Goal: Task Accomplishment & Management: Use online tool/utility

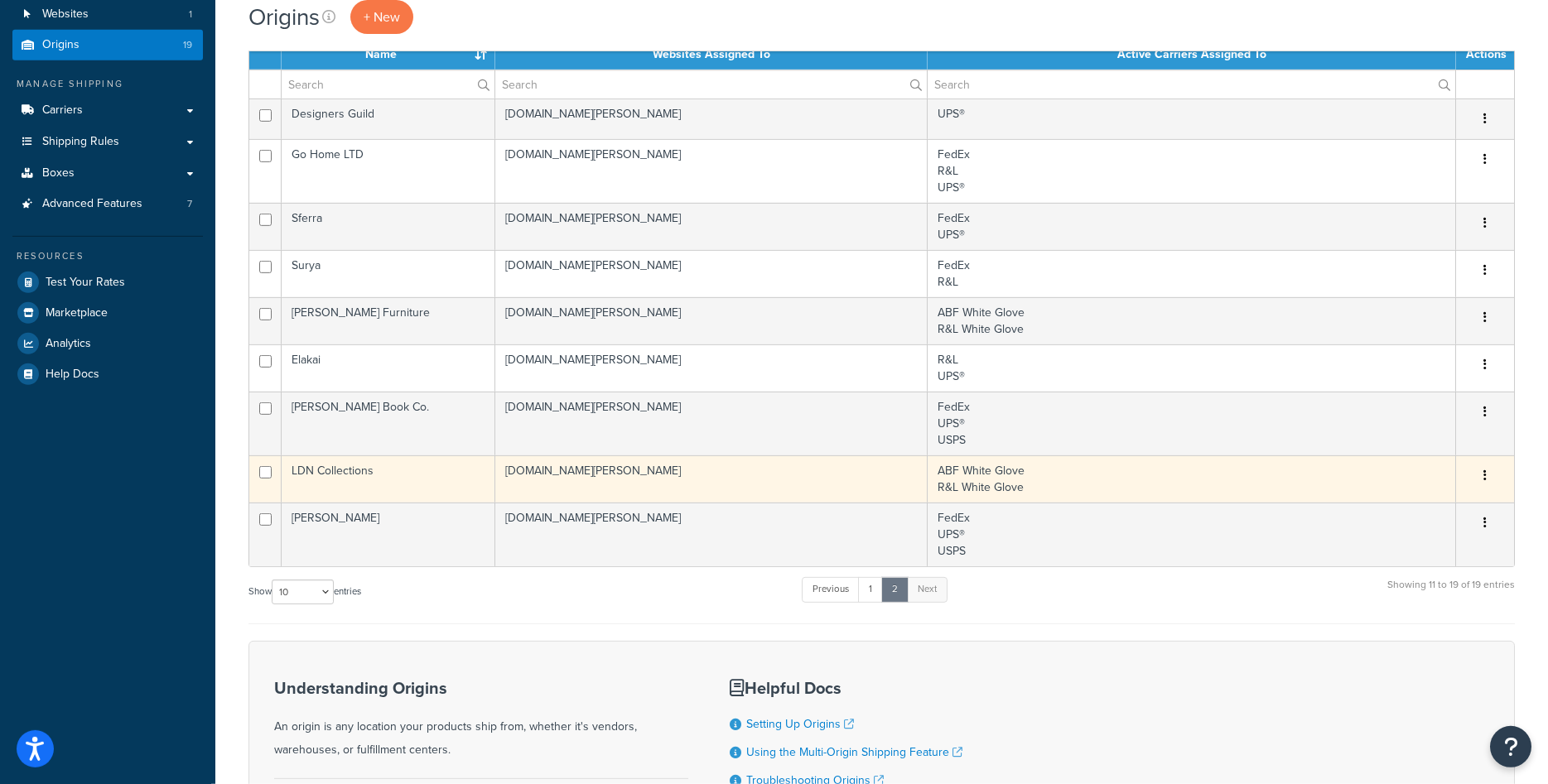
scroll to position [169, 0]
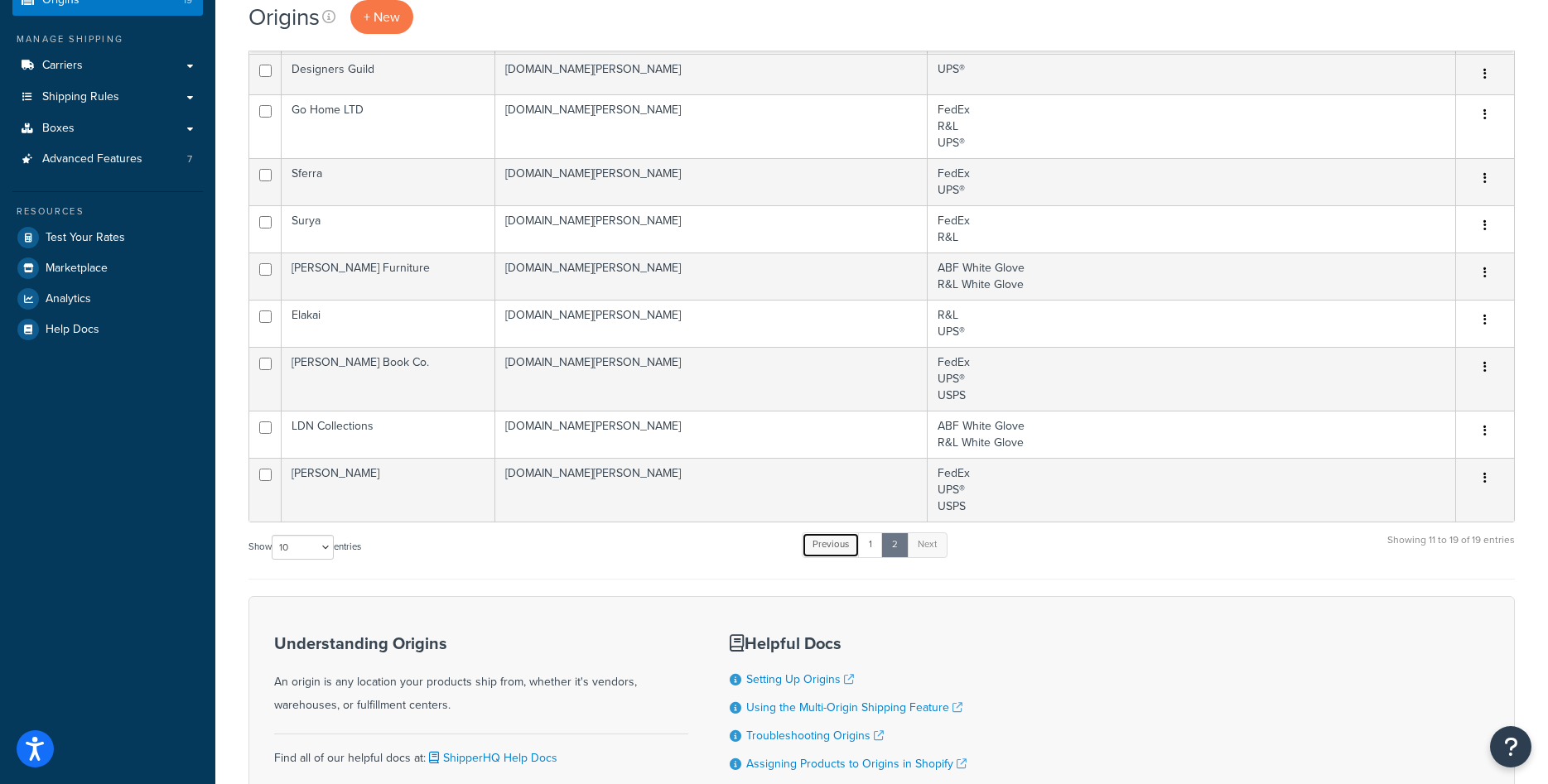
click at [856, 553] on link "Previous" at bounding box center [830, 545] width 58 height 25
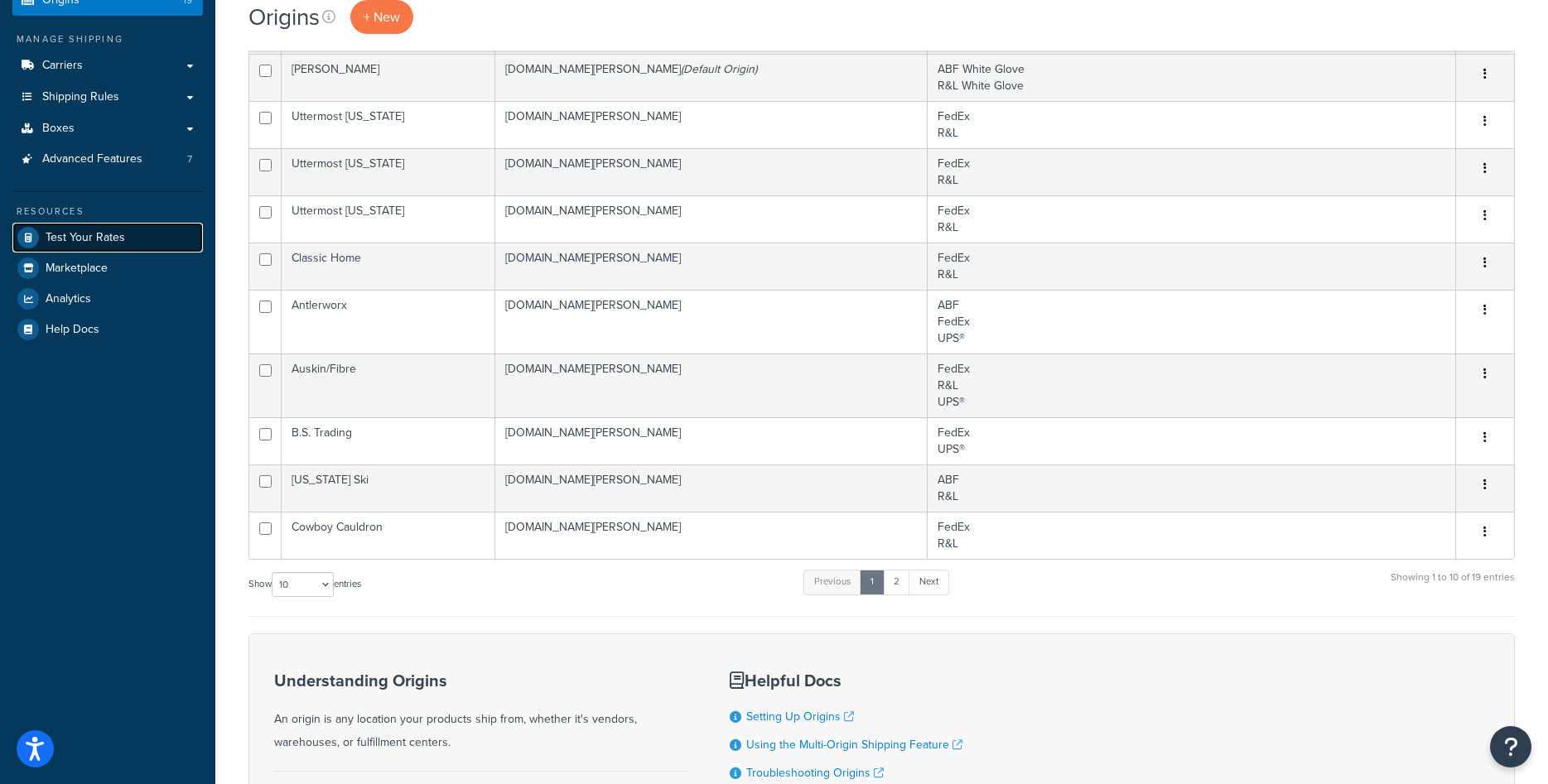
click at [98, 241] on span "Test Your Rates" at bounding box center [85, 237] width 79 height 14
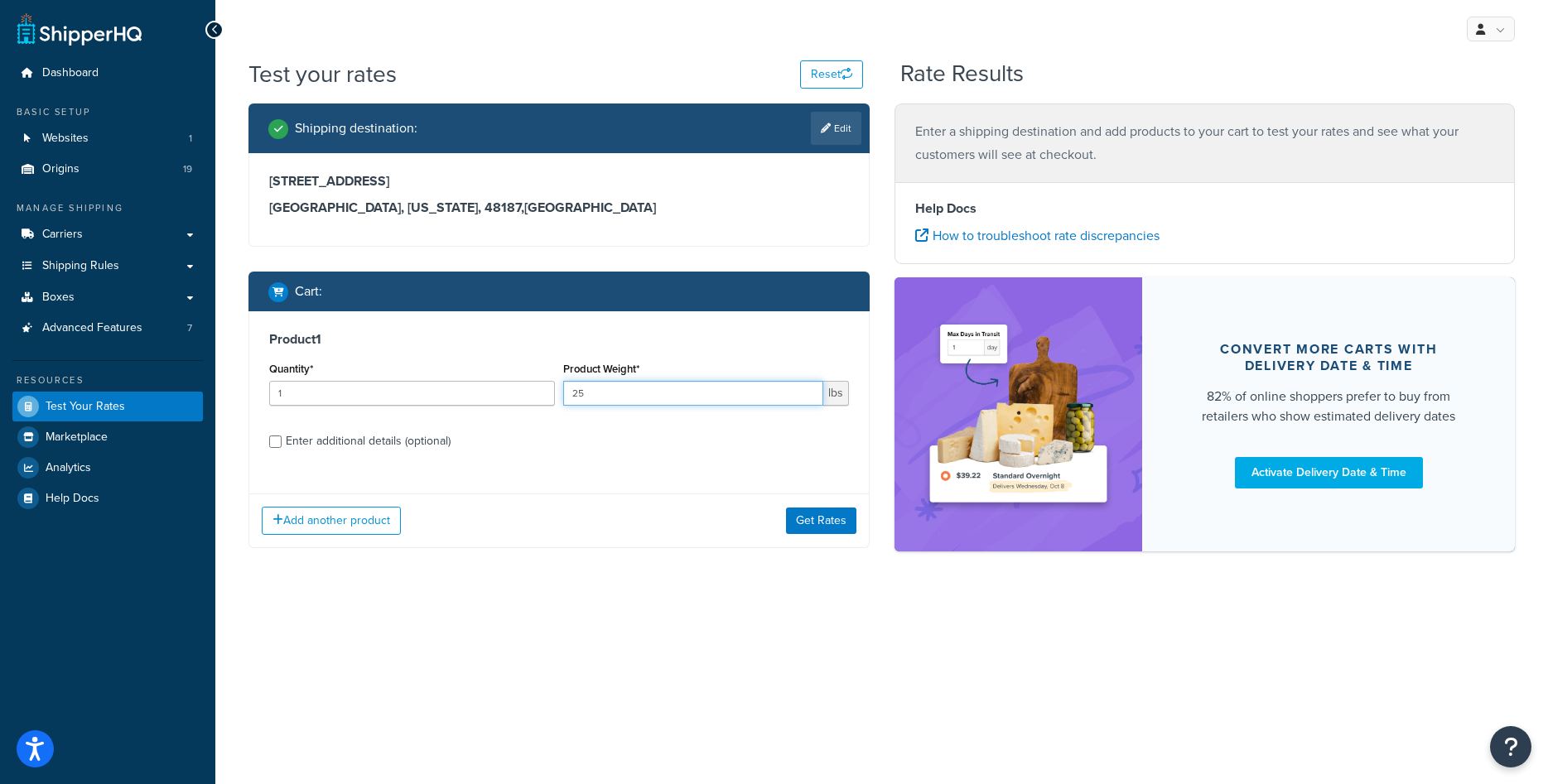
click at [602, 399] on input "25" at bounding box center [693, 393] width 260 height 25
type input "10"
click at [353, 446] on div "Enter additional details (optional)" at bounding box center [367, 441] width 165 height 23
click at [282, 446] on input "Enter additional details (optional)" at bounding box center [275, 441] width 12 height 12
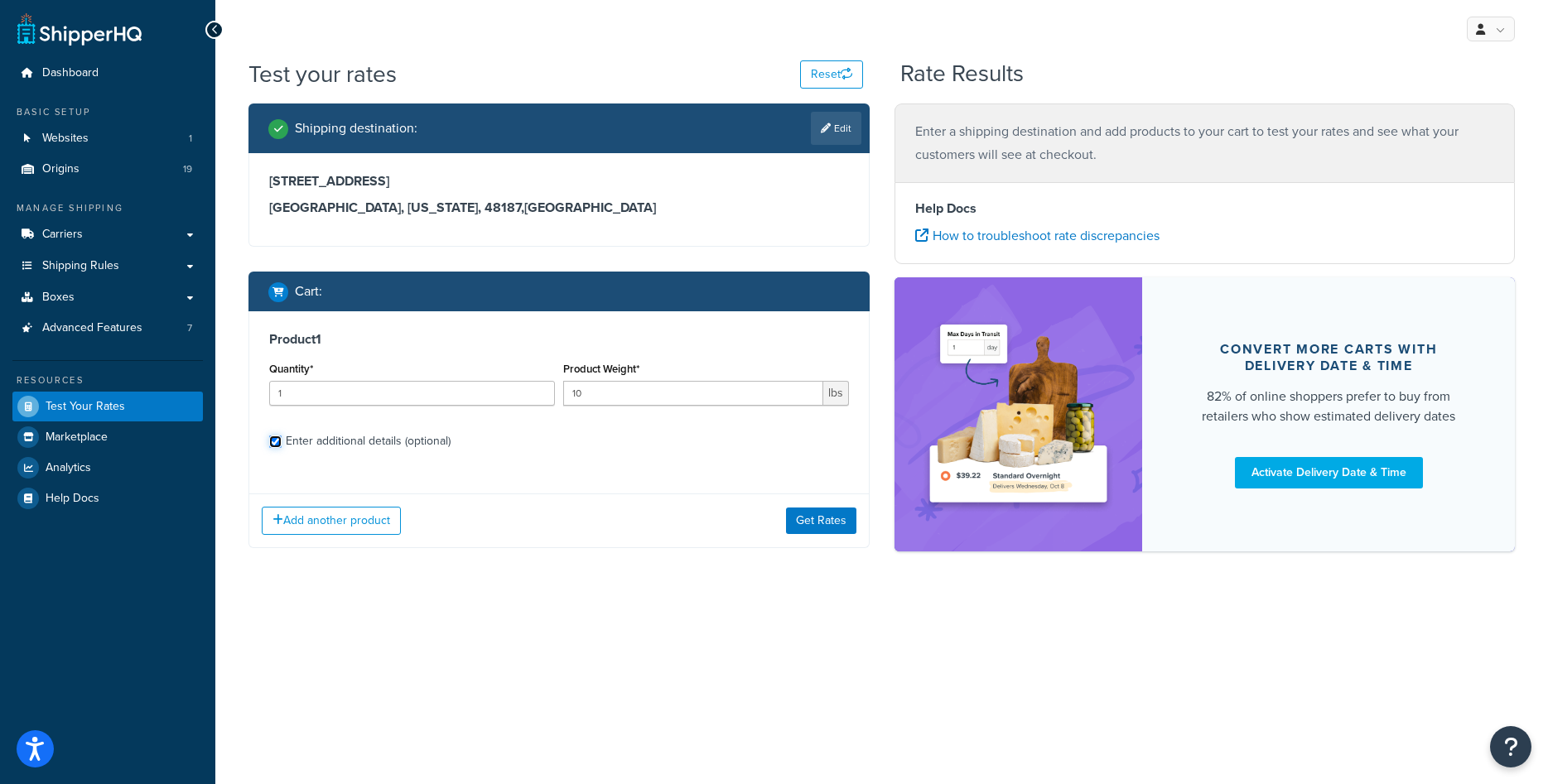
checkbox input "true"
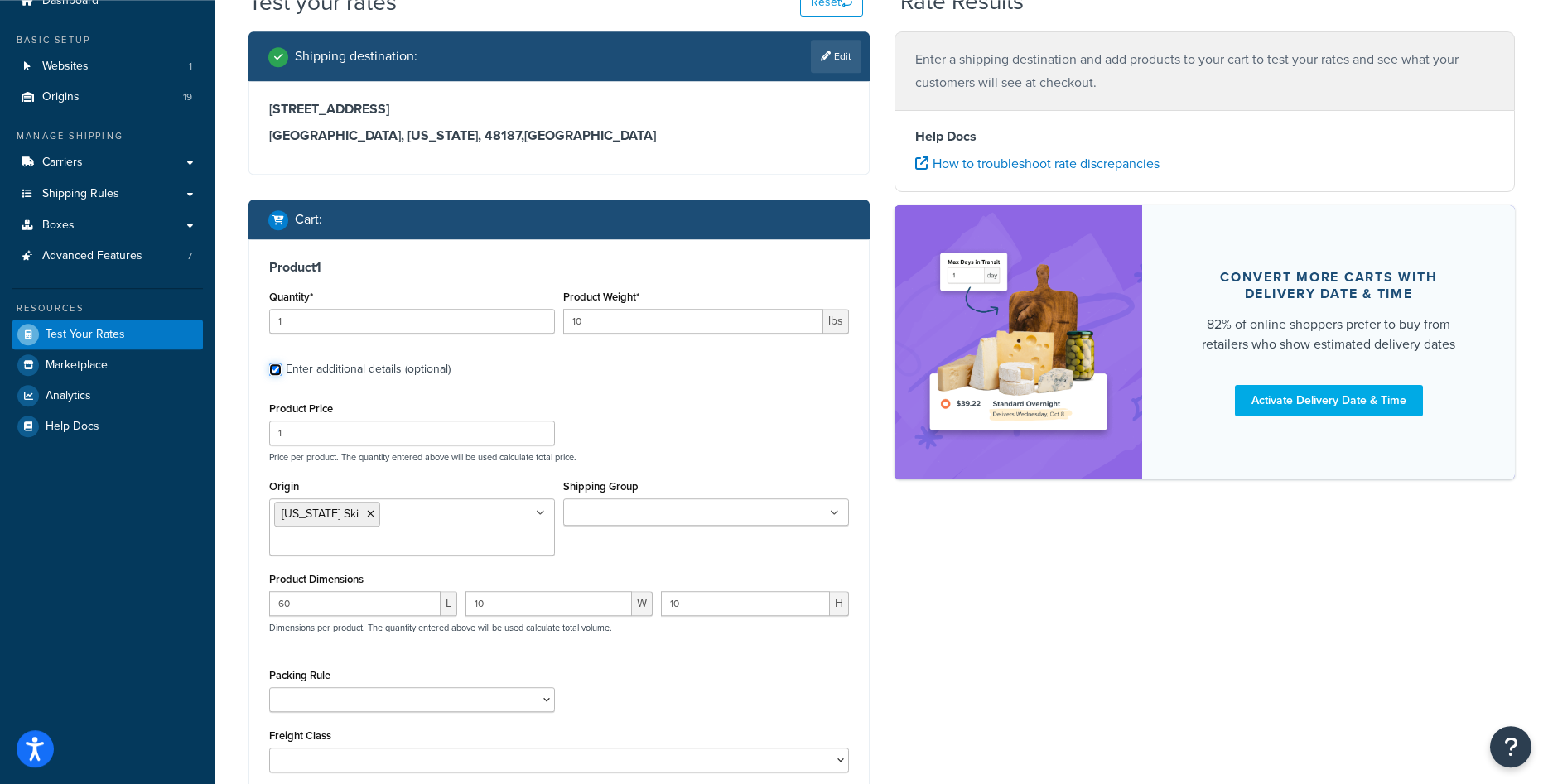
scroll to position [253, 0]
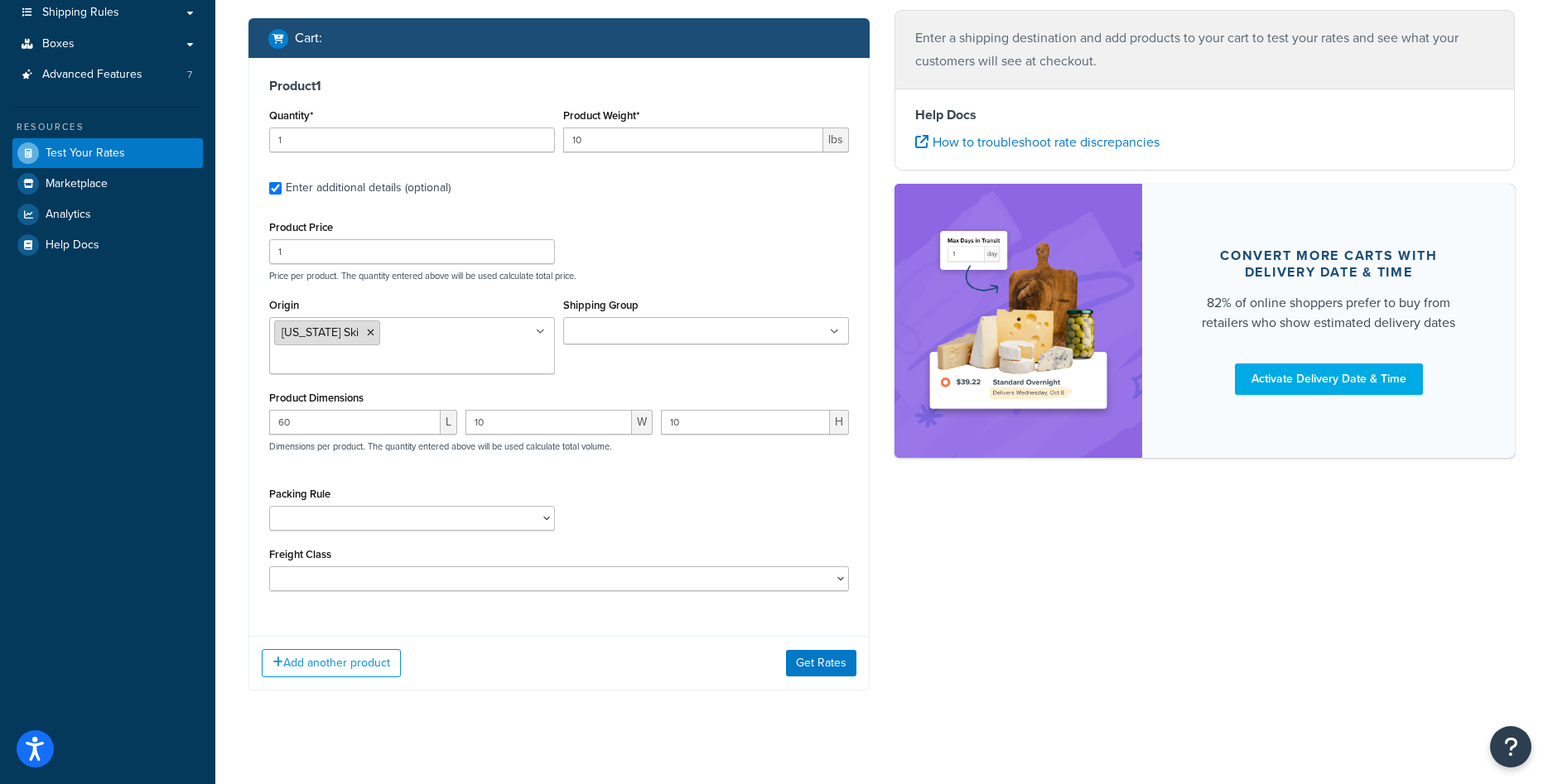
click at [366, 335] on icon at bounding box center [370, 333] width 8 height 10
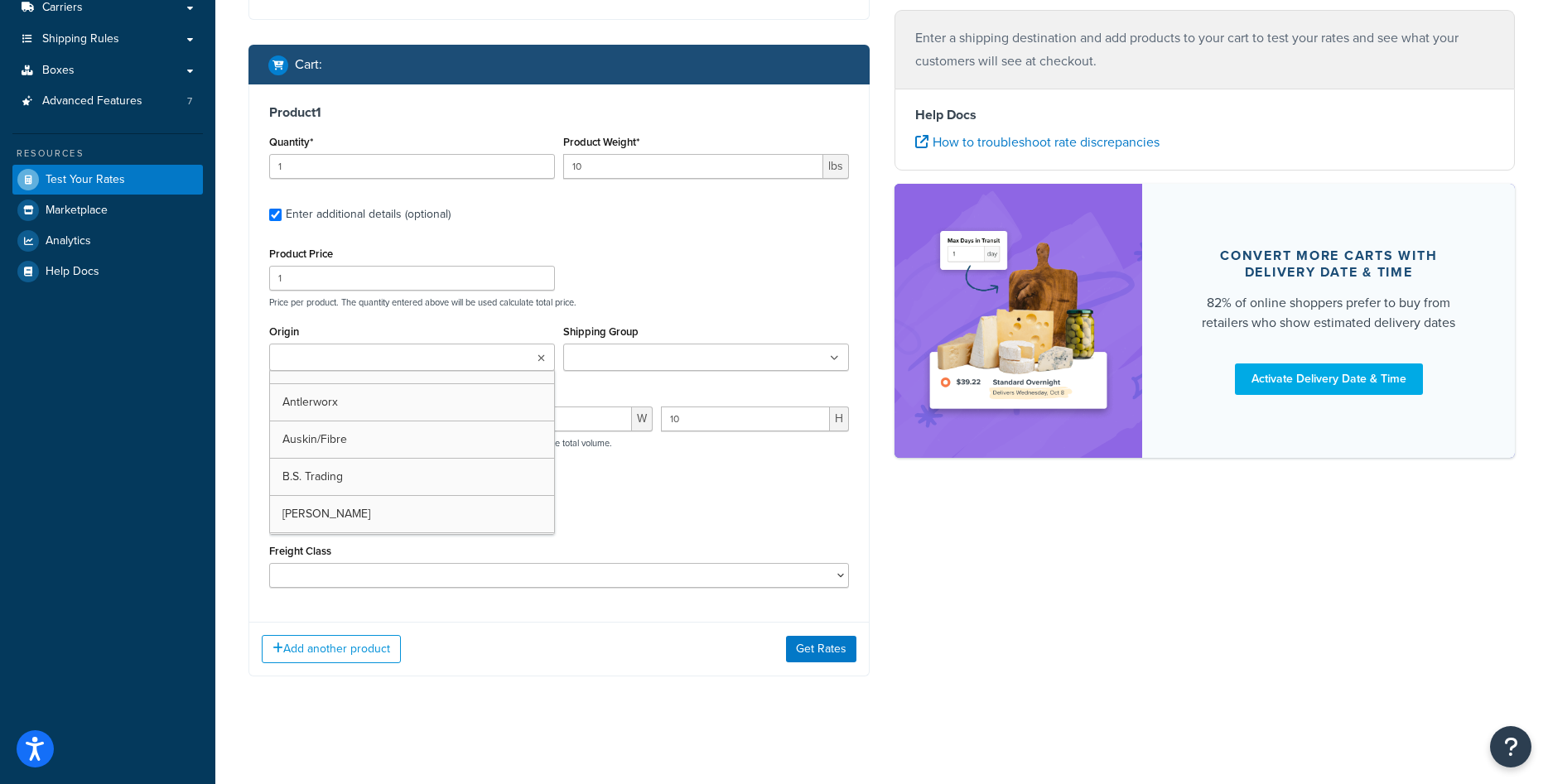
scroll to position [227, 0]
click at [366, 363] on input "Origin" at bounding box center [347, 358] width 147 height 18
type input "in"
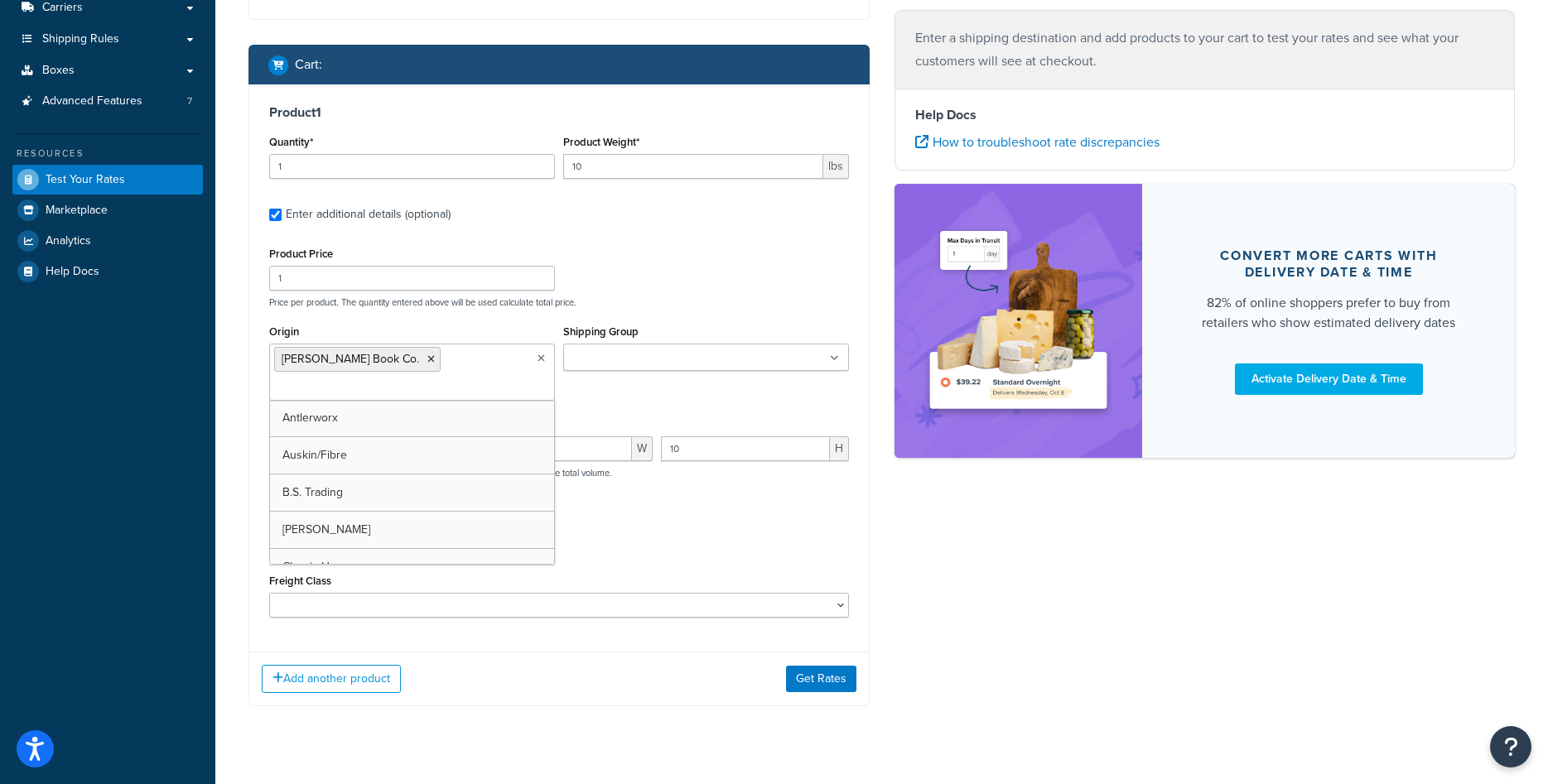
click at [740, 575] on div "Freight Class 50 55 60 65 70 77.5 85 92.5 100 110 125 150 175 200 250 300 400 5…" at bounding box center [558, 593] width 579 height 48
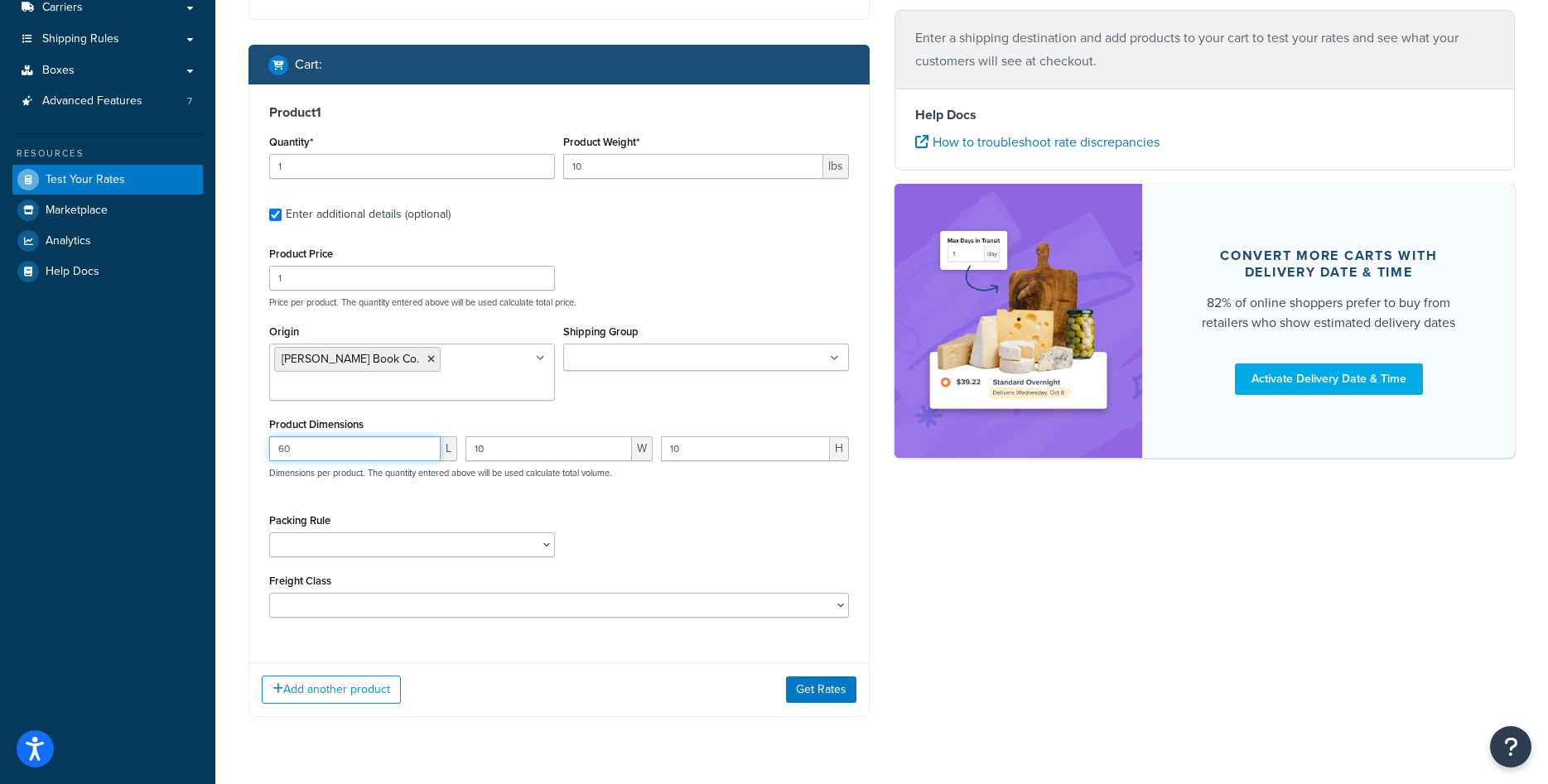
click at [341, 455] on input "60" at bounding box center [355, 448] width 172 height 25
click at [338, 451] on input "60" at bounding box center [355, 448] width 172 height 25
click at [337, 451] on input "60" at bounding box center [355, 448] width 172 height 25
type input "15"
click at [492, 453] on input "10" at bounding box center [549, 448] width 167 height 25
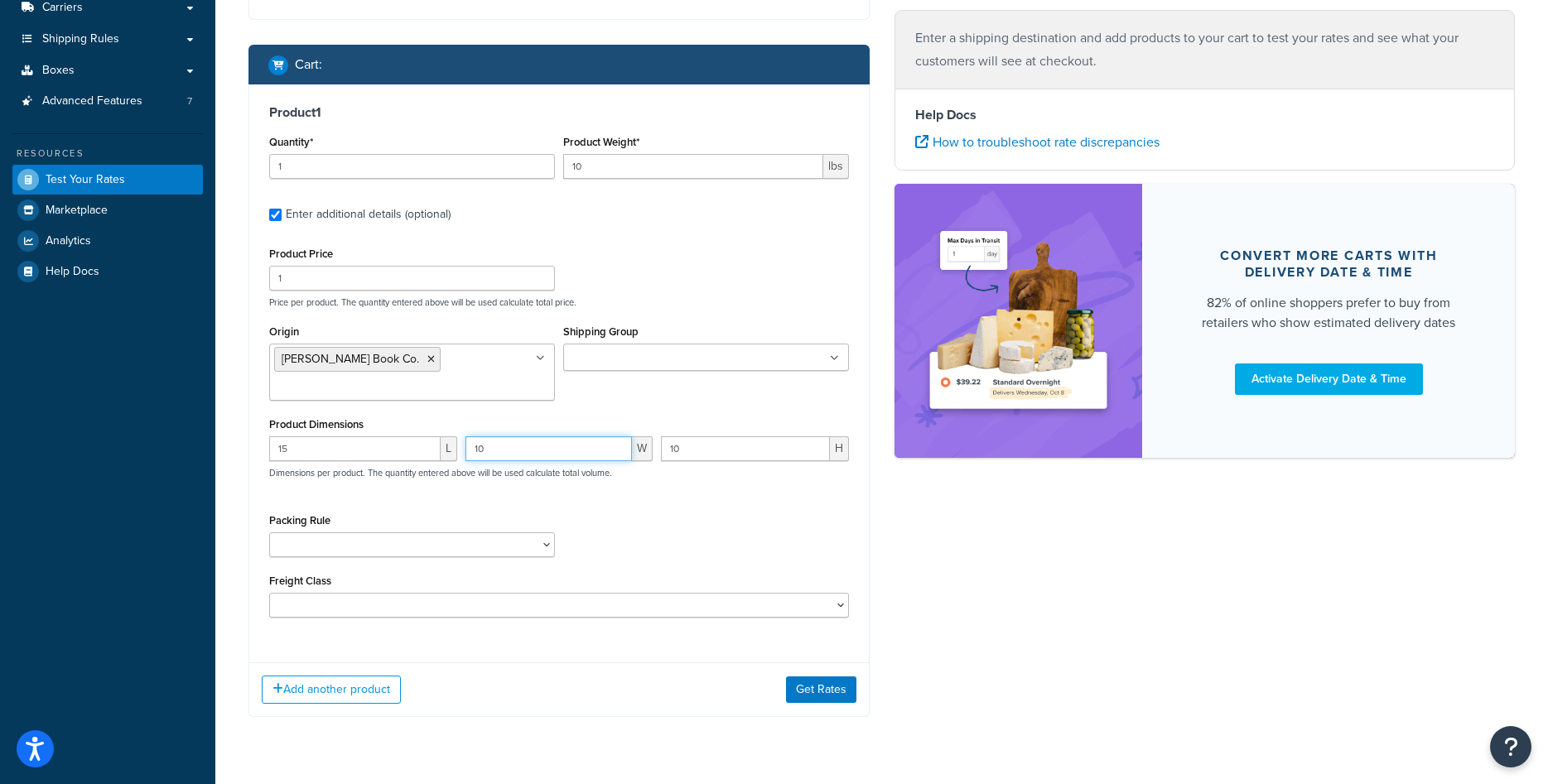
click at [492, 453] on input "10" at bounding box center [549, 448] width 167 height 25
type input "15"
click at [688, 457] on input "10" at bounding box center [744, 448] width 169 height 25
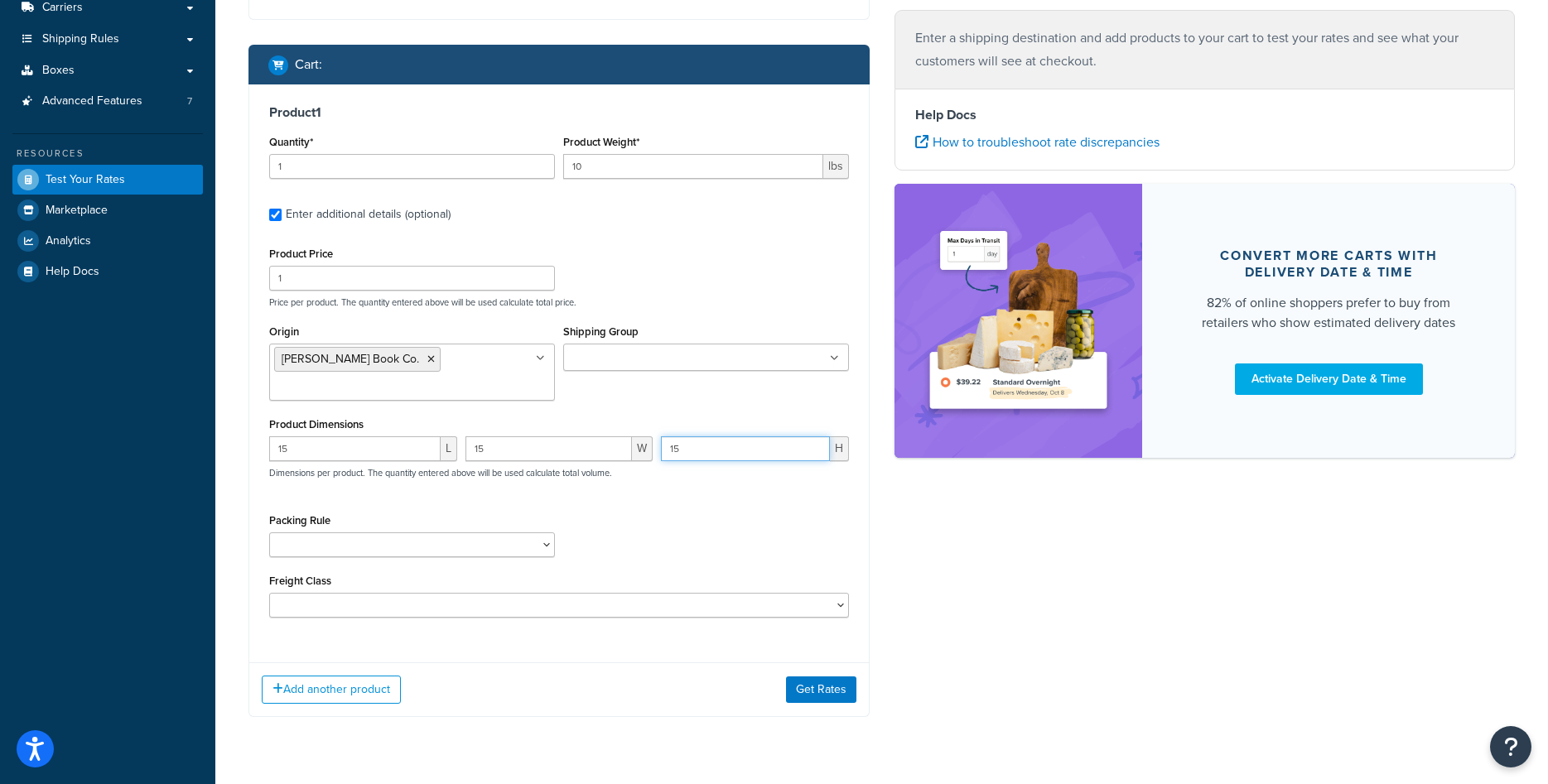
type input "15"
click at [846, 705] on div "Add another product Get Rates" at bounding box center [558, 689] width 619 height 53
click at [843, 693] on button "Get Rates" at bounding box center [821, 690] width 71 height 27
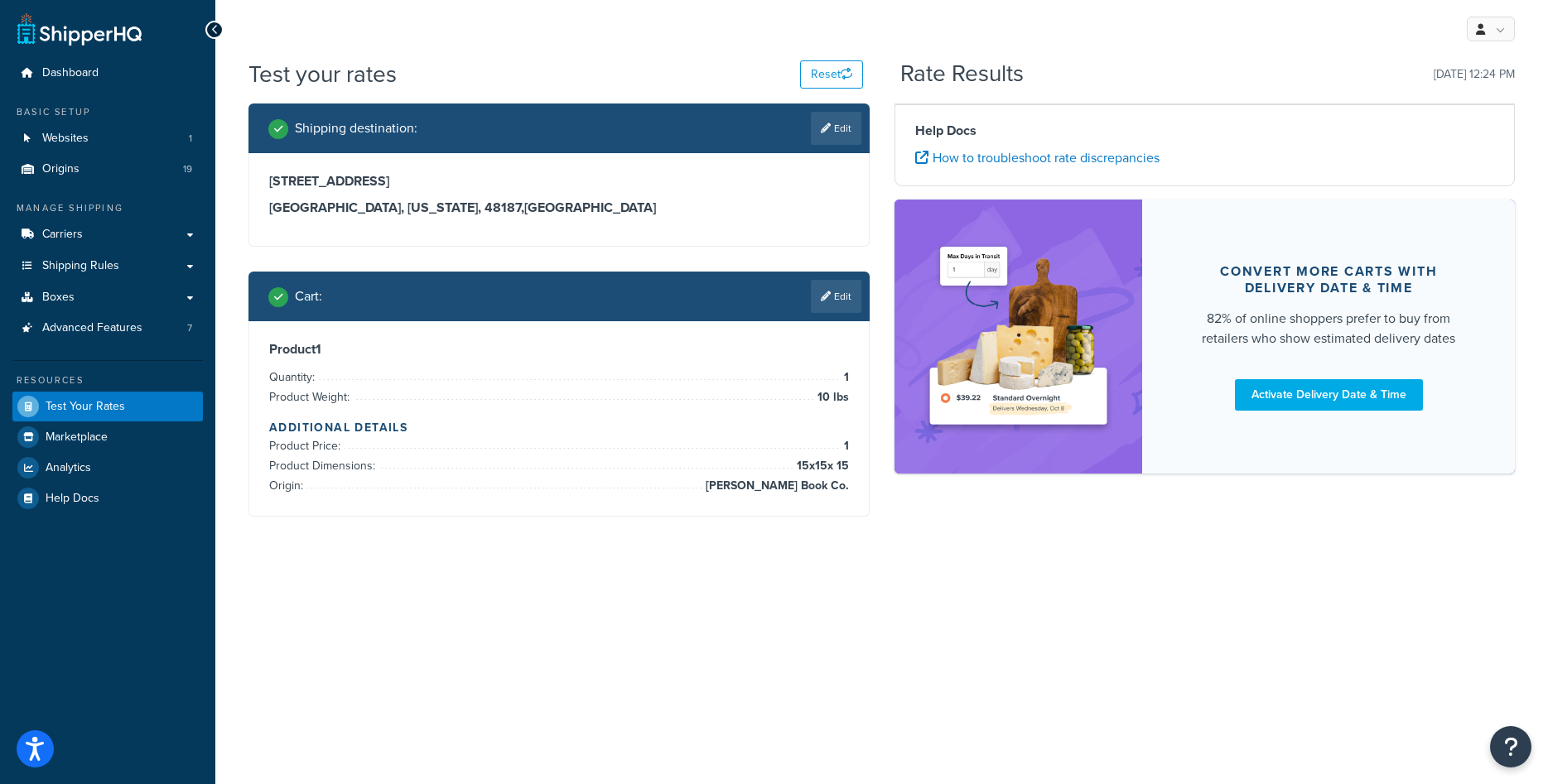
scroll to position [0, 0]
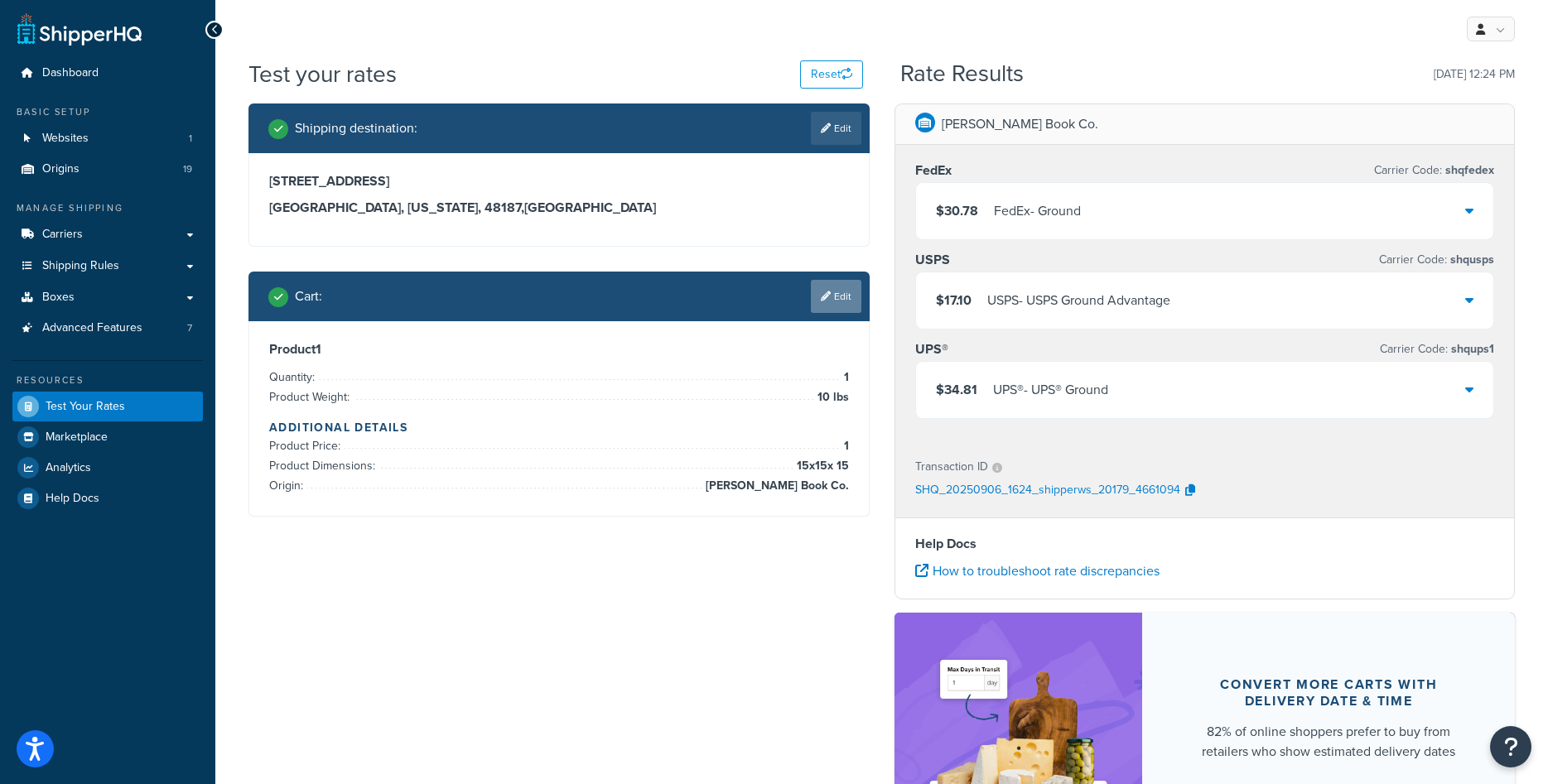
click at [841, 303] on link "Edit" at bounding box center [835, 296] width 51 height 33
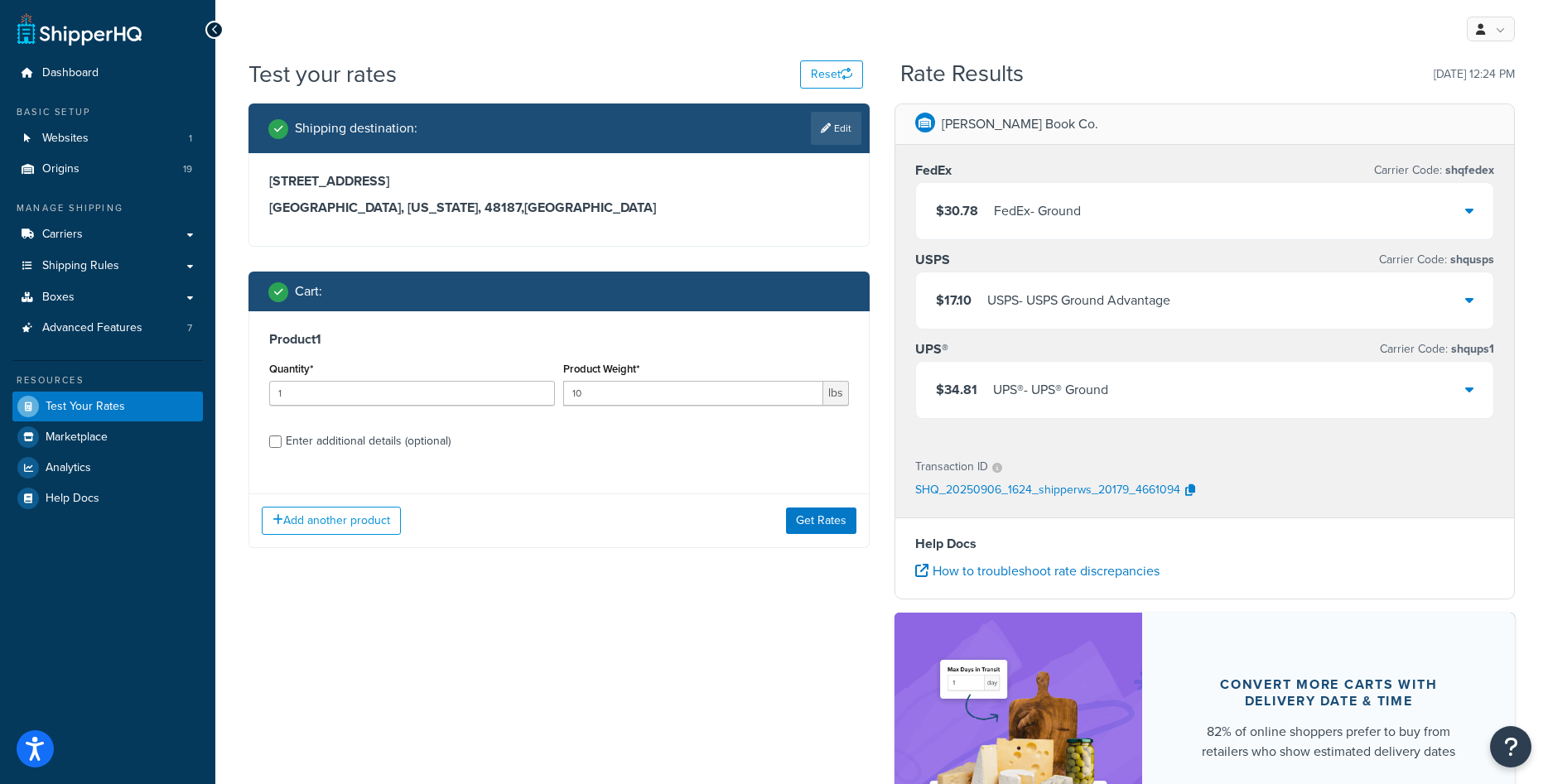
click at [418, 437] on div "Enter additional details (optional)" at bounding box center [367, 441] width 165 height 23
click at [282, 437] on input "Enter additional details (optional)" at bounding box center [275, 441] width 12 height 12
checkbox input "true"
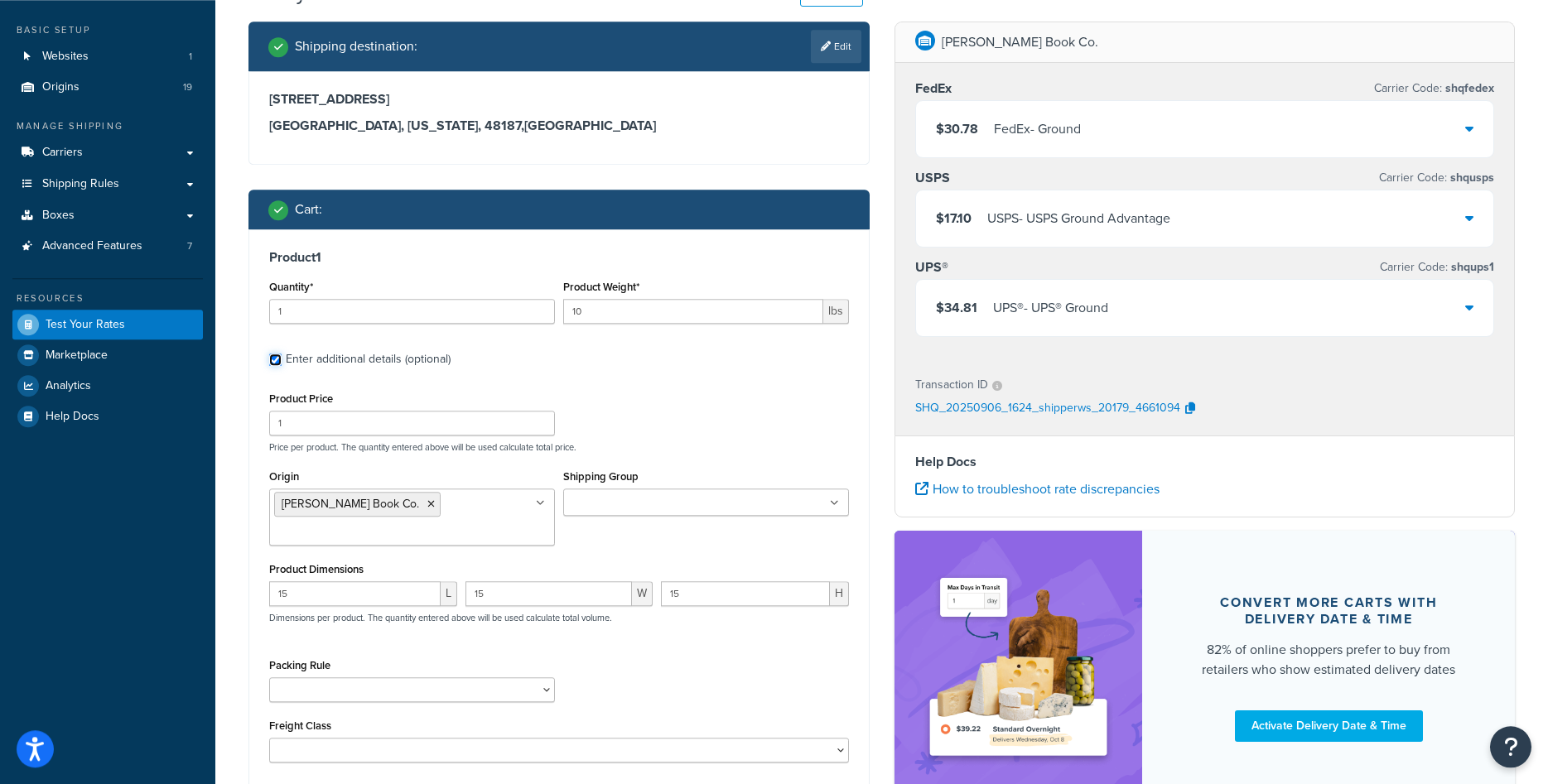
scroll to position [253, 0]
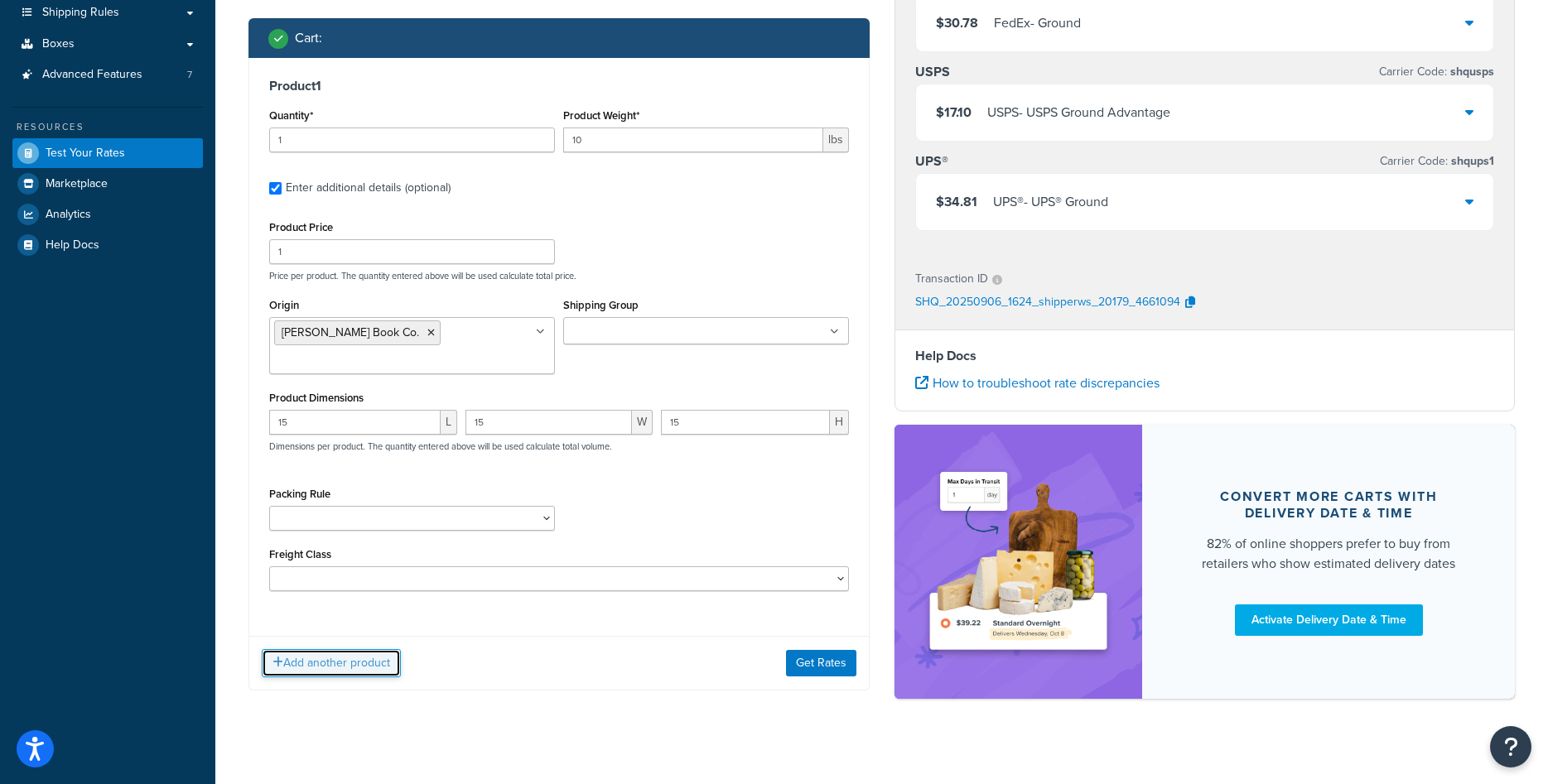
click at [365, 661] on button "Add another product" at bounding box center [331, 662] width 139 height 28
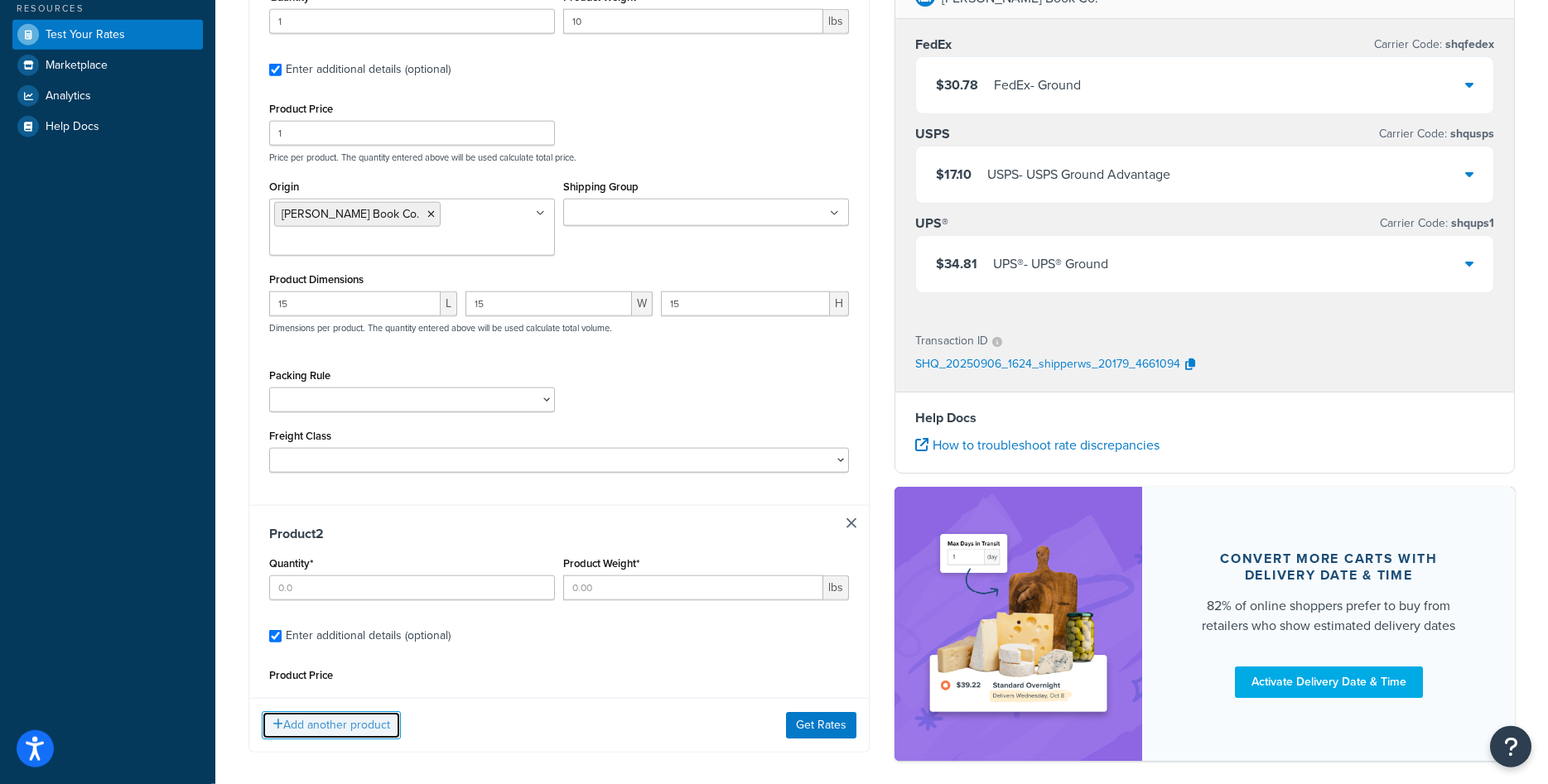
scroll to position [430, 0]
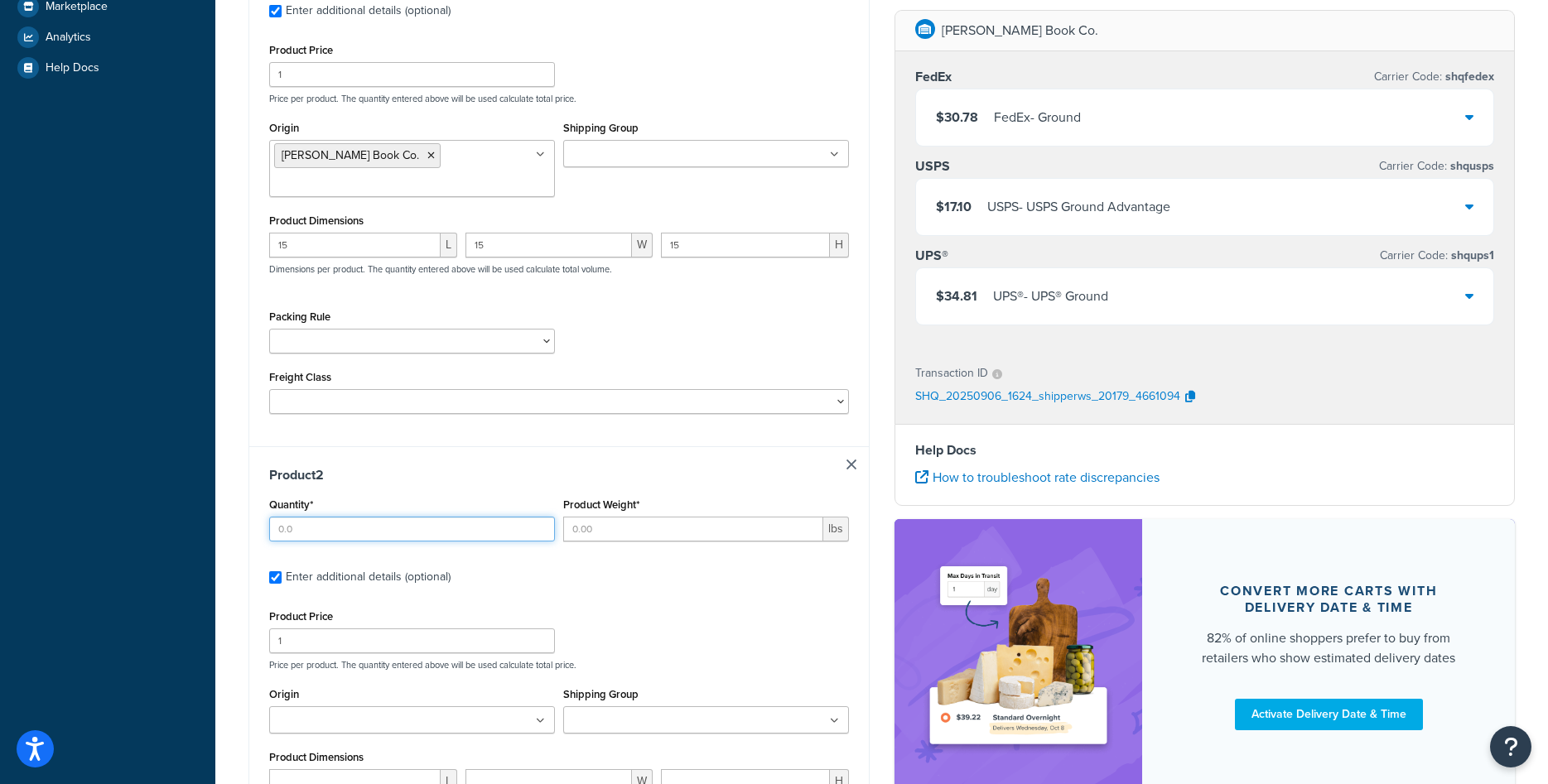
click at [387, 527] on input "Quantity*" at bounding box center [411, 528] width 285 height 25
type input "1"
click at [628, 534] on input "Product Weight*" at bounding box center [693, 528] width 260 height 25
type input "10"
click at [624, 609] on div "Product Price 1 Price per product. The quantity entered above will be used calc…" at bounding box center [559, 637] width 588 height 66
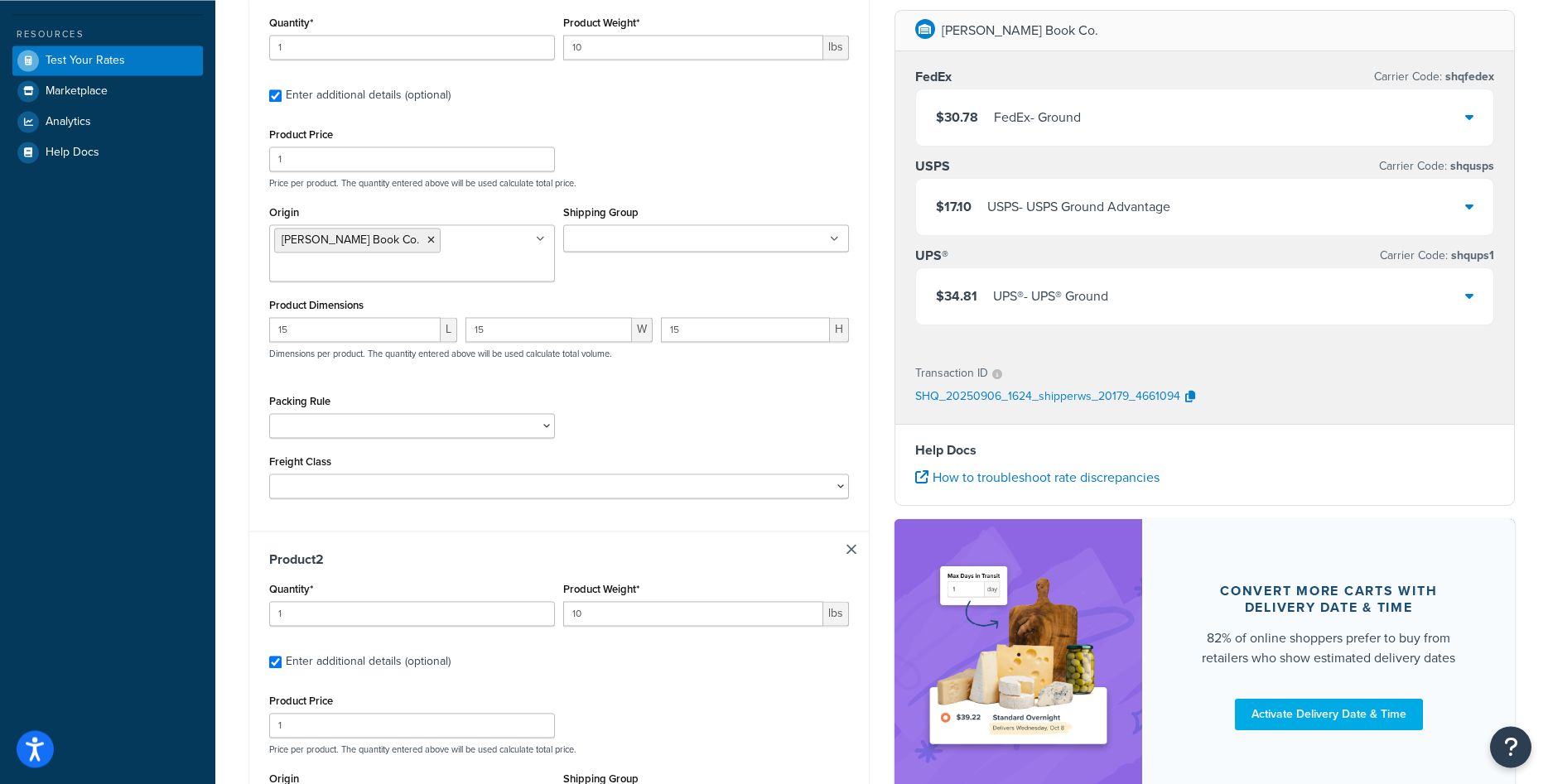
scroll to position [261, 0]
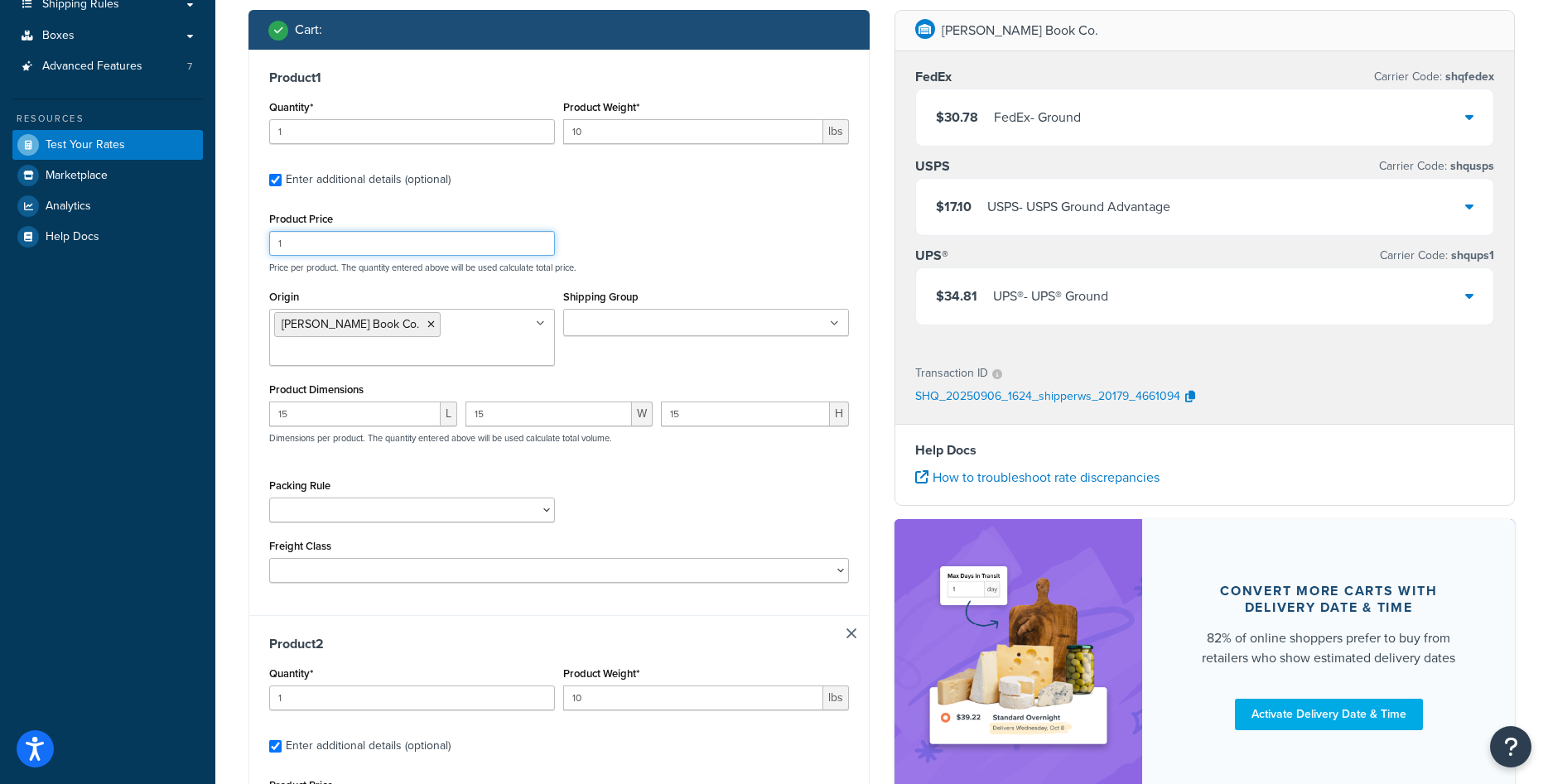
click at [353, 243] on input "1" at bounding box center [411, 243] width 285 height 25
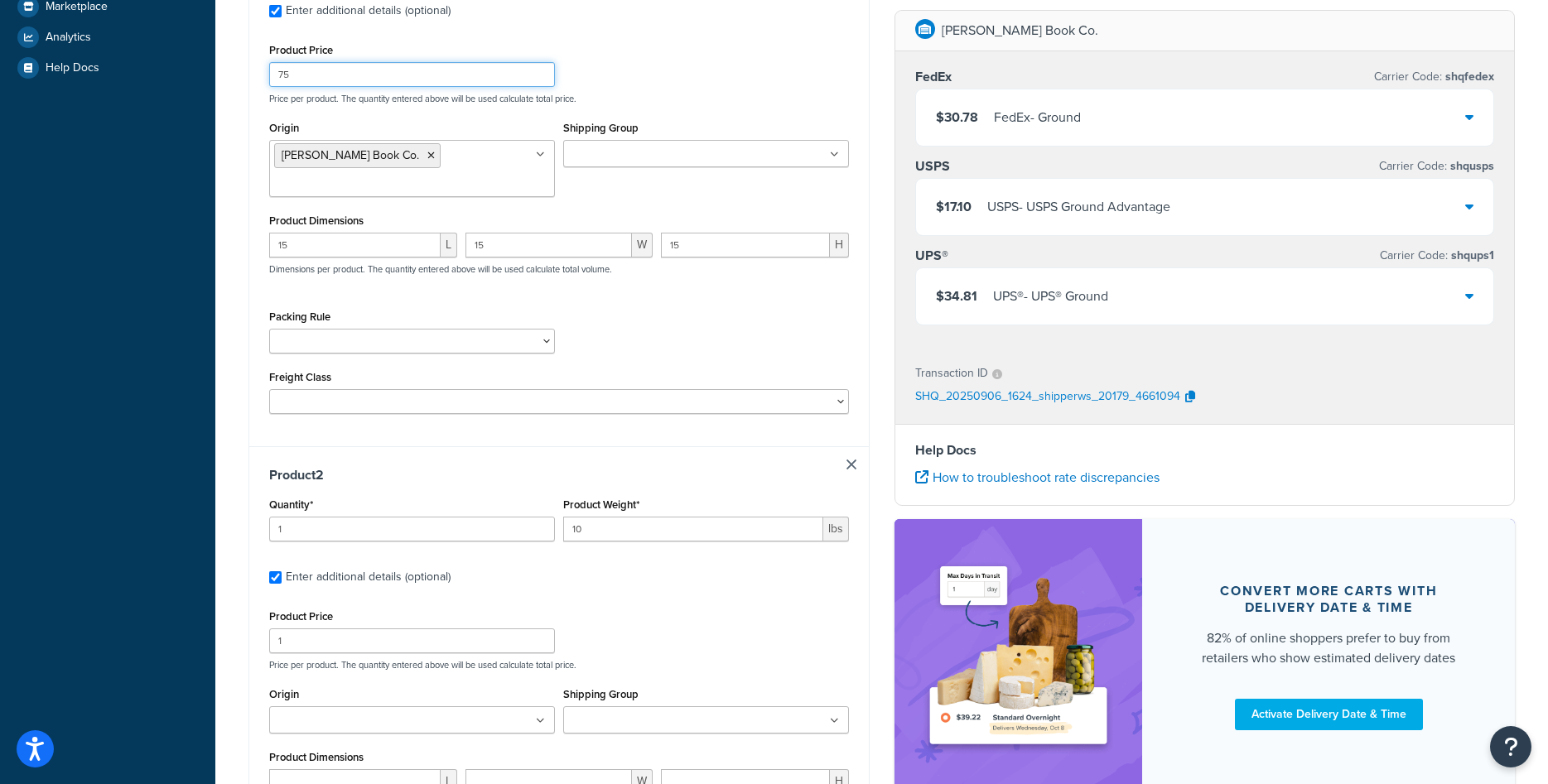
type input "75"
click at [355, 638] on input "1" at bounding box center [411, 641] width 285 height 25
click at [354, 638] on input "1" at bounding box center [411, 641] width 285 height 25
type input "75"
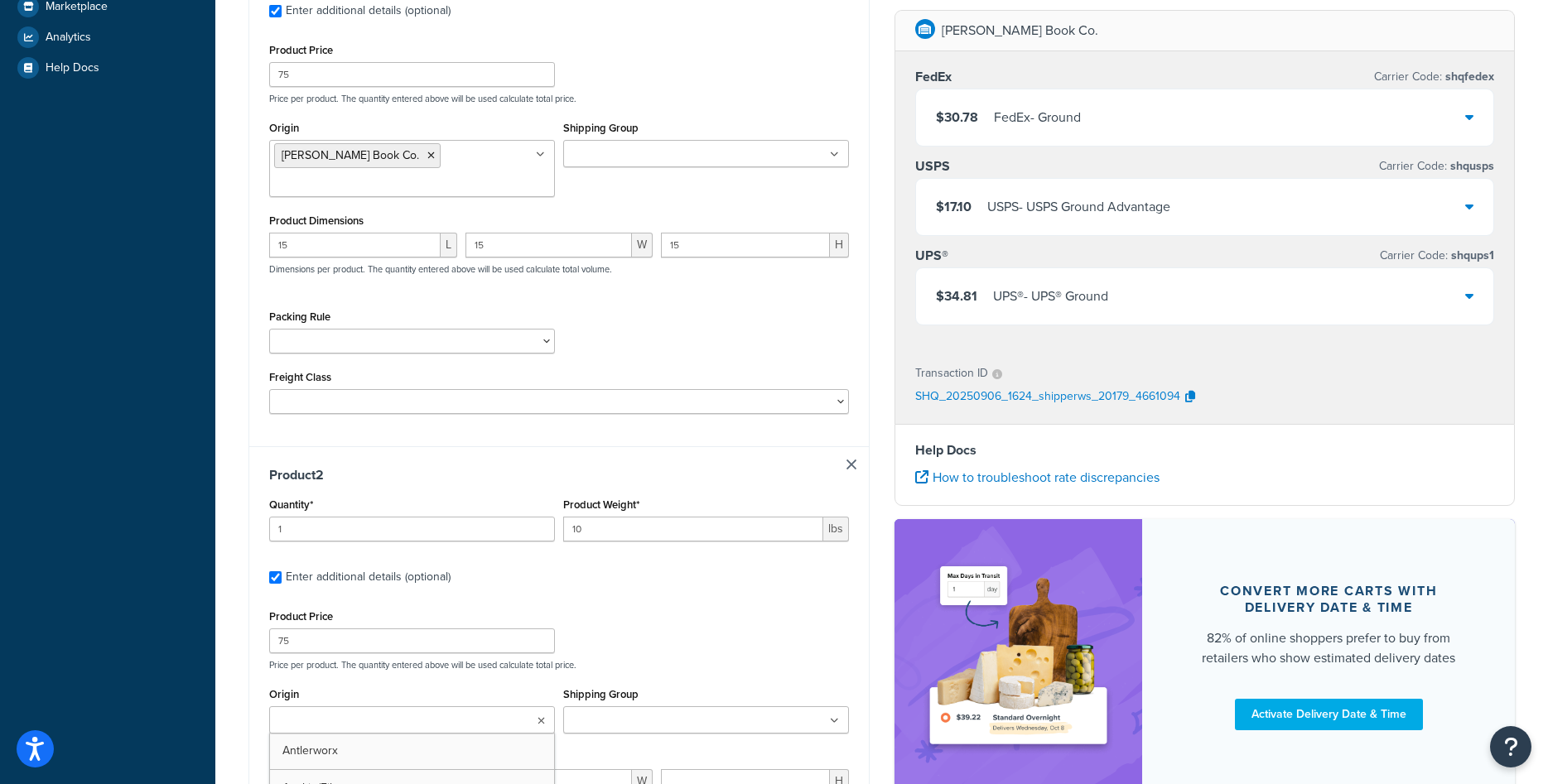
click at [419, 726] on input "Origin" at bounding box center [347, 720] width 147 height 18
type input "ingram"
click at [666, 653] on div "Product Price 75 Price per product. The quantity entered above will be used cal…" at bounding box center [559, 637] width 588 height 66
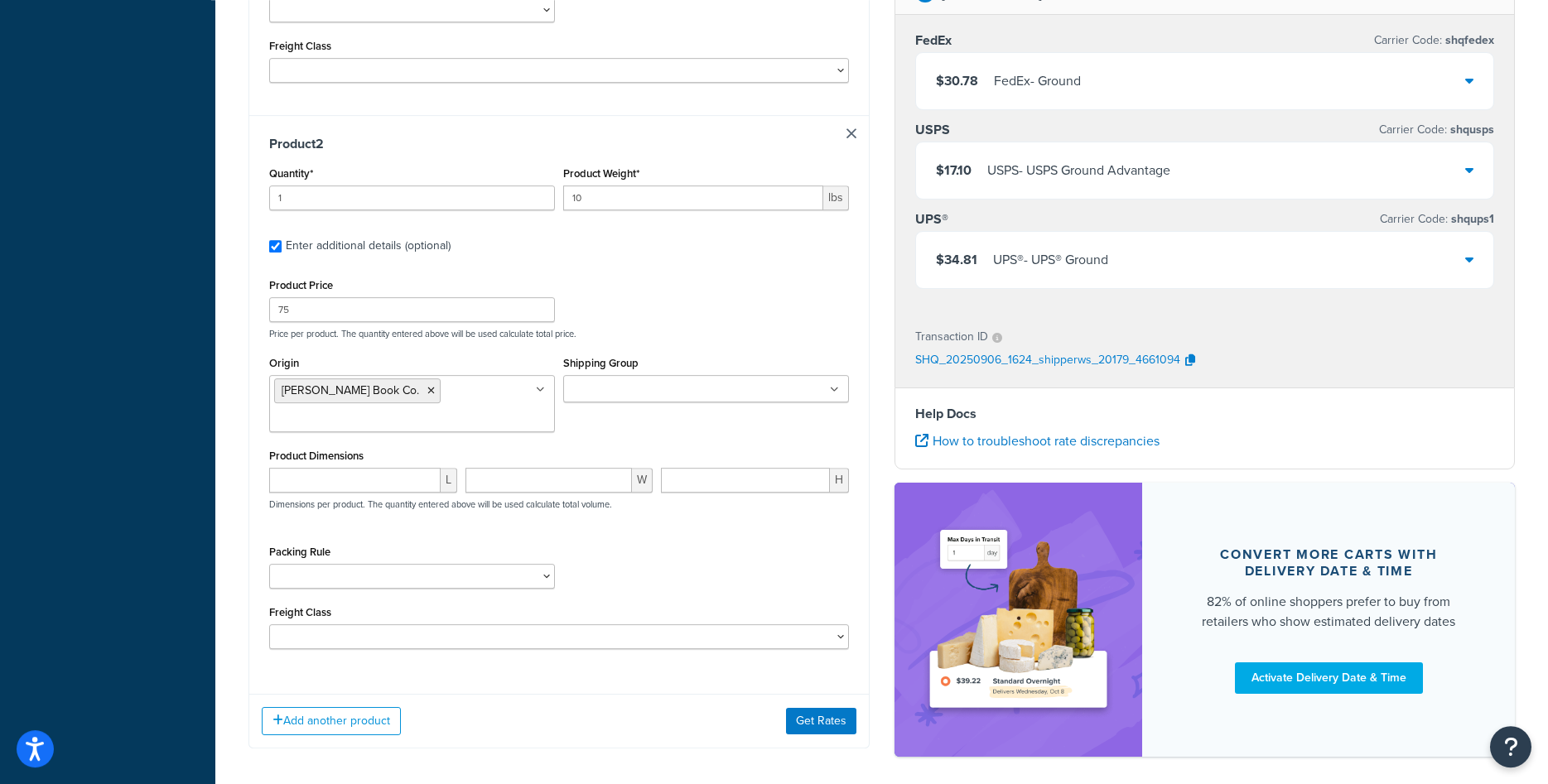
scroll to position [768, 0]
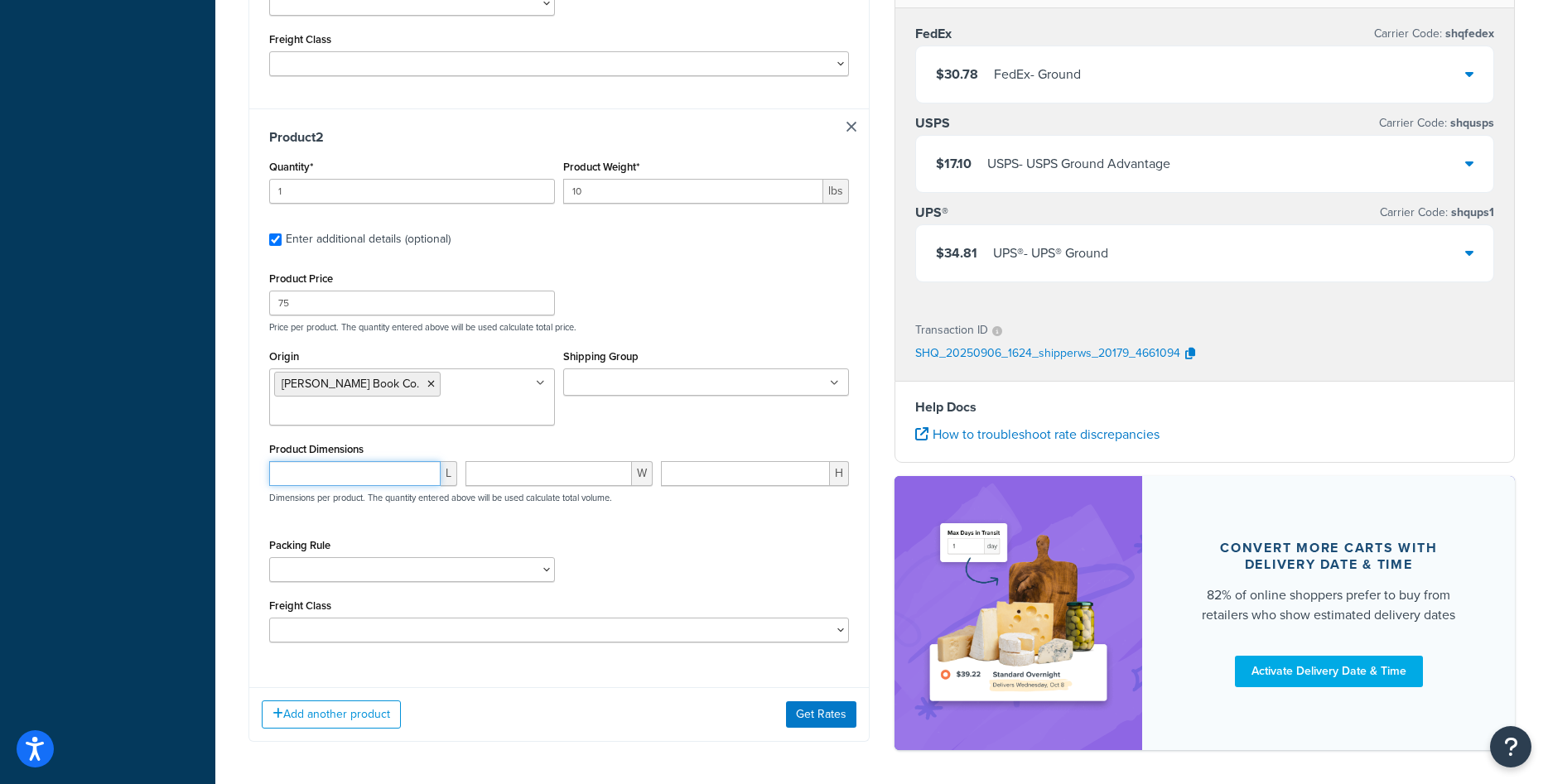
click at [368, 468] on input "number" at bounding box center [355, 473] width 172 height 25
type input "15"
click at [569, 470] on input "number" at bounding box center [549, 473] width 167 height 25
type input "15"
click at [703, 483] on input "number" at bounding box center [744, 473] width 169 height 25
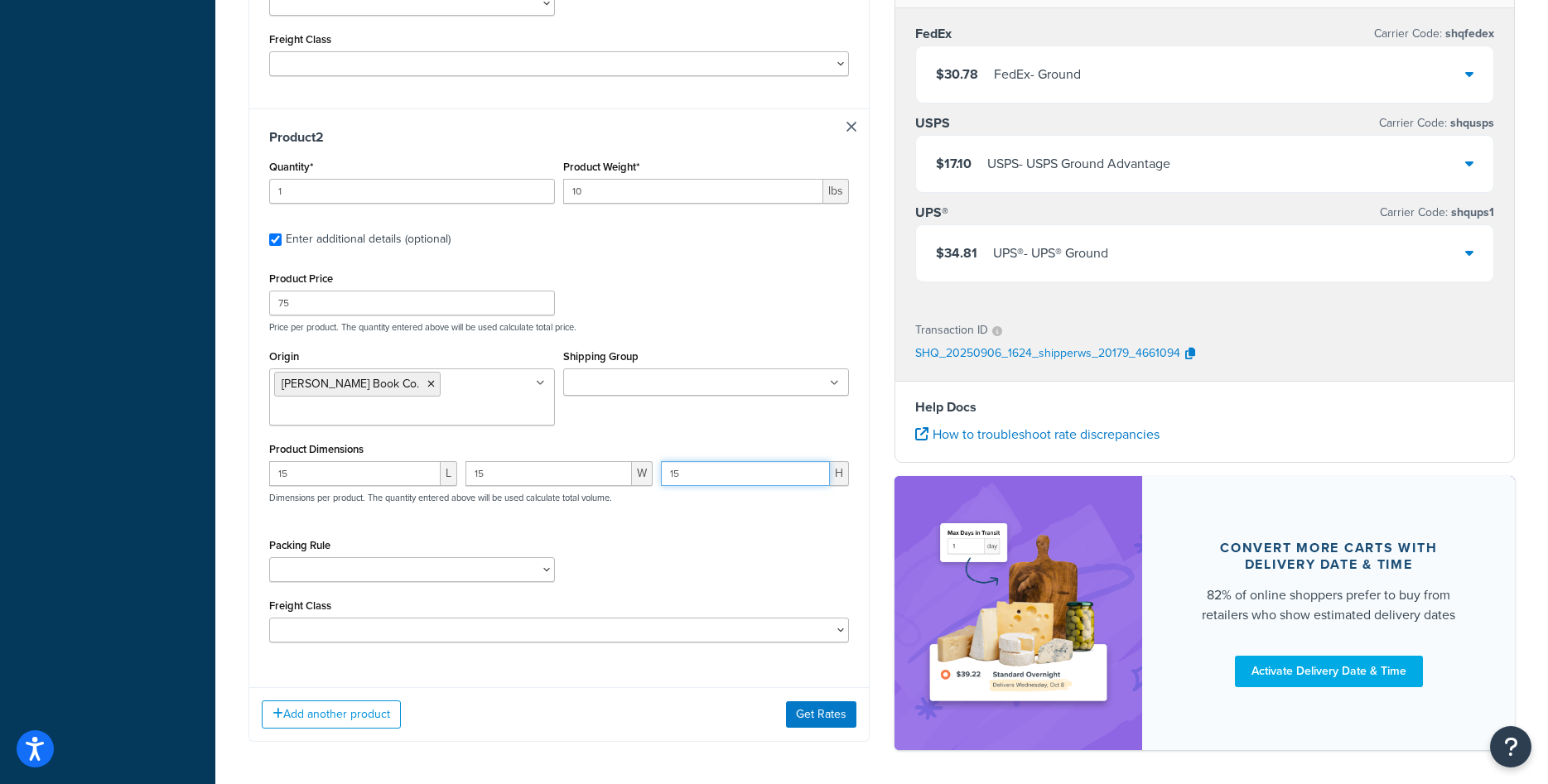
type input "15"
click at [762, 588] on div "Packing Rule" at bounding box center [559, 564] width 588 height 60
click at [809, 722] on button "Get Rates" at bounding box center [821, 714] width 71 height 27
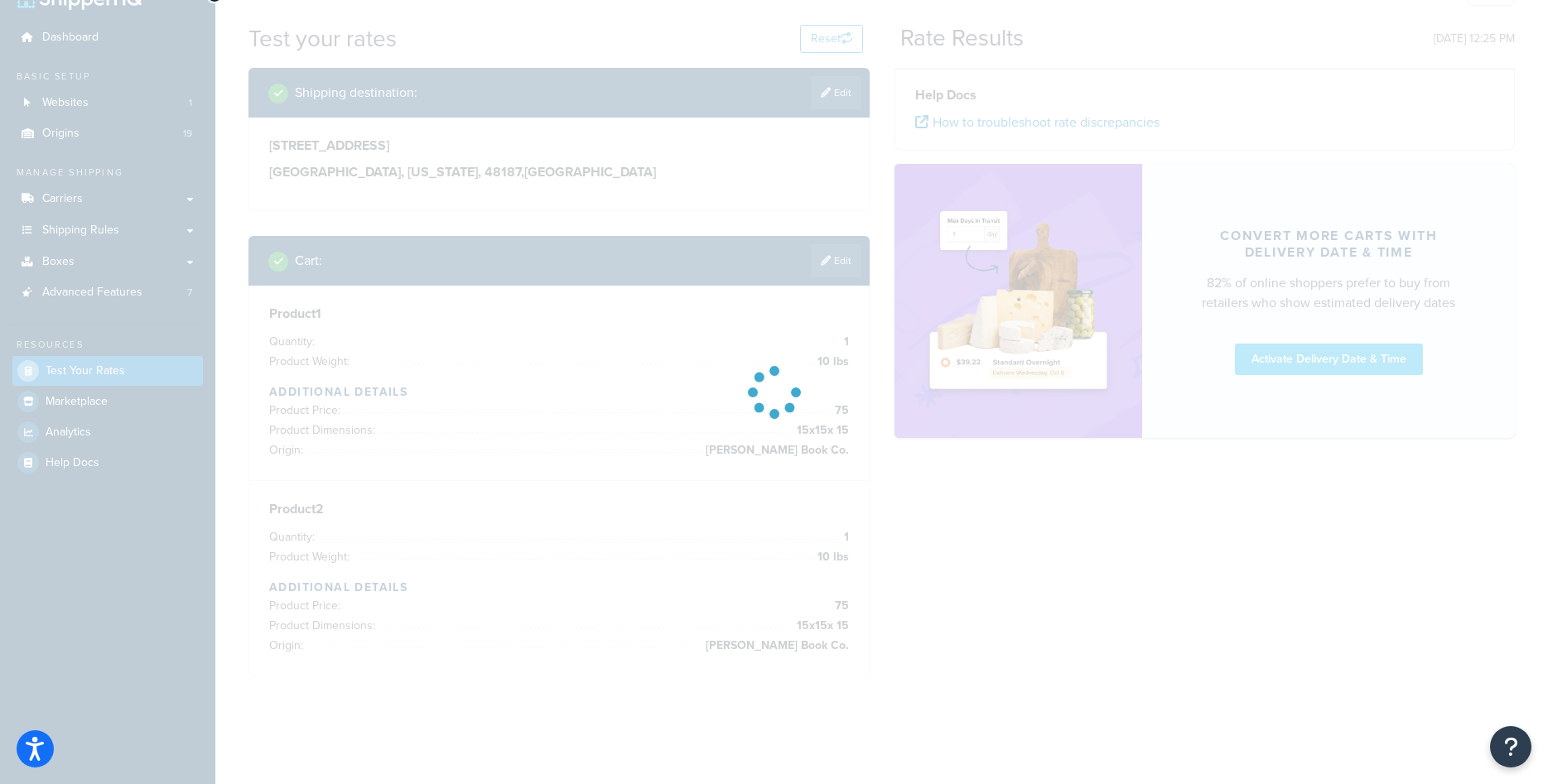
scroll to position [35, 0]
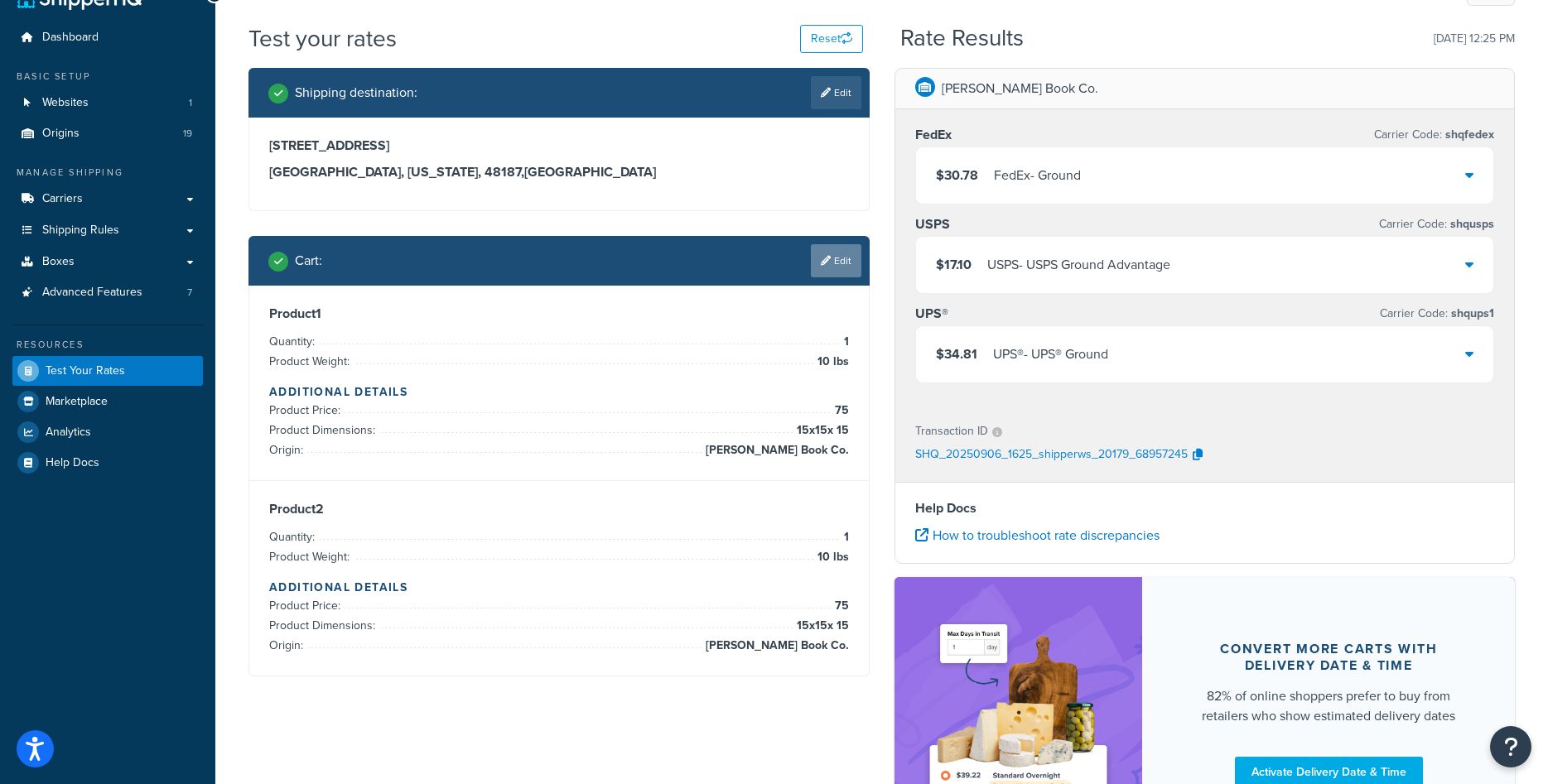
click at [832, 275] on link "Edit" at bounding box center [835, 260] width 51 height 33
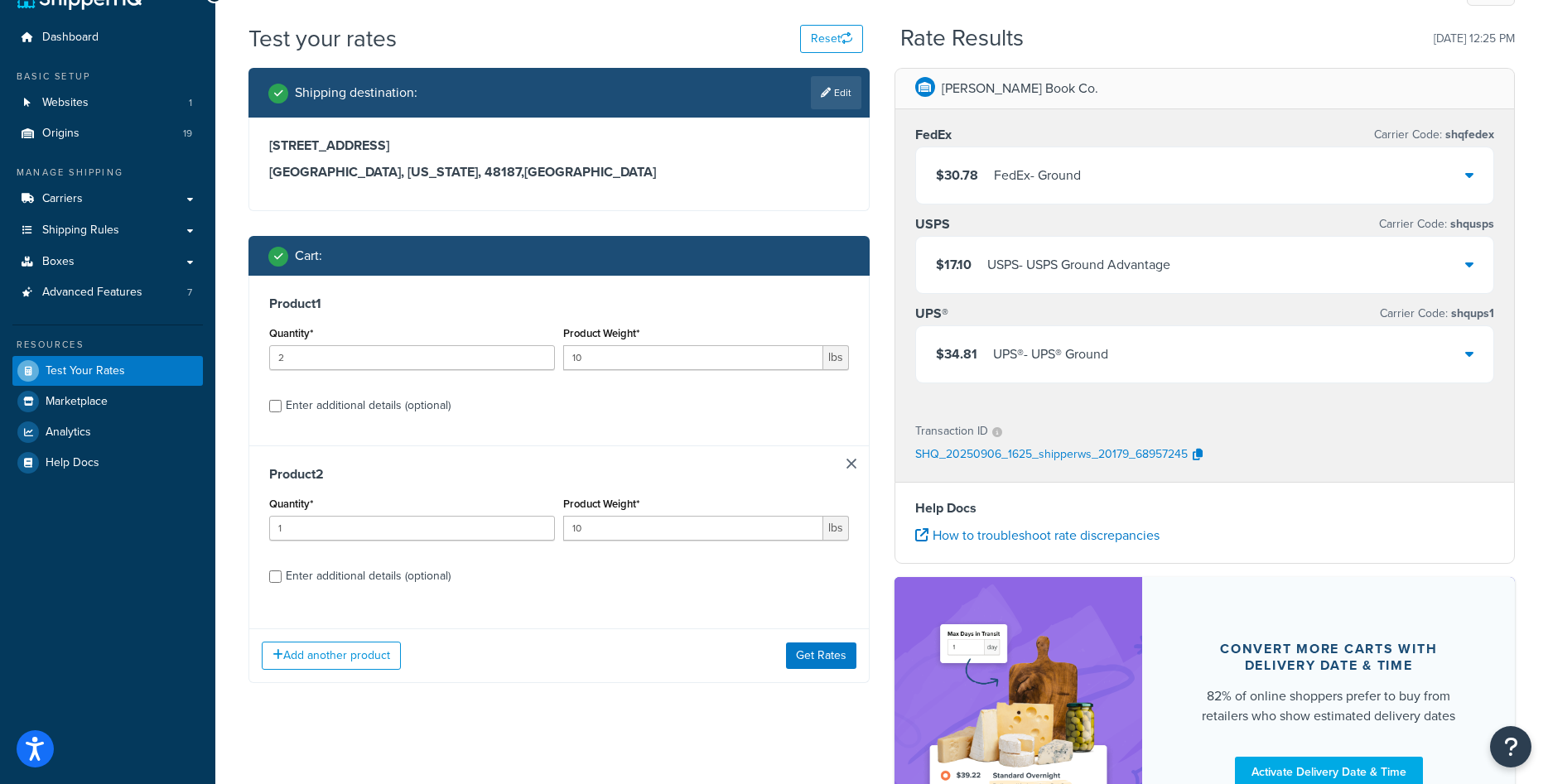
type input "2"
click at [534, 354] on input "2" at bounding box center [411, 358] width 285 height 25
click at [431, 405] on div "Enter additional details (optional)" at bounding box center [367, 405] width 165 height 23
click at [282, 405] on input "Enter additional details (optional)" at bounding box center [275, 405] width 12 height 12
checkbox input "true"
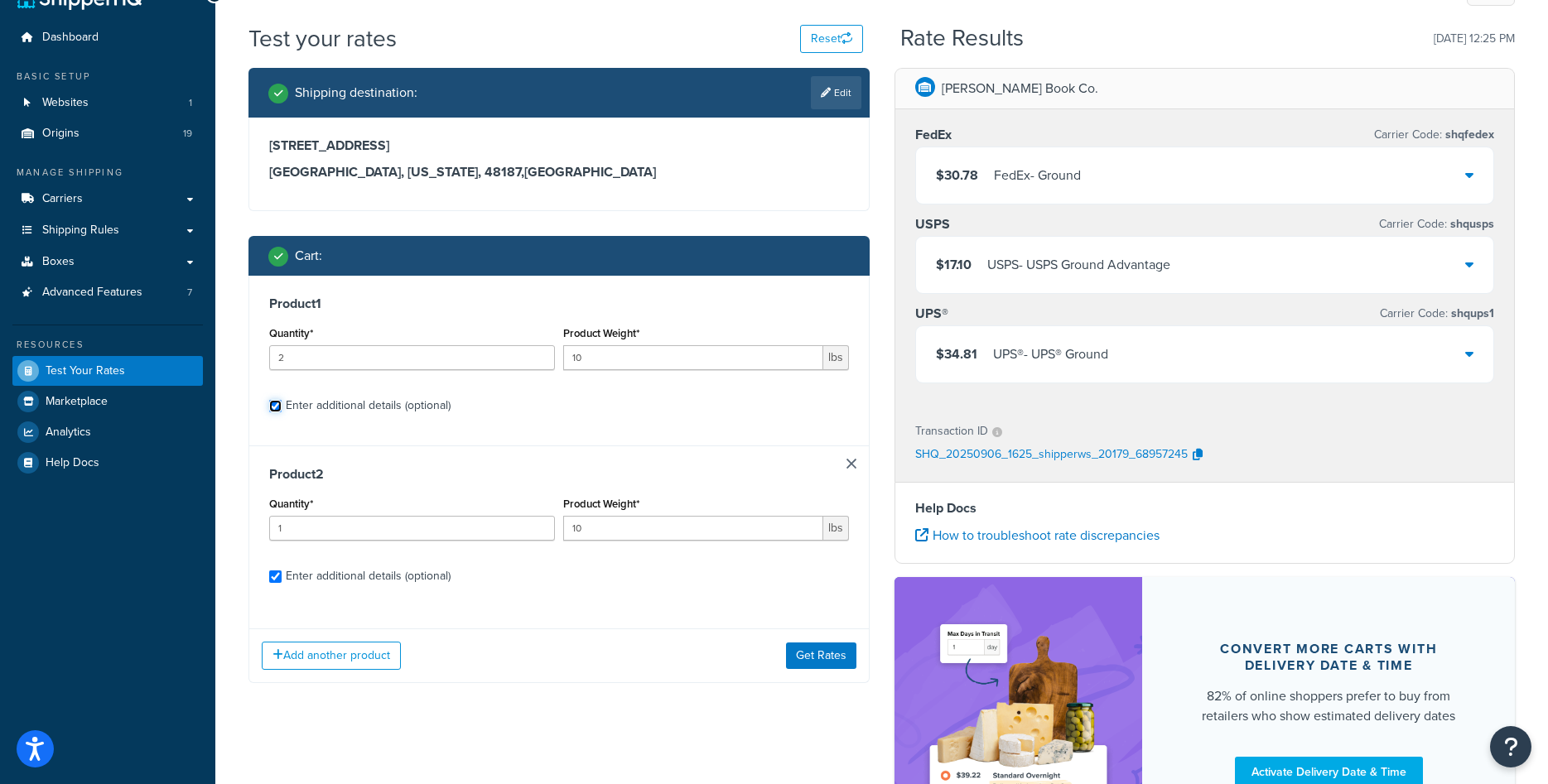
checkbox input "true"
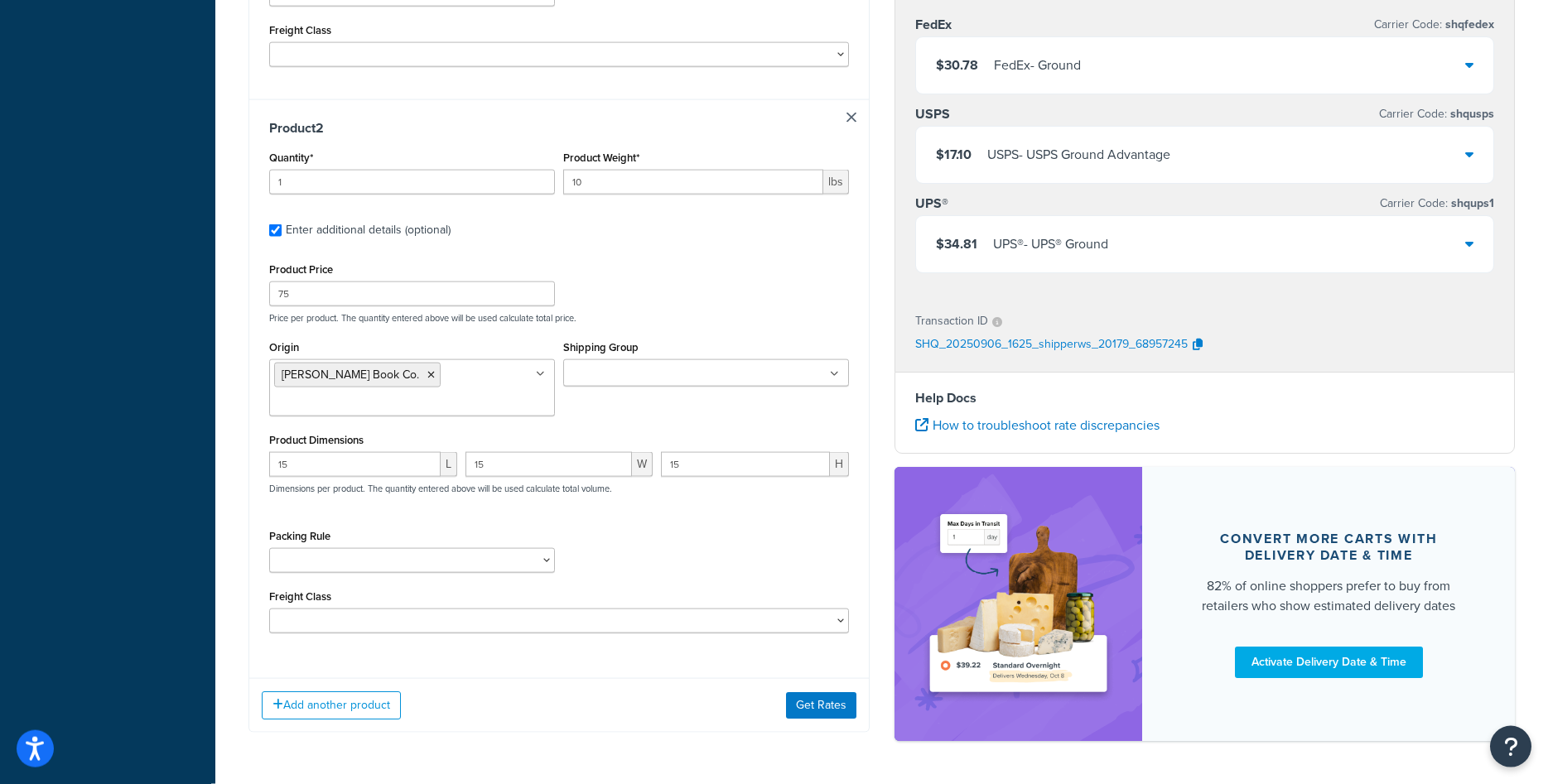
scroll to position [795, 0]
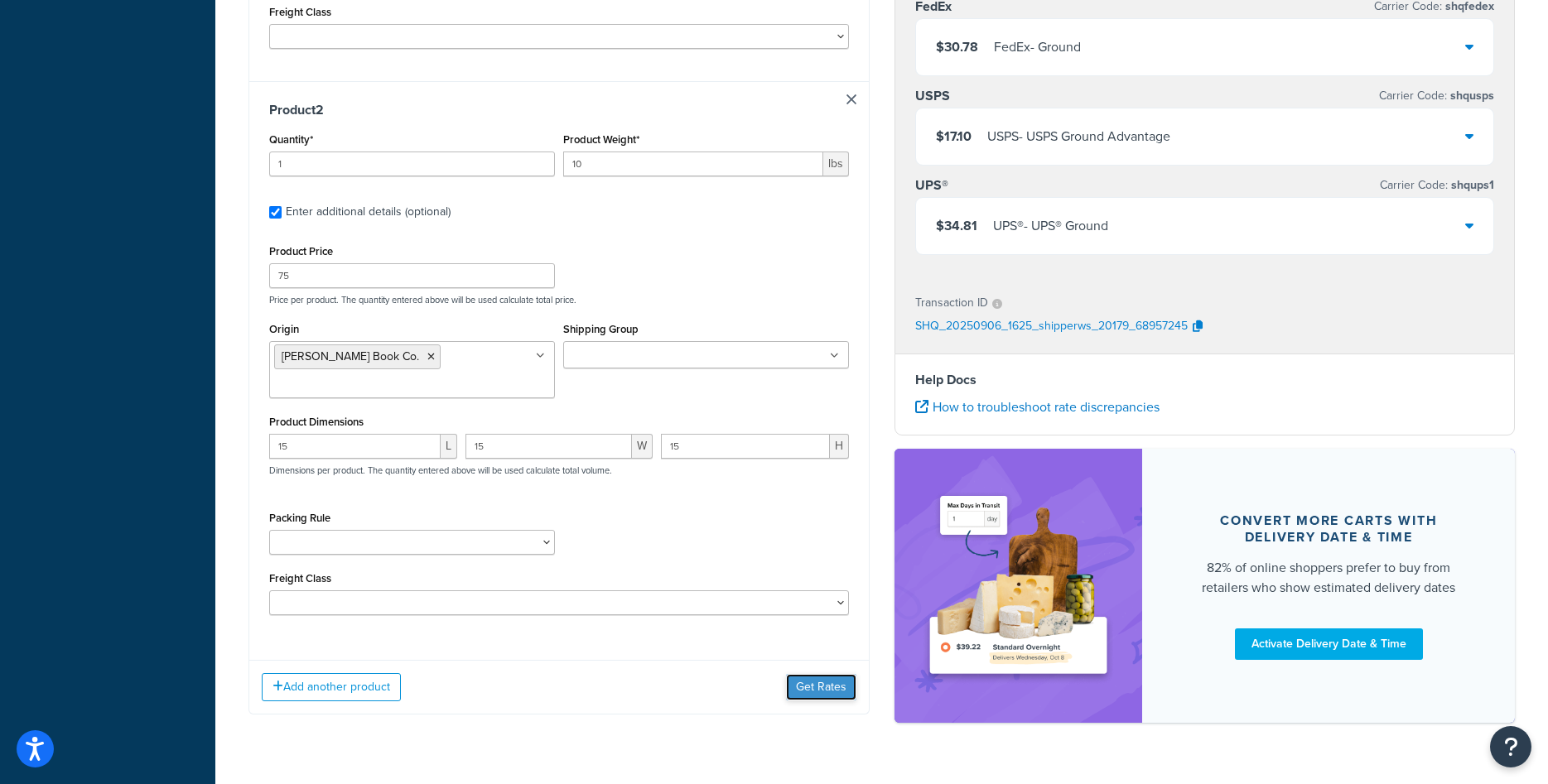
click at [844, 691] on button "Get Rates" at bounding box center [821, 687] width 71 height 27
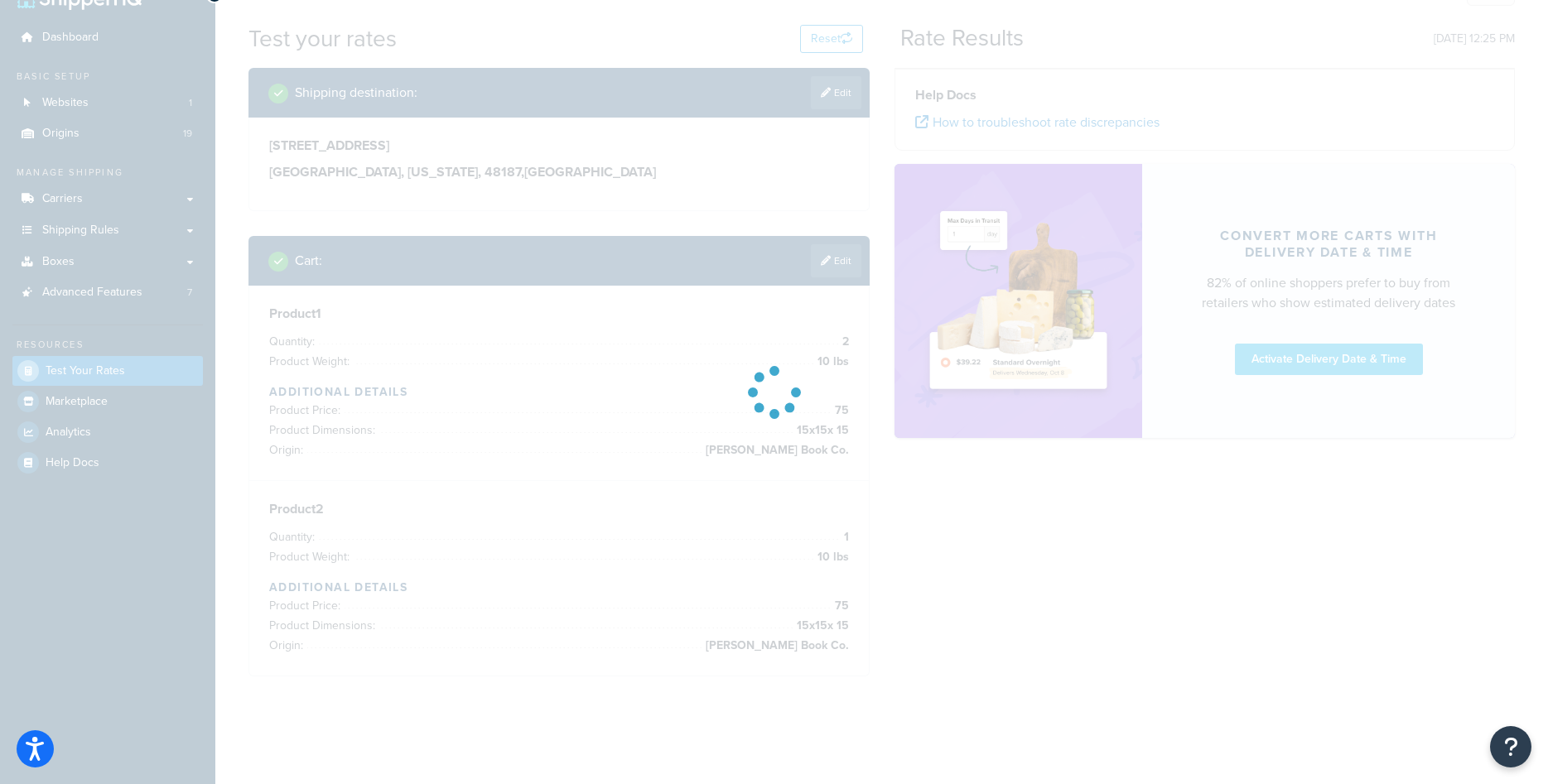
scroll to position [35, 0]
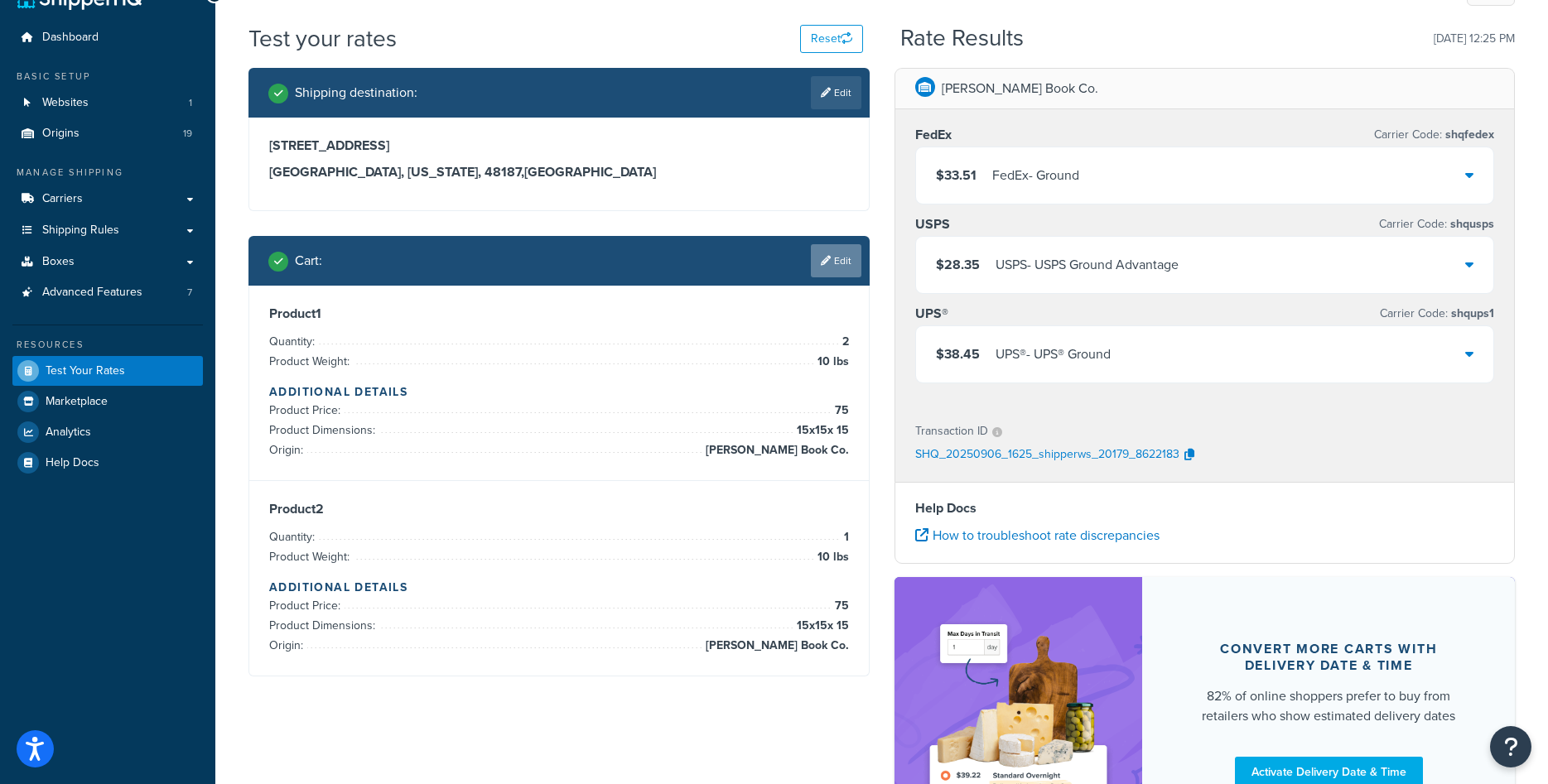
click at [824, 272] on link "Edit" at bounding box center [835, 260] width 51 height 33
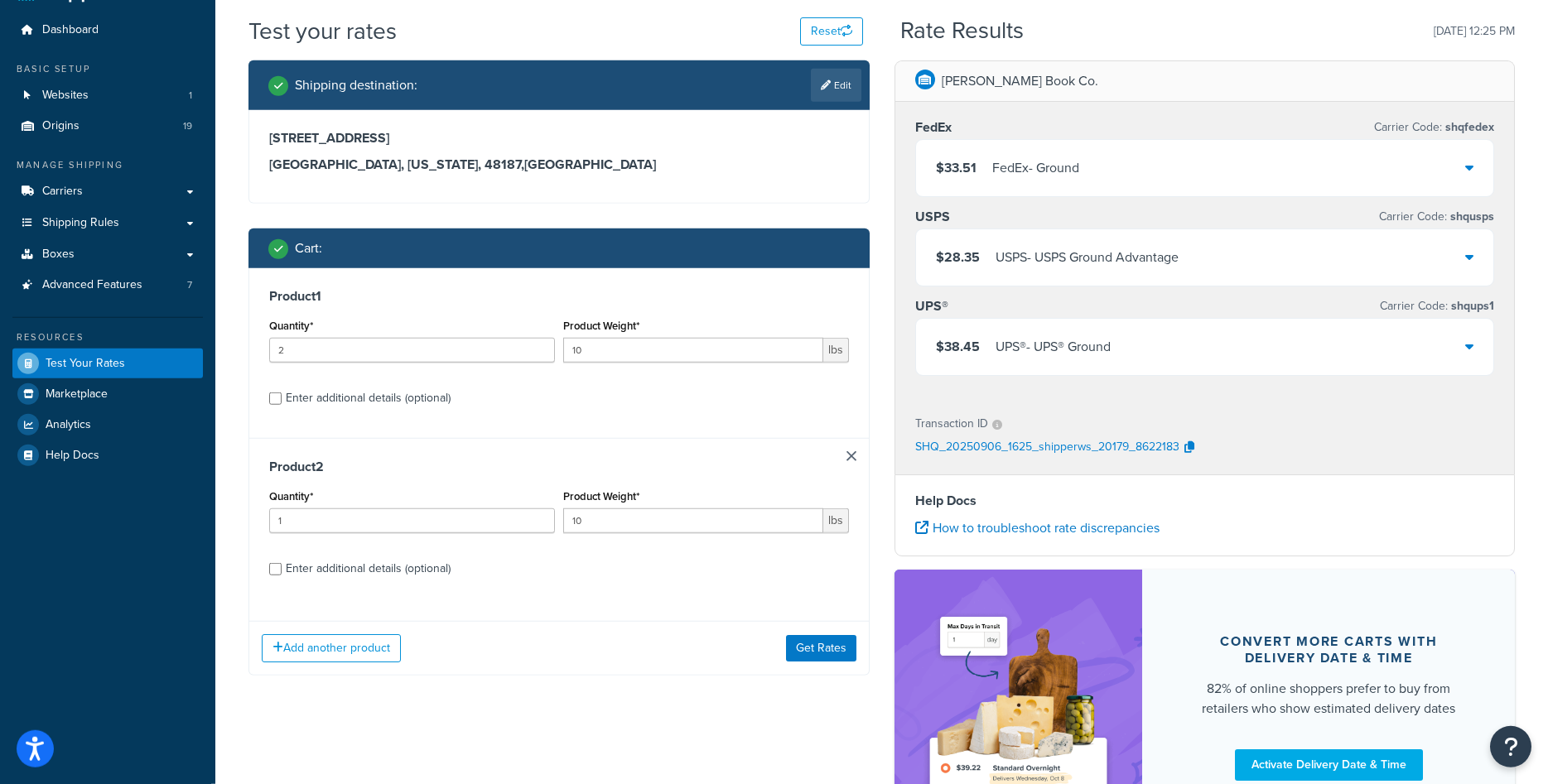
scroll to position [202, 0]
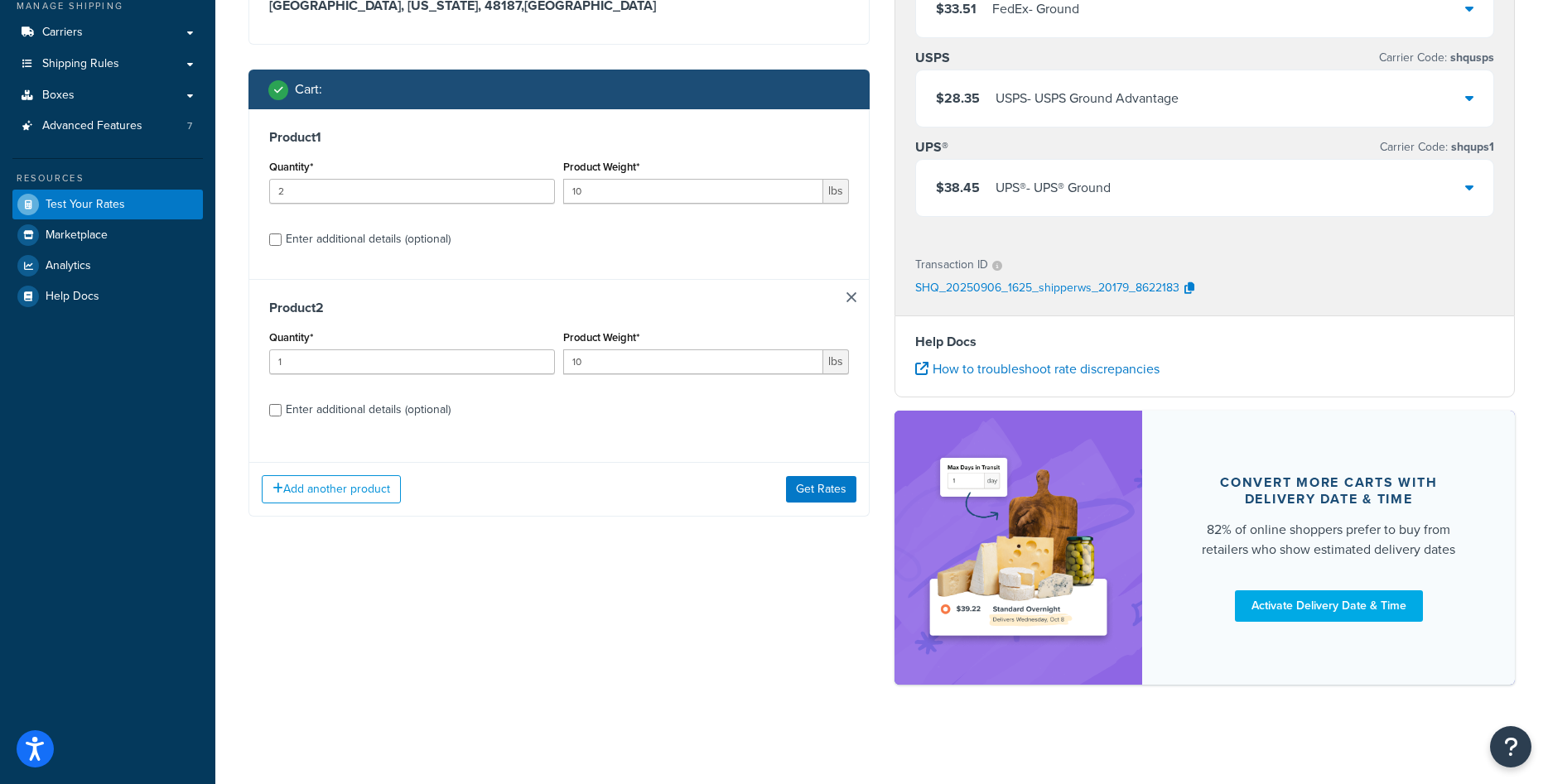
click at [381, 402] on div "Enter additional details (optional)" at bounding box center [367, 409] width 165 height 23
click at [282, 403] on input "Enter additional details (optional)" at bounding box center [275, 409] width 12 height 12
checkbox input "true"
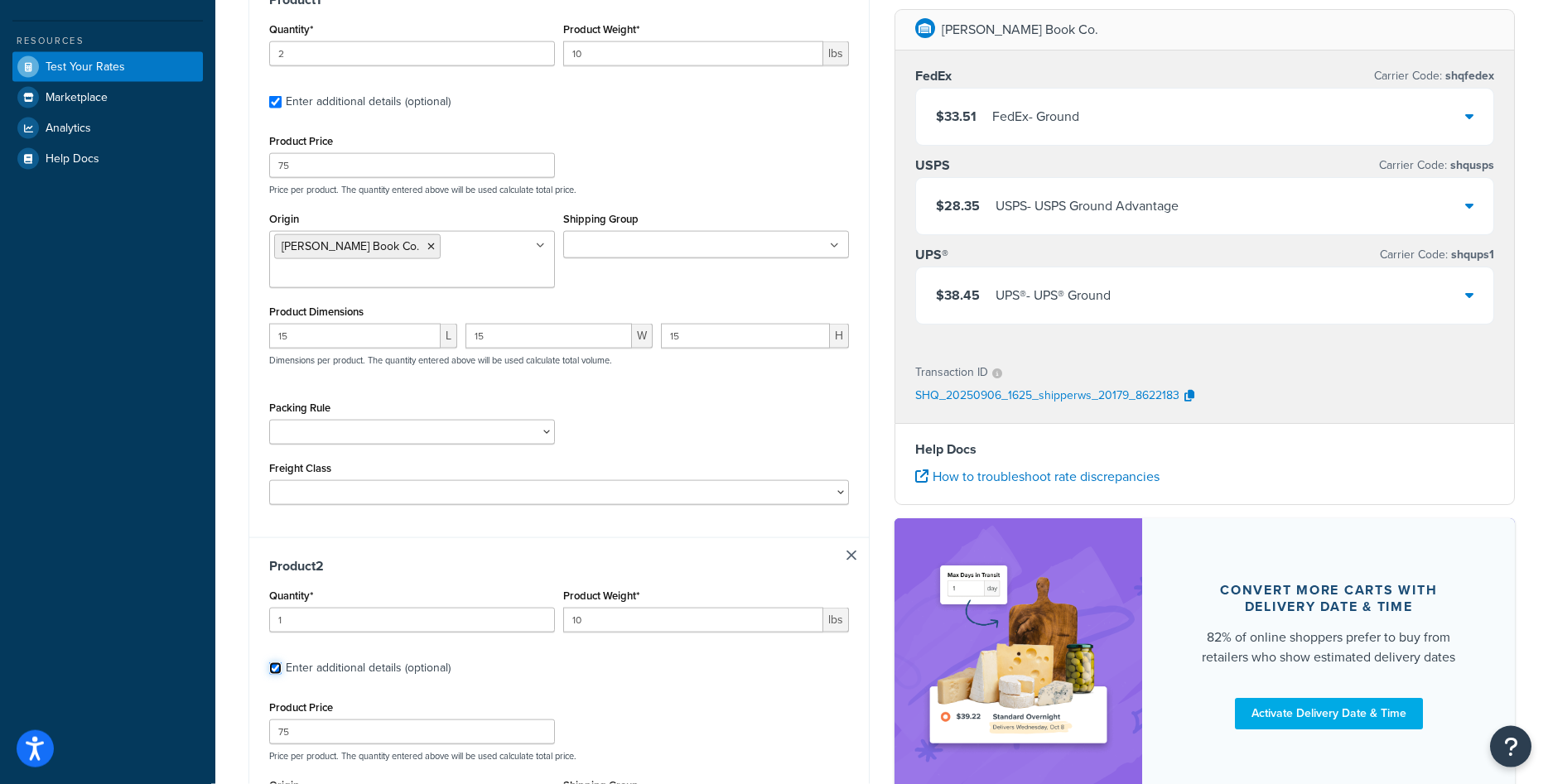
scroll to position [455, 0]
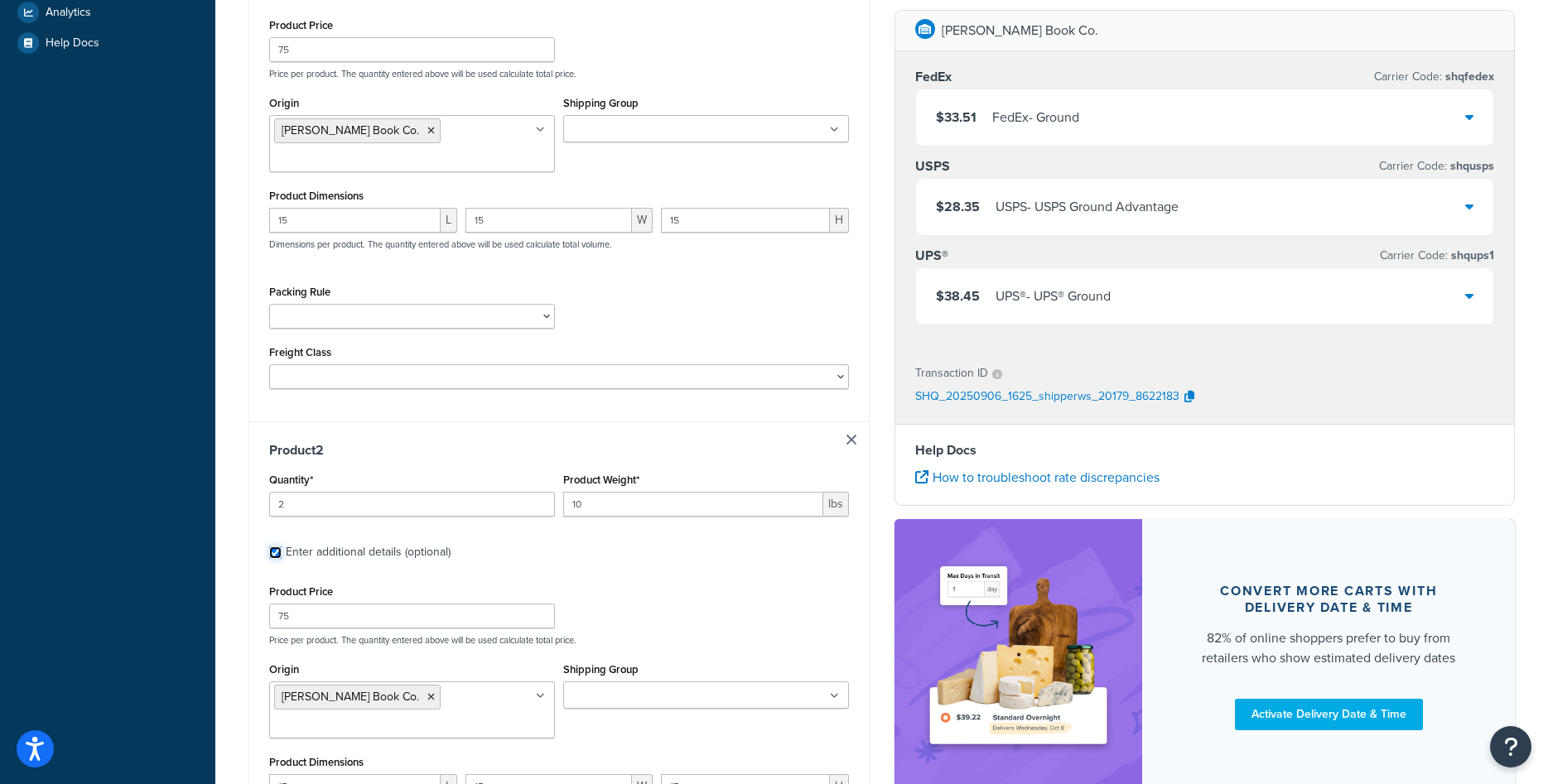
type input "2"
click at [534, 501] on input "2" at bounding box center [411, 504] width 285 height 25
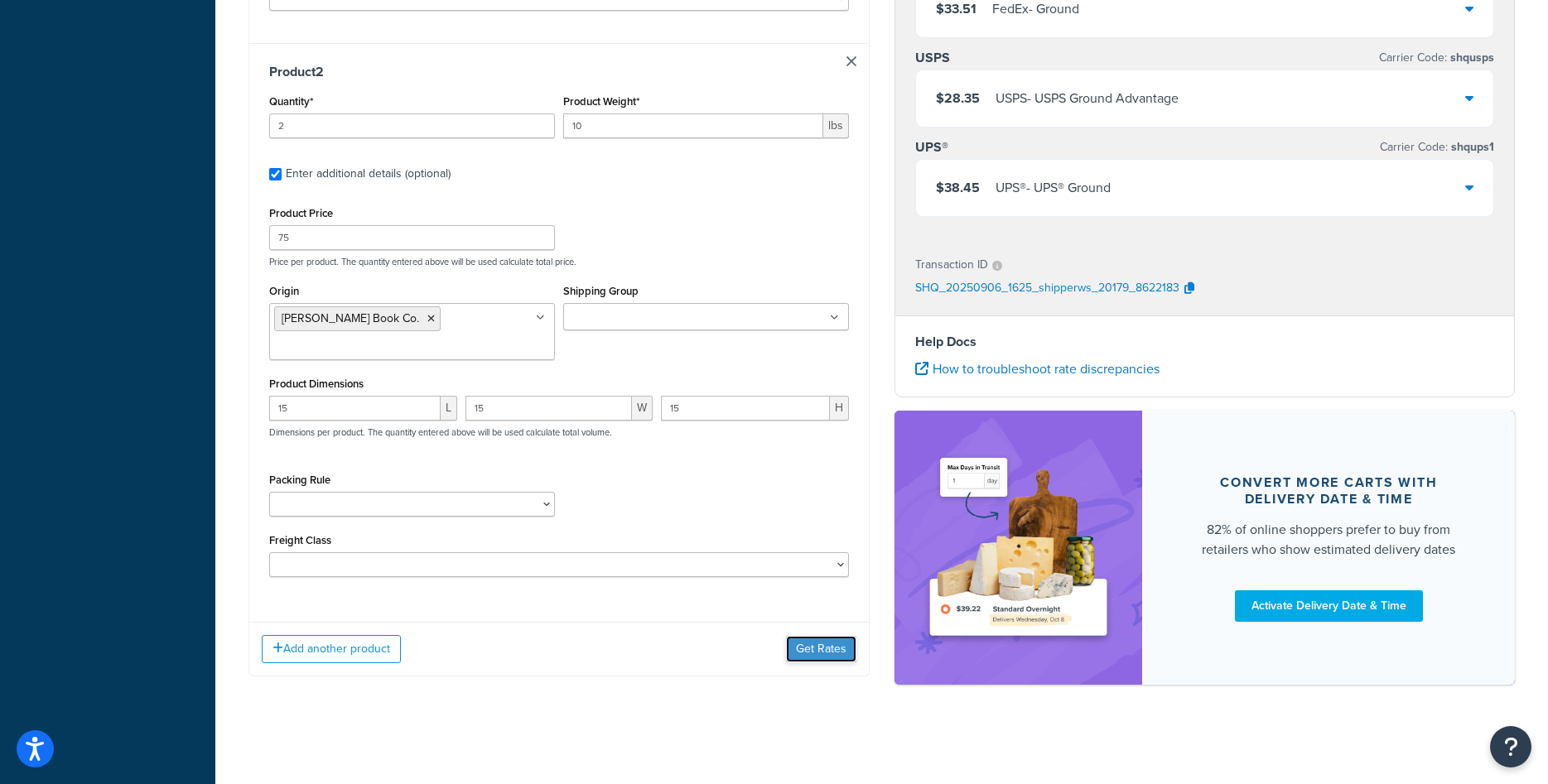
click at [805, 645] on button "Get Rates" at bounding box center [821, 649] width 71 height 27
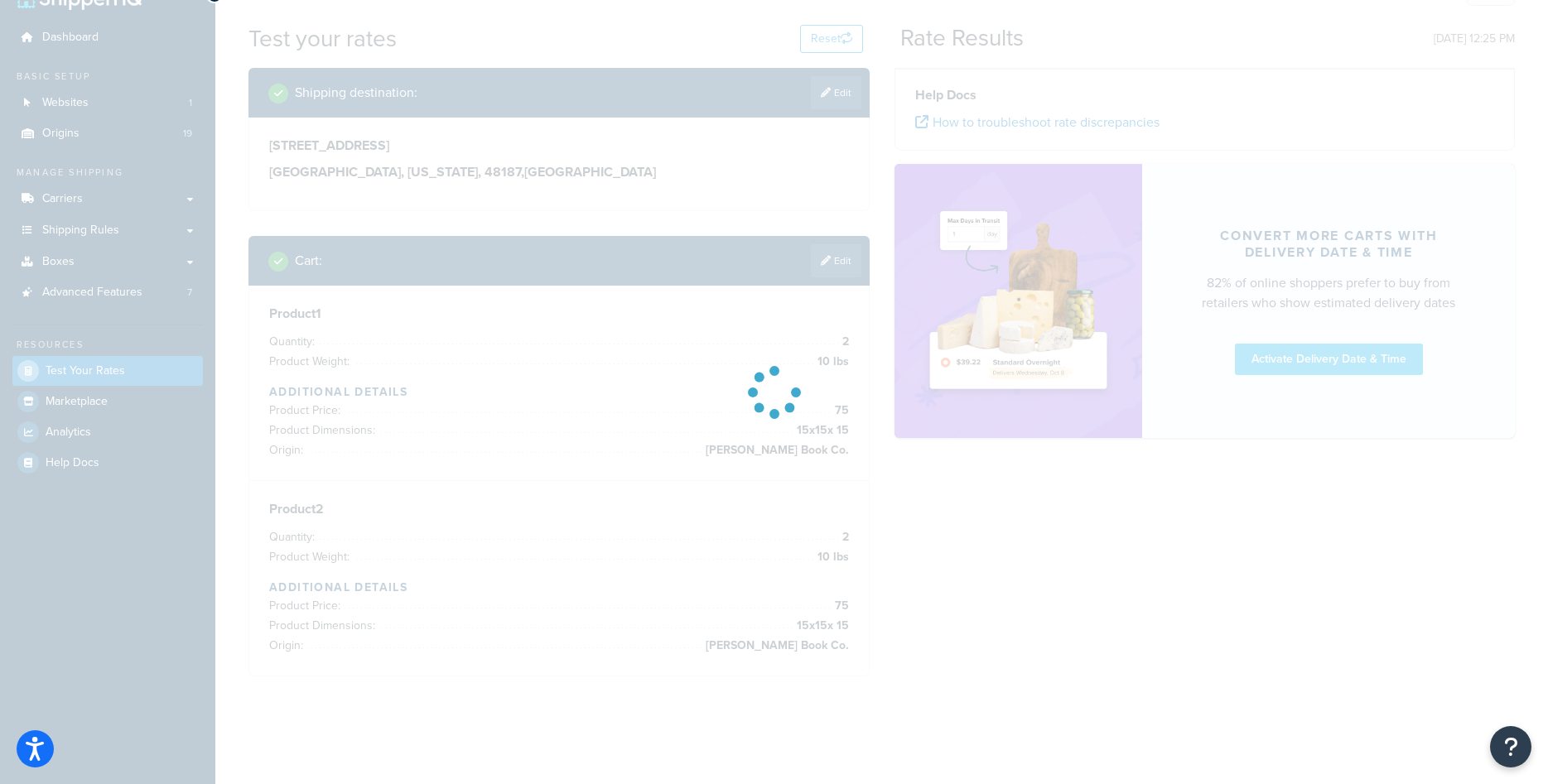
scroll to position [35, 0]
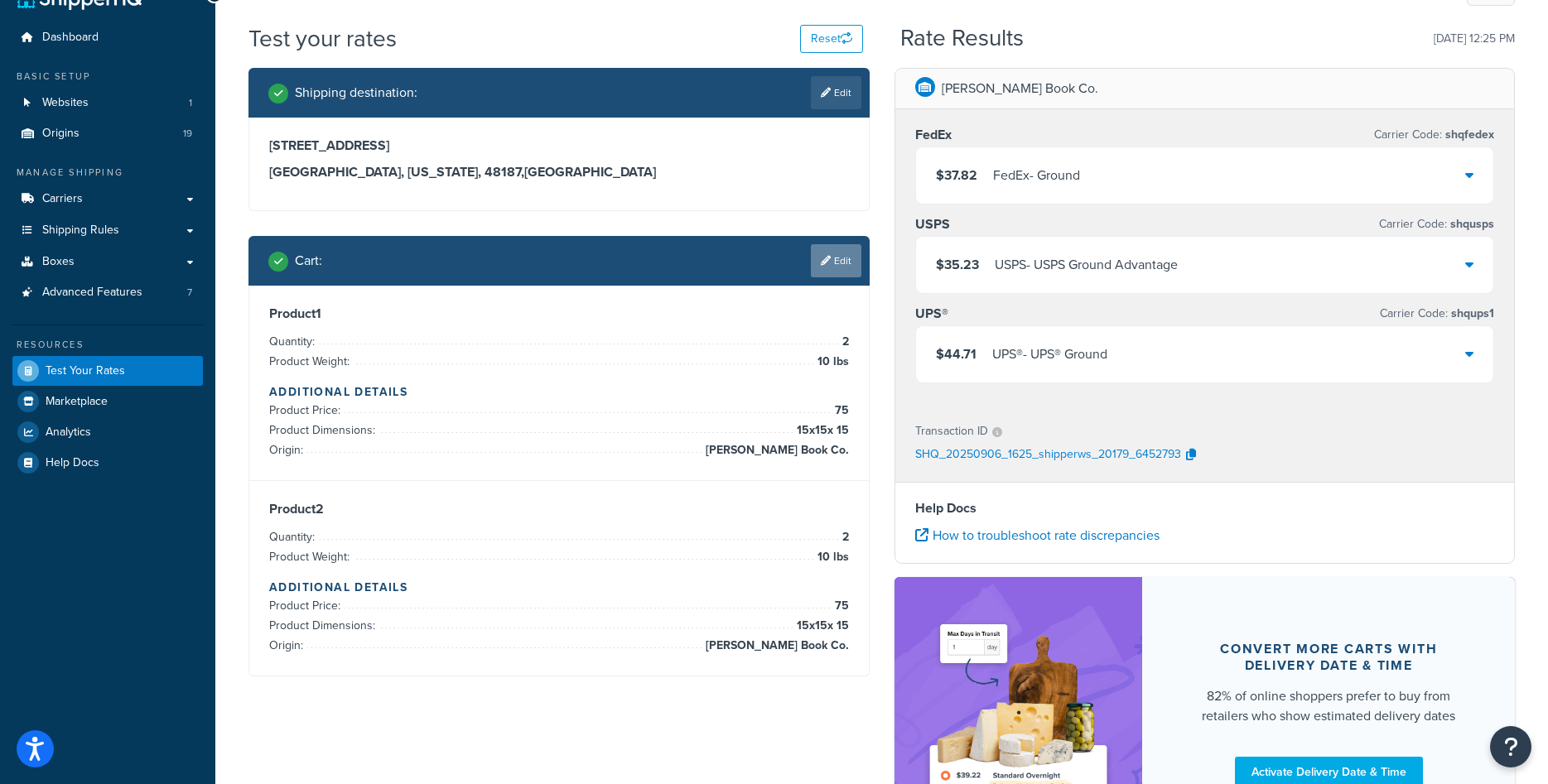
click at [842, 246] on link "Edit" at bounding box center [835, 260] width 51 height 33
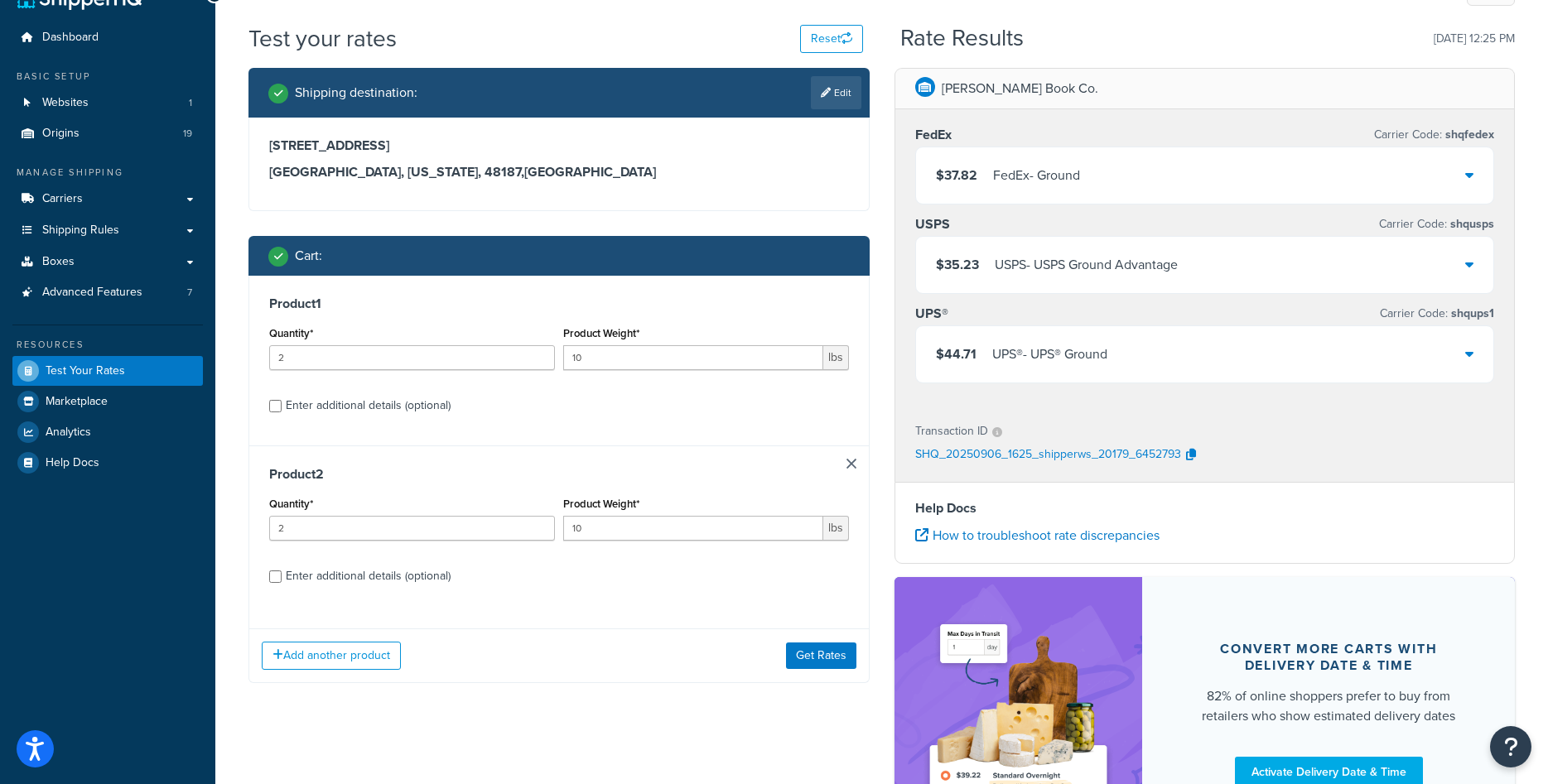
click at [715, 345] on div "Product Weight* 10 lbs" at bounding box center [705, 346] width 285 height 48
click at [706, 360] on input "10" at bounding box center [693, 358] width 260 height 25
type input "3"
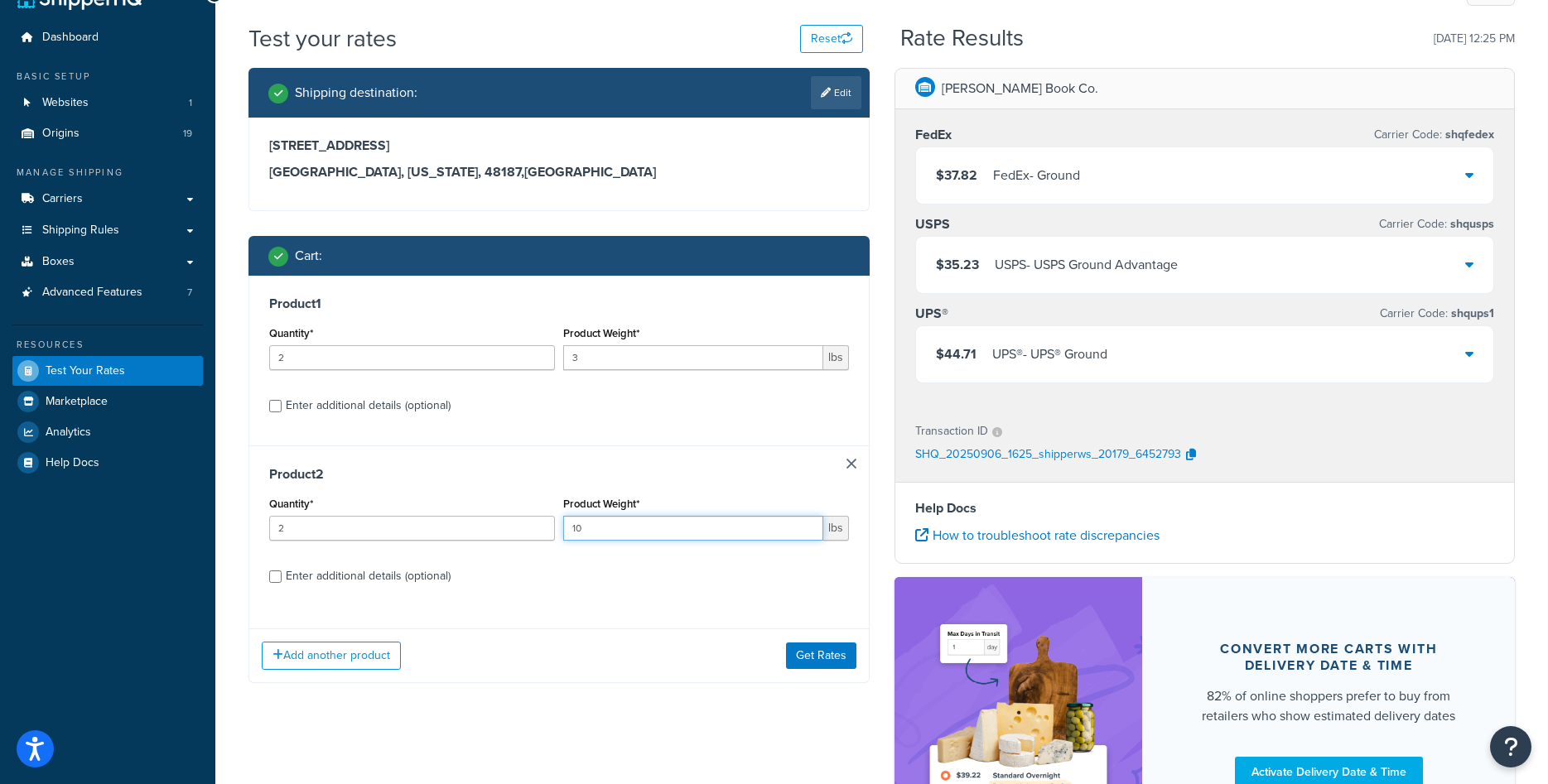
click at [592, 530] on input "10" at bounding box center [693, 528] width 260 height 25
type input "4"
click at [593, 559] on div "Product 2 Quantity* 2 Product Weight* 4 lbs Enter additional details (optional)" at bounding box center [558, 530] width 619 height 171
click at [393, 404] on div "Enter additional details (optional)" at bounding box center [367, 405] width 165 height 23
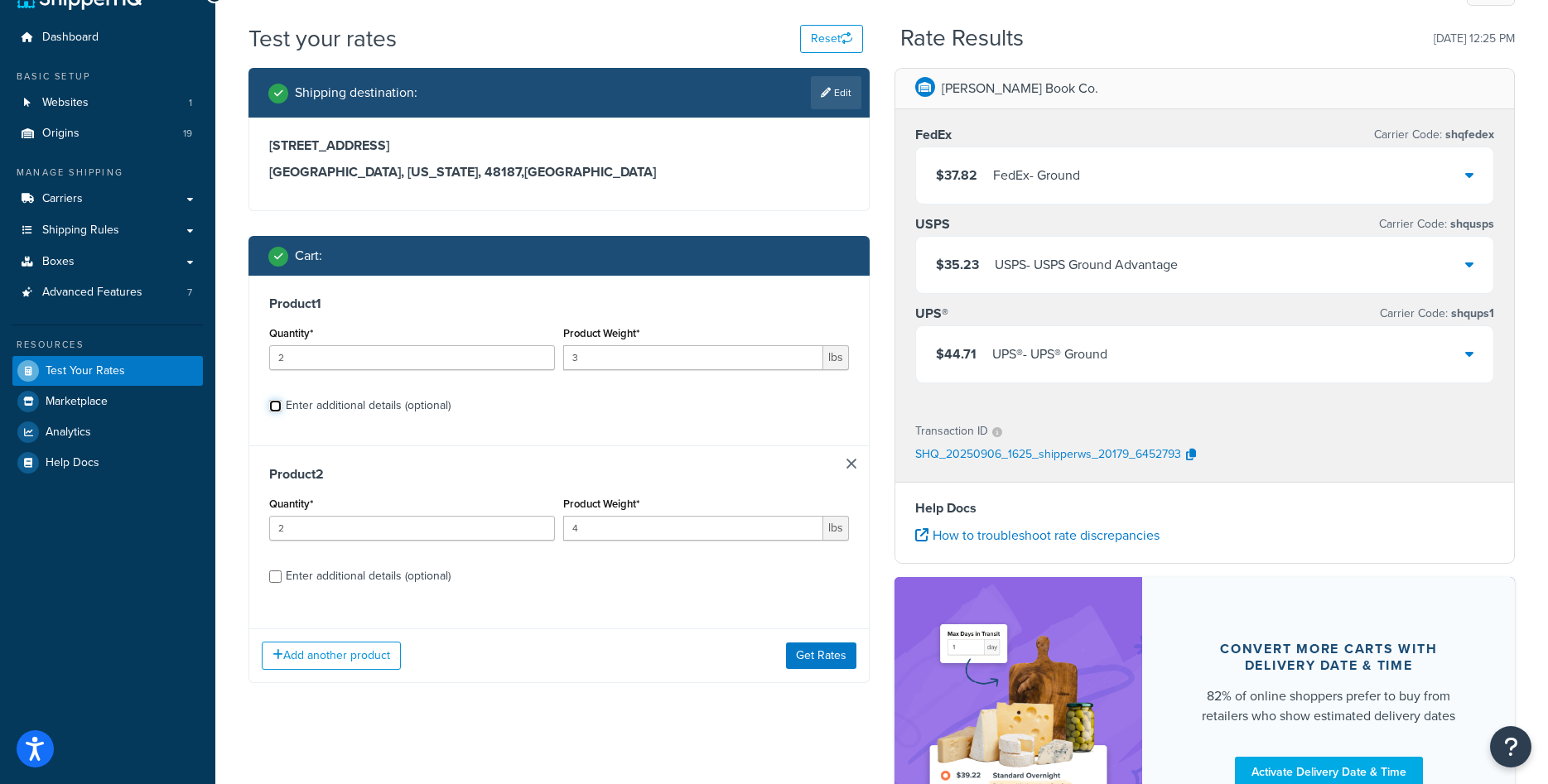
click at [282, 404] on input "Enter additional details (optional)" at bounding box center [275, 405] width 12 height 12
checkbox input "true"
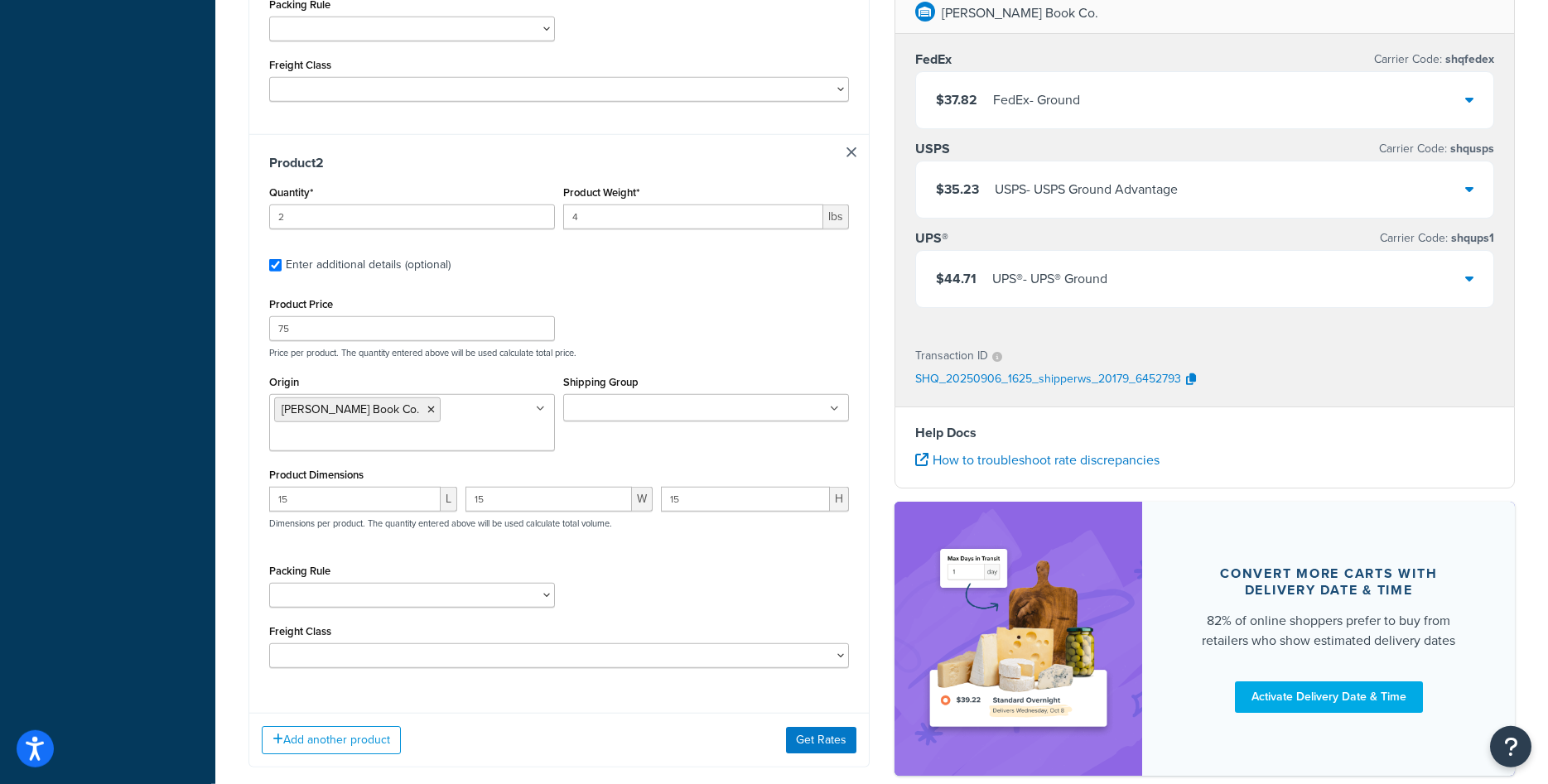
scroll to position [836, 0]
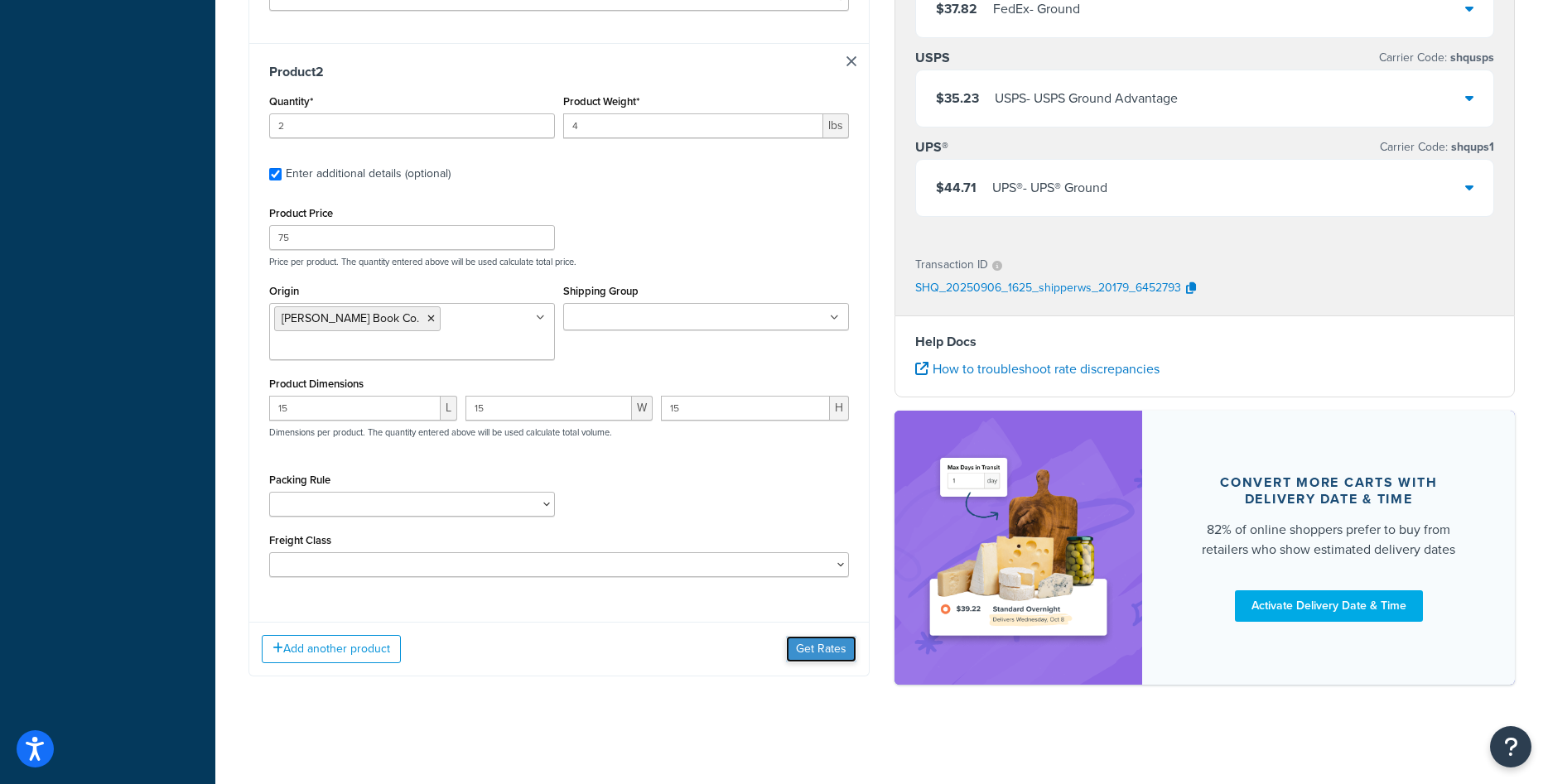
click at [812, 641] on button "Get Rates" at bounding box center [821, 649] width 71 height 27
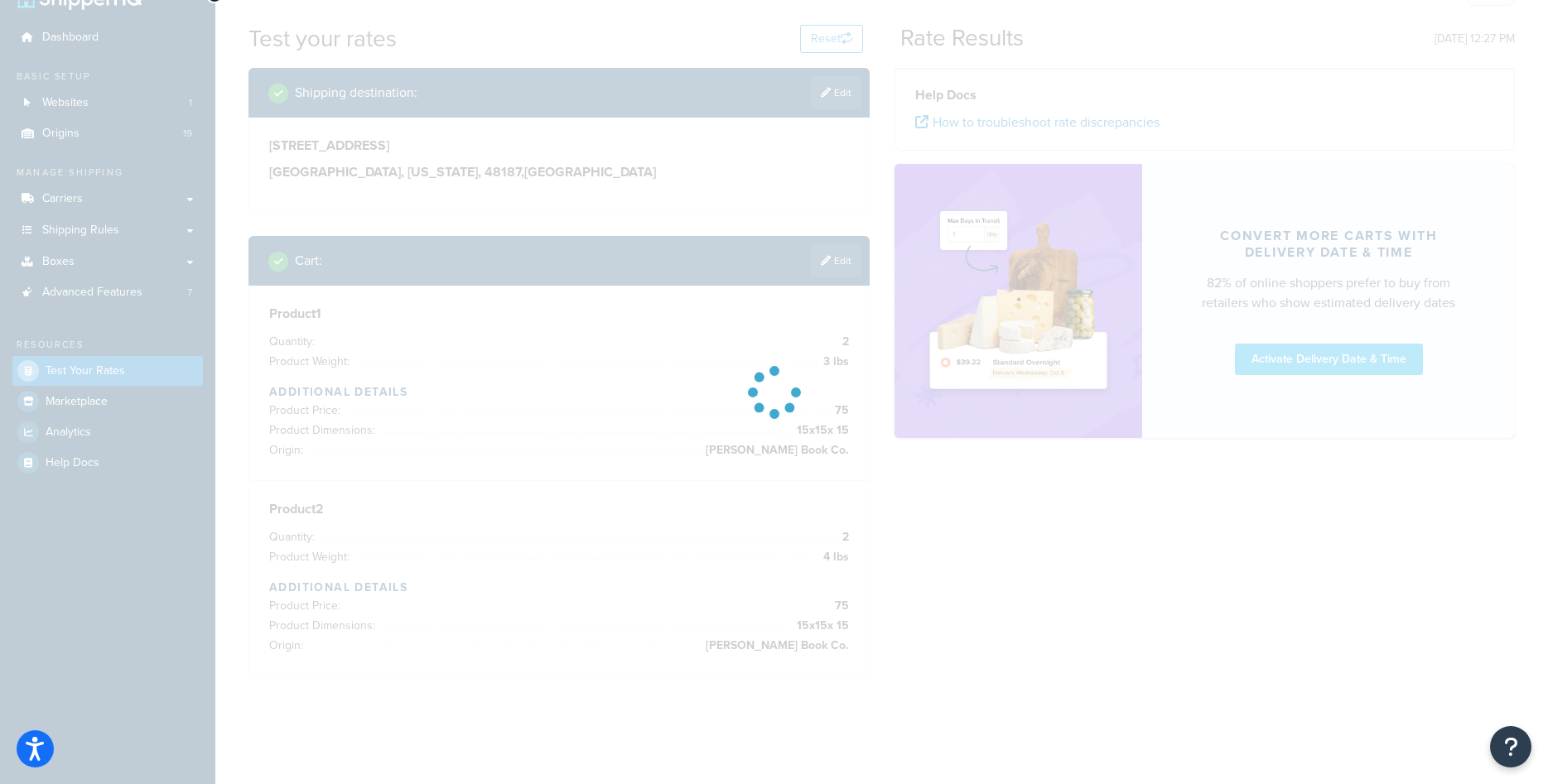
scroll to position [35, 0]
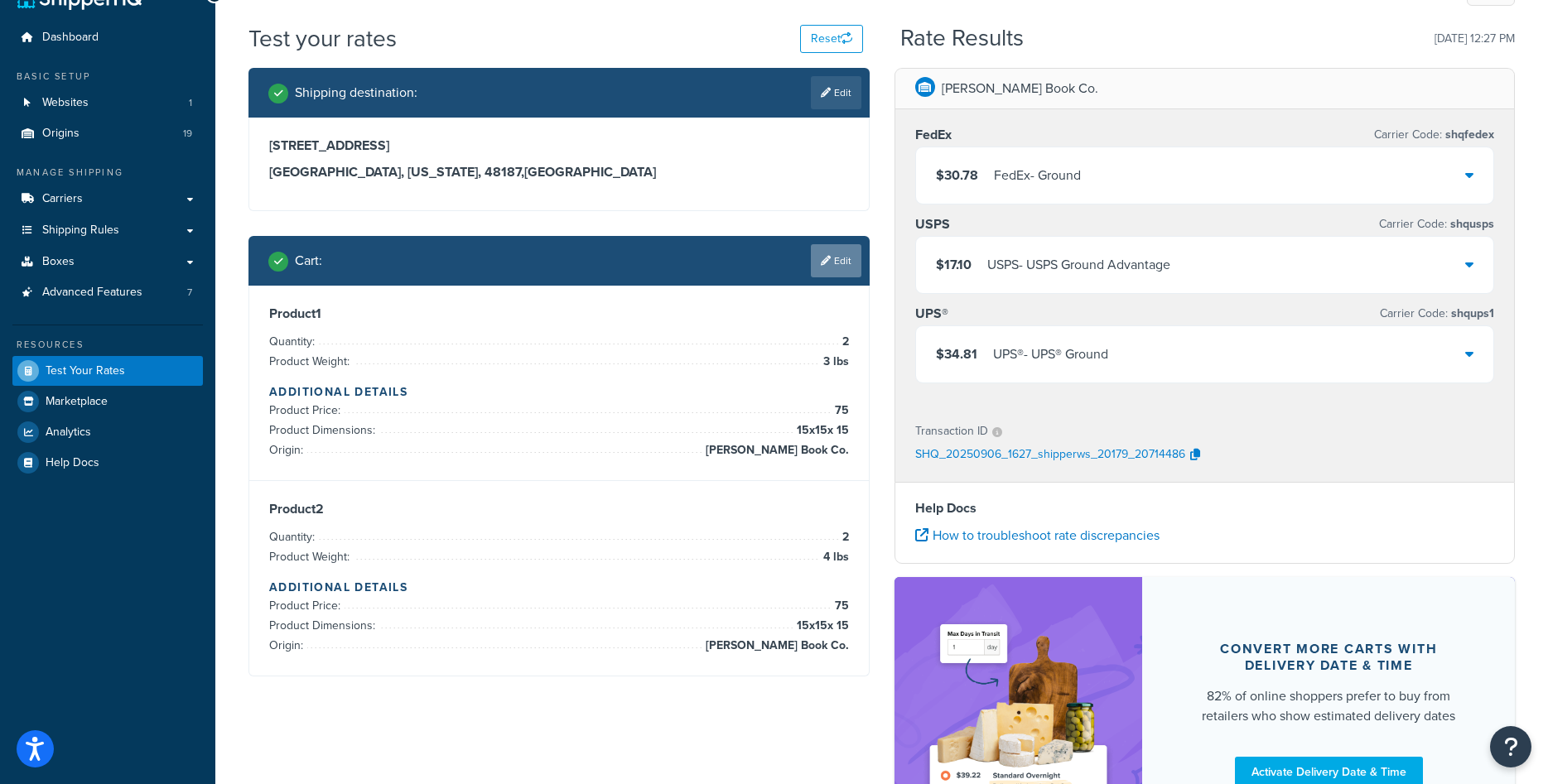
click at [847, 264] on link "Edit" at bounding box center [835, 260] width 51 height 33
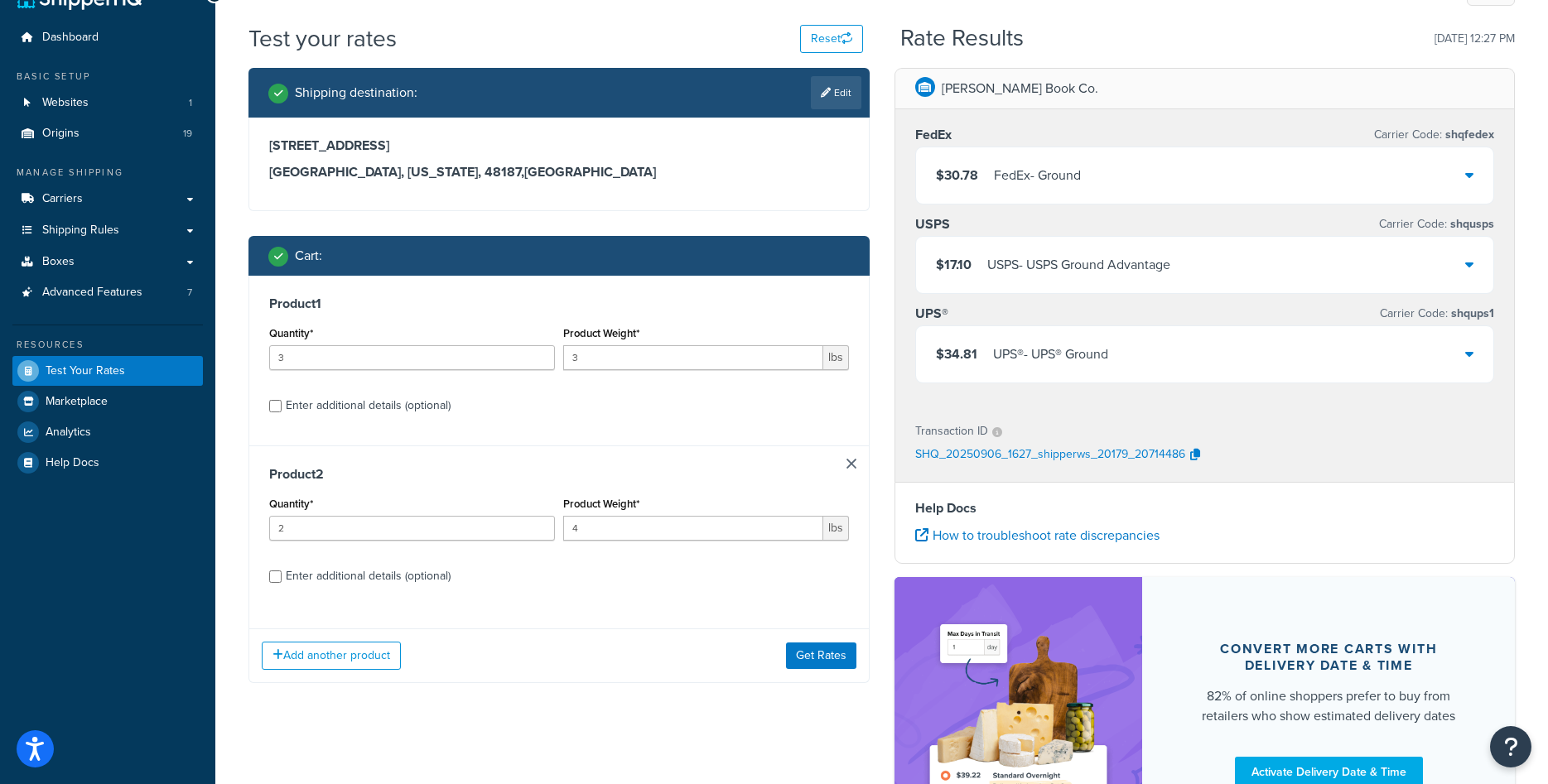
type input "3"
click at [536, 353] on input "3" at bounding box center [411, 358] width 285 height 25
click at [810, 650] on button "Get Rates" at bounding box center [821, 655] width 71 height 27
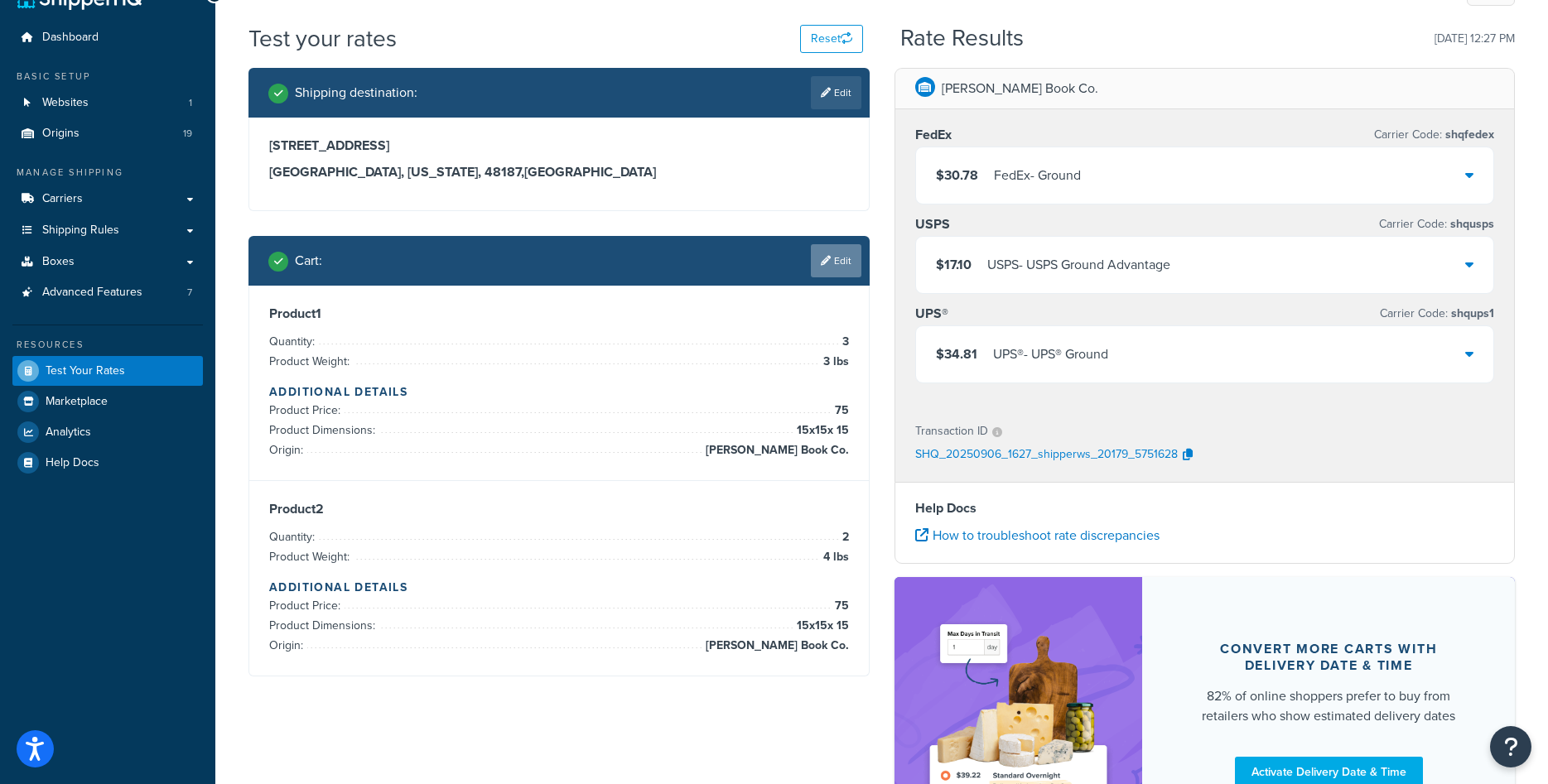
click at [847, 264] on link "Edit" at bounding box center [835, 260] width 51 height 33
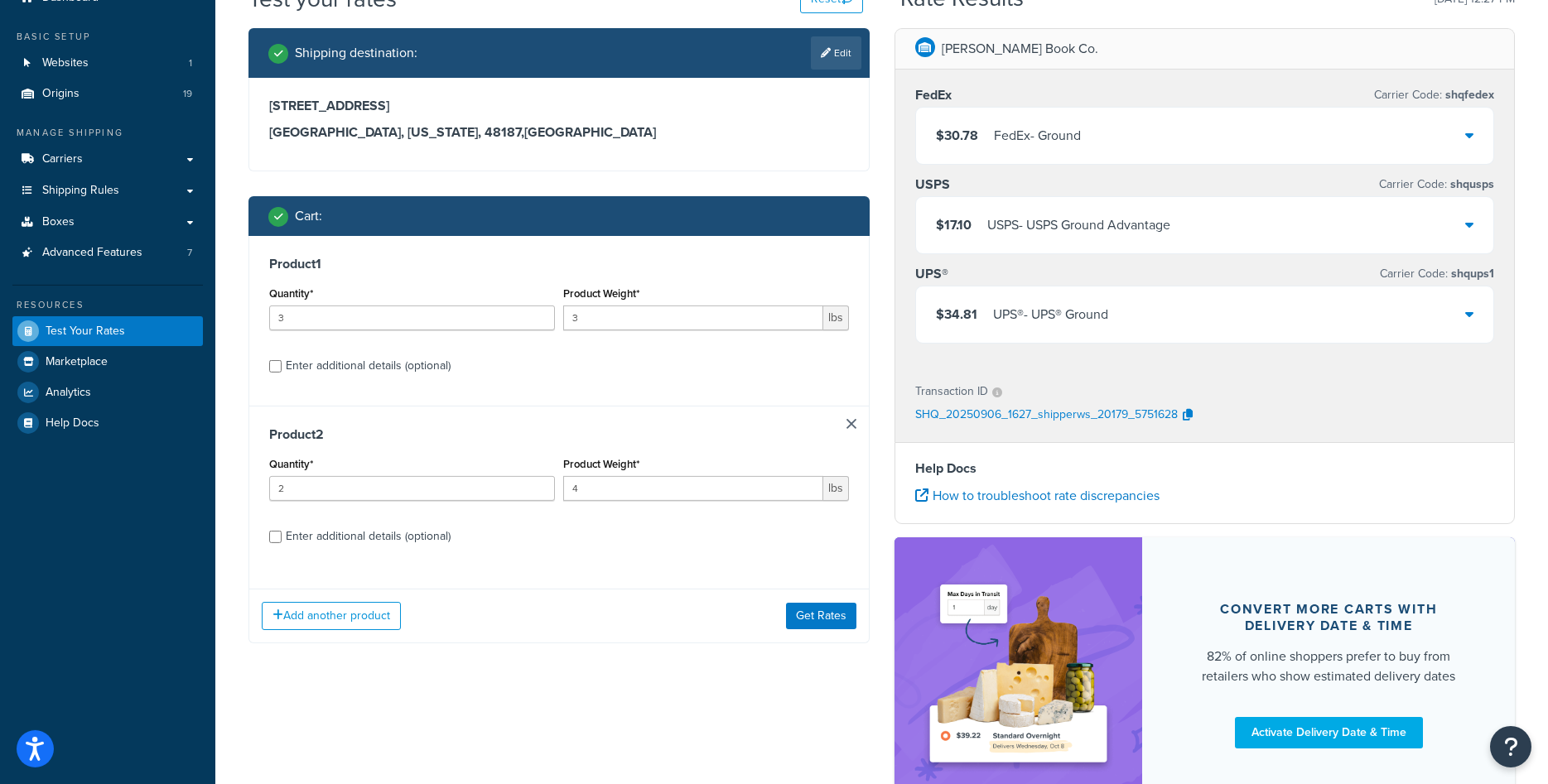
scroll to position [120, 0]
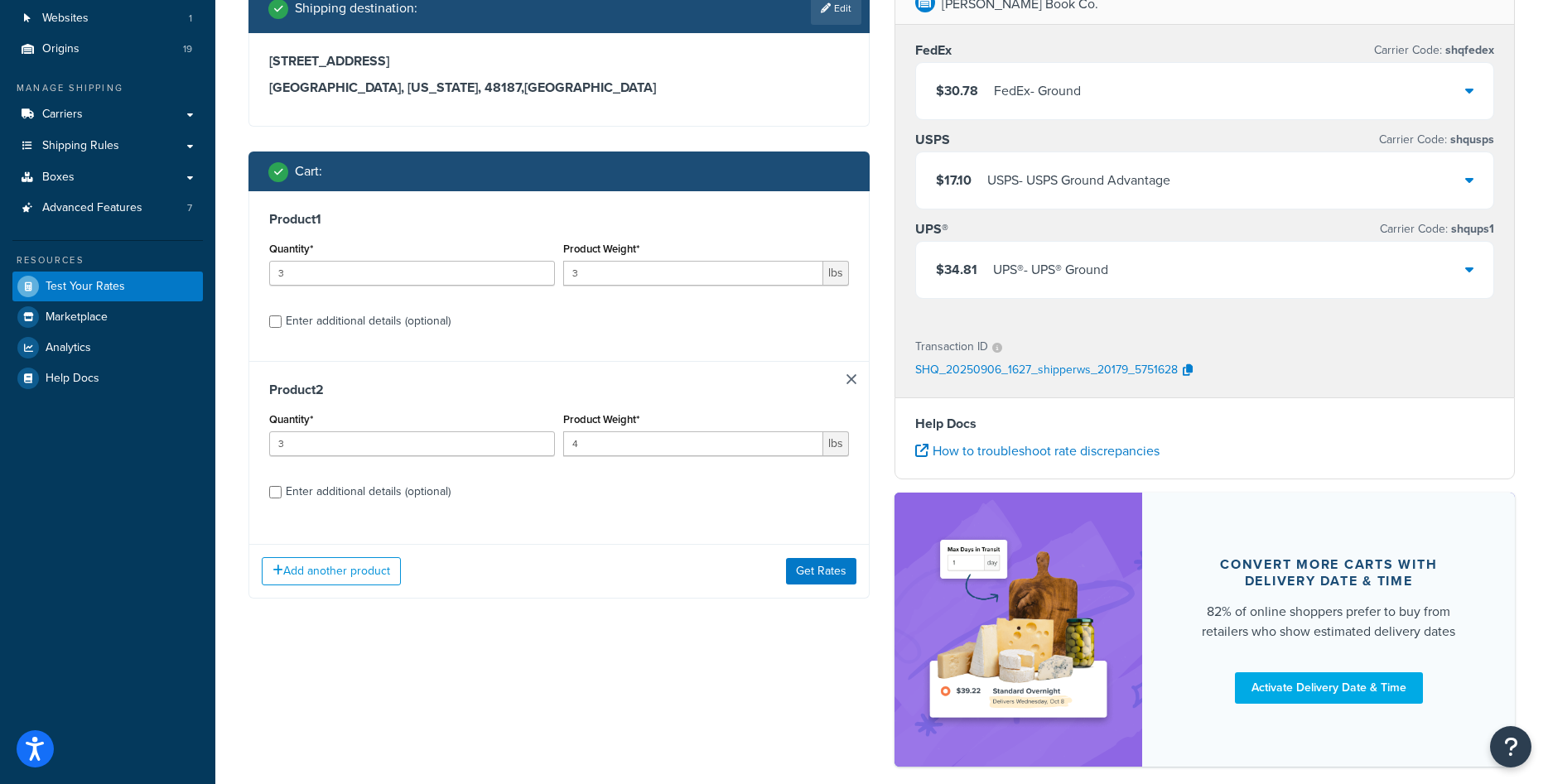
type input "3"
click at [542, 442] on input "3" at bounding box center [411, 444] width 285 height 25
click at [796, 572] on button "Get Rates" at bounding box center [821, 571] width 71 height 27
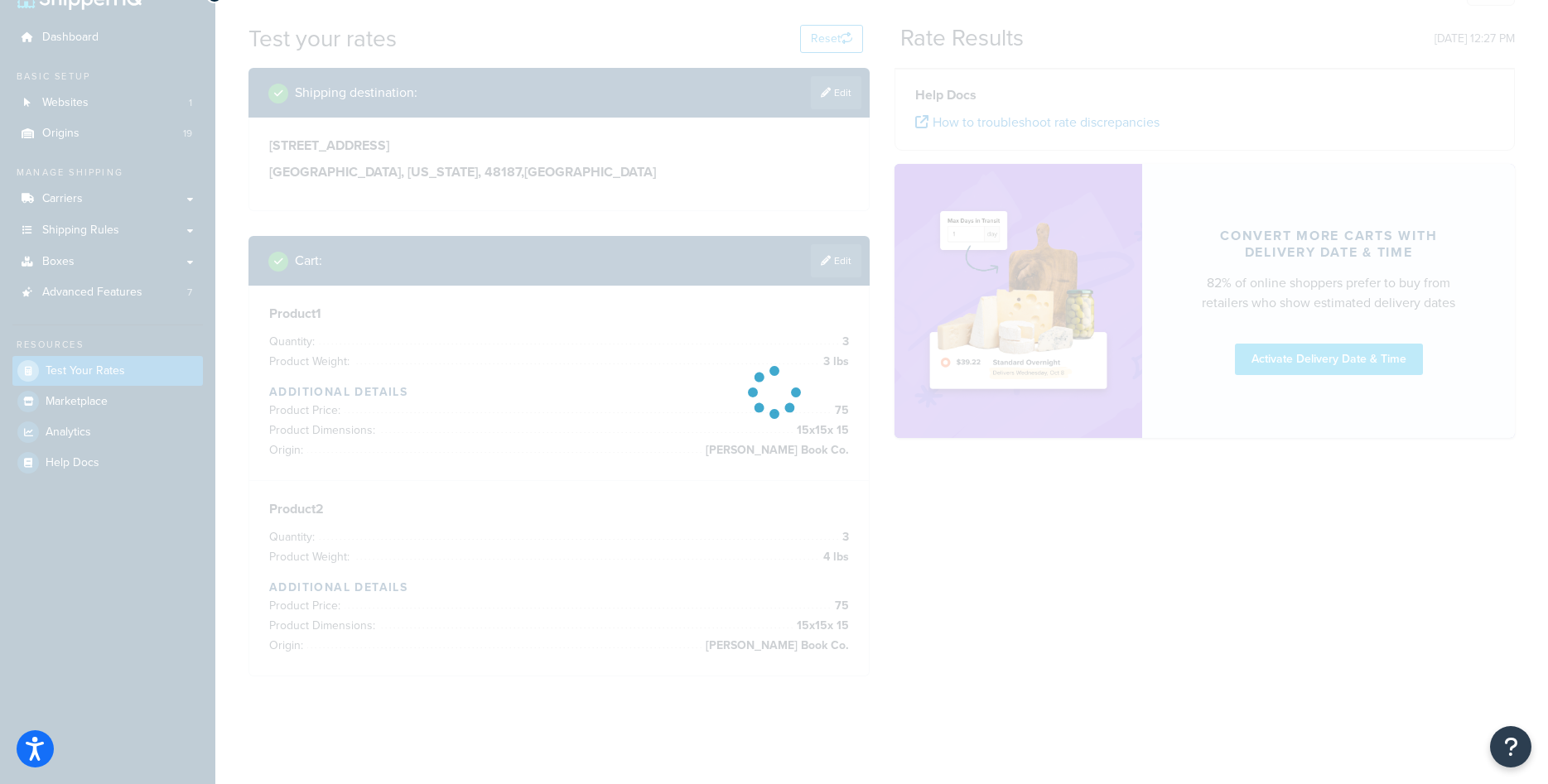
scroll to position [35, 0]
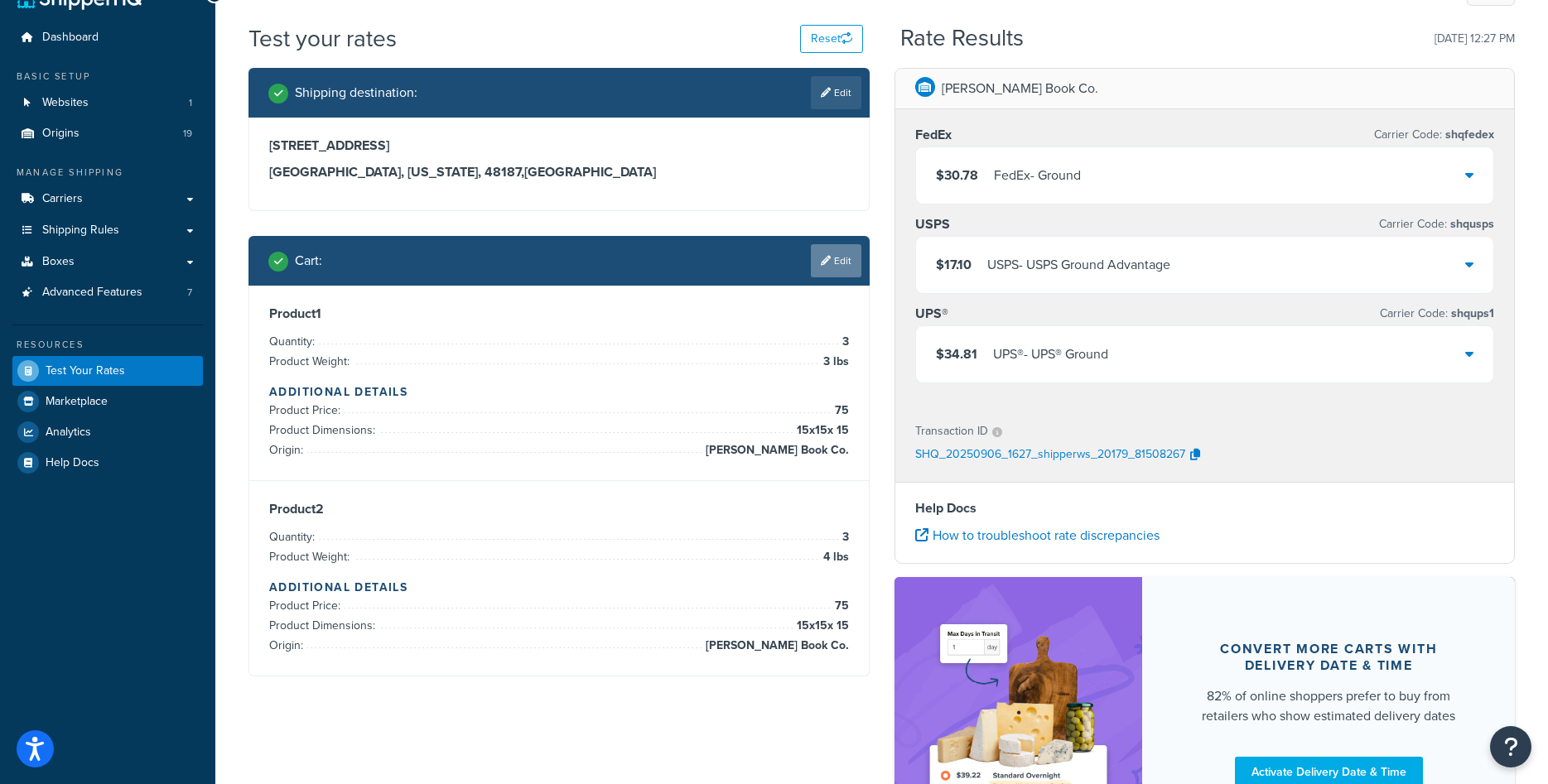
click at [833, 269] on link "Edit" at bounding box center [835, 260] width 51 height 33
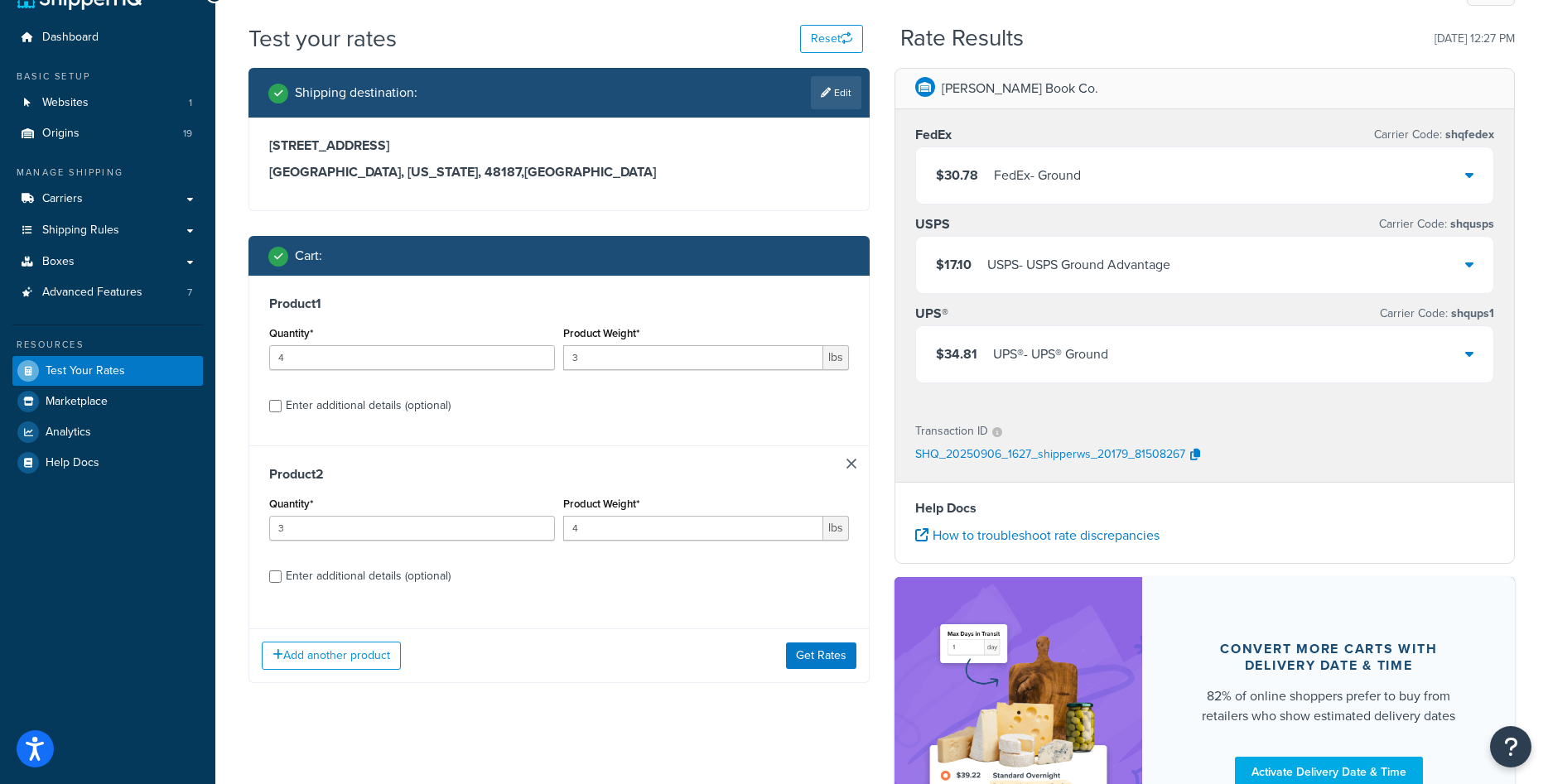
type input "4"
click at [538, 351] on input "4" at bounding box center [411, 358] width 285 height 25
type input "4"
click at [541, 522] on input "4" at bounding box center [411, 528] width 285 height 25
click at [811, 653] on button "Get Rates" at bounding box center [821, 655] width 71 height 27
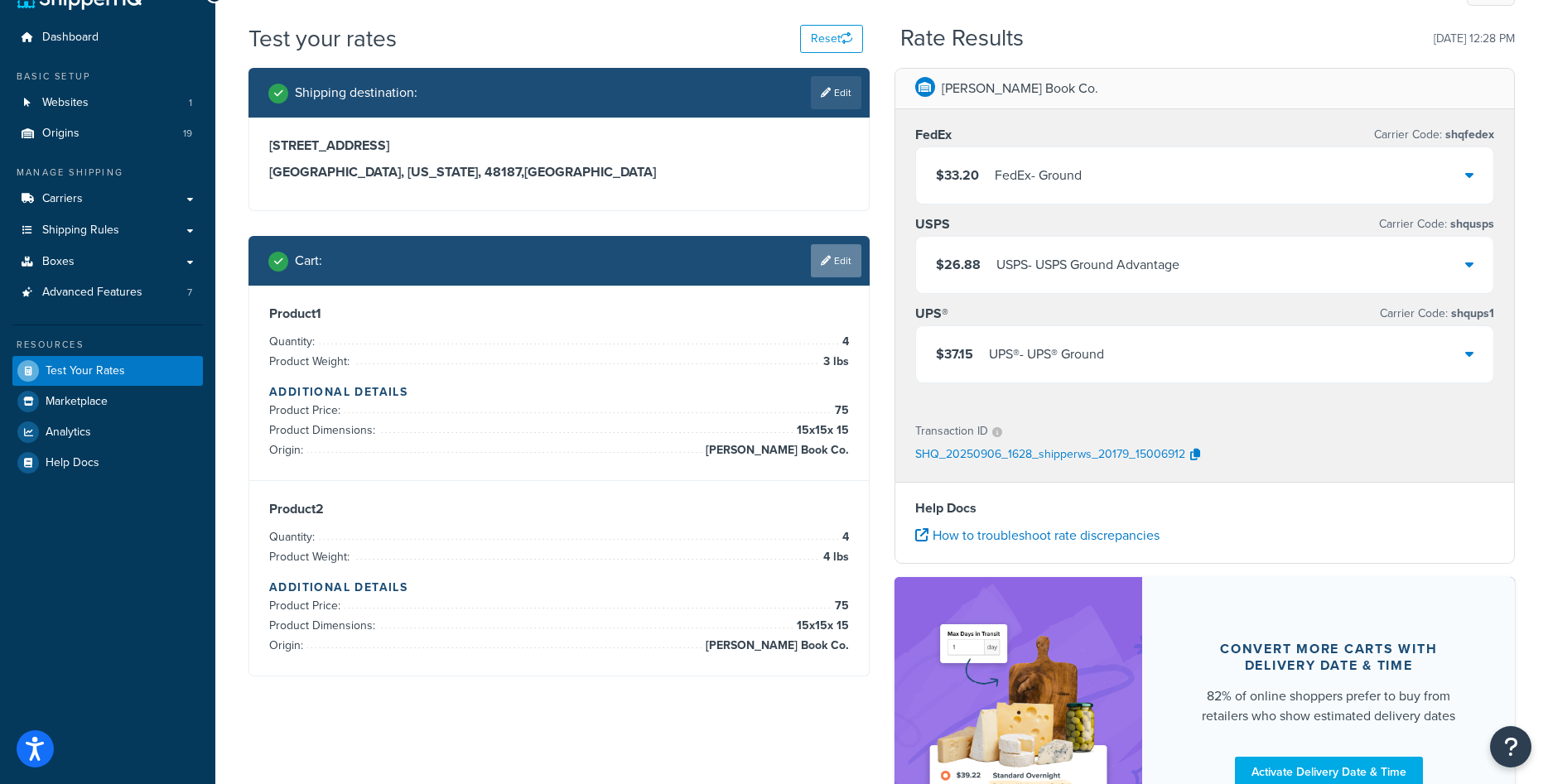
click at [847, 255] on link "Edit" at bounding box center [835, 260] width 51 height 33
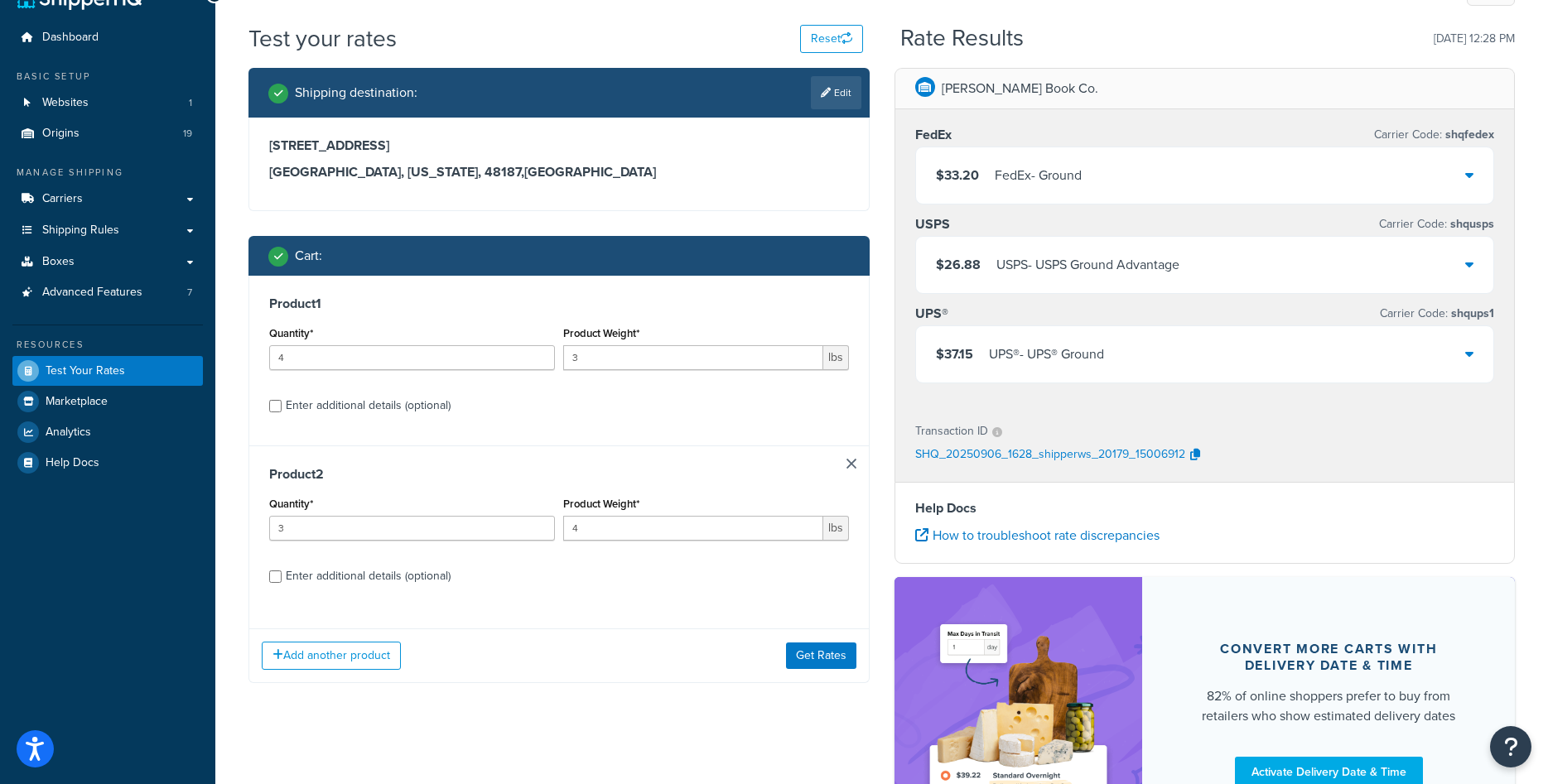
click at [534, 530] on input "3" at bounding box center [411, 528] width 285 height 25
click at [542, 531] on input "2" at bounding box center [411, 528] width 285 height 25
click at [536, 526] on input "3" at bounding box center [411, 528] width 285 height 25
click at [536, 526] on input "4" at bounding box center [411, 528] width 285 height 25
type input "3"
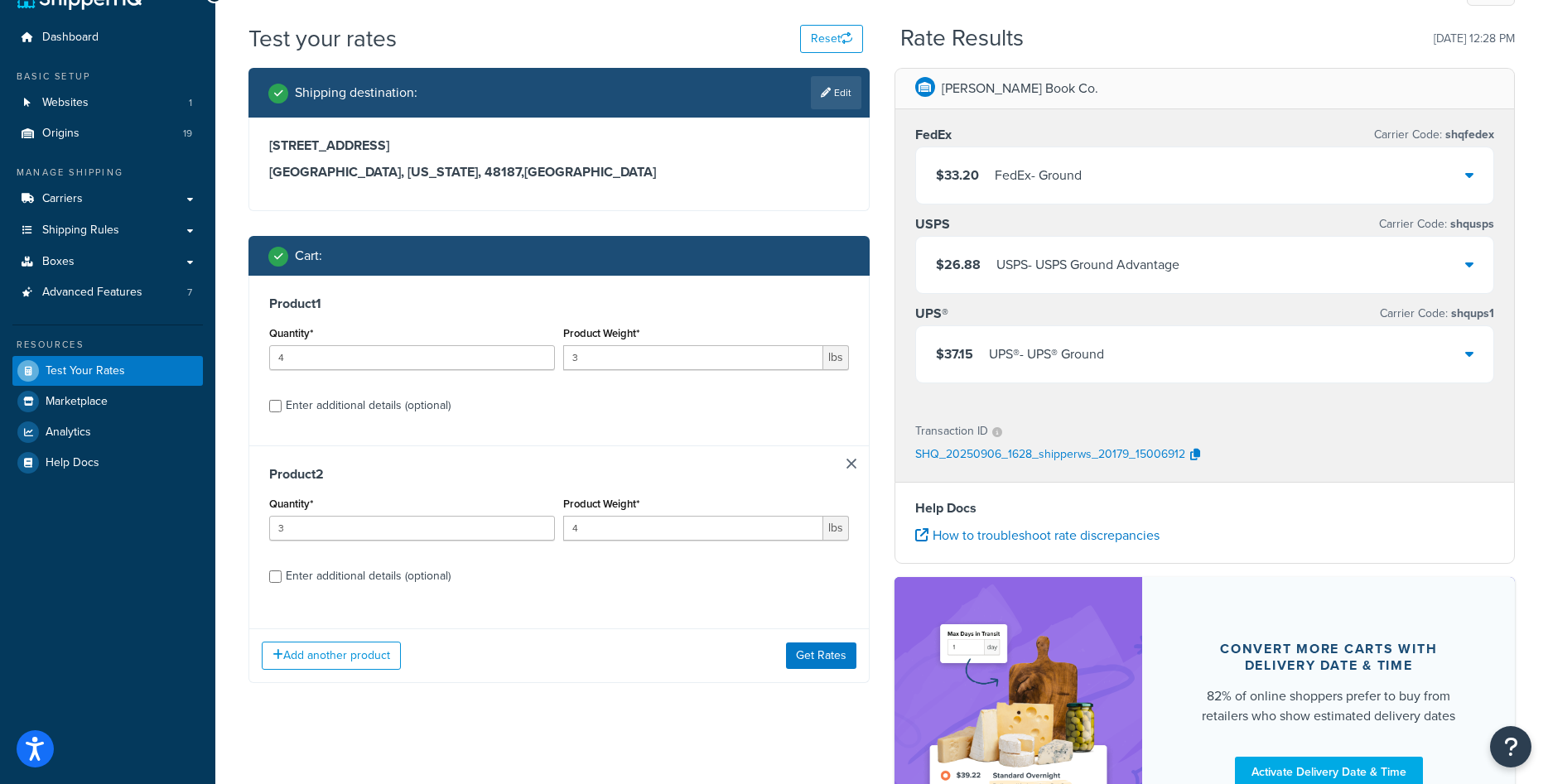
click at [541, 532] on input "3" at bounding box center [411, 528] width 285 height 25
click at [813, 656] on button "Get Rates" at bounding box center [821, 655] width 71 height 27
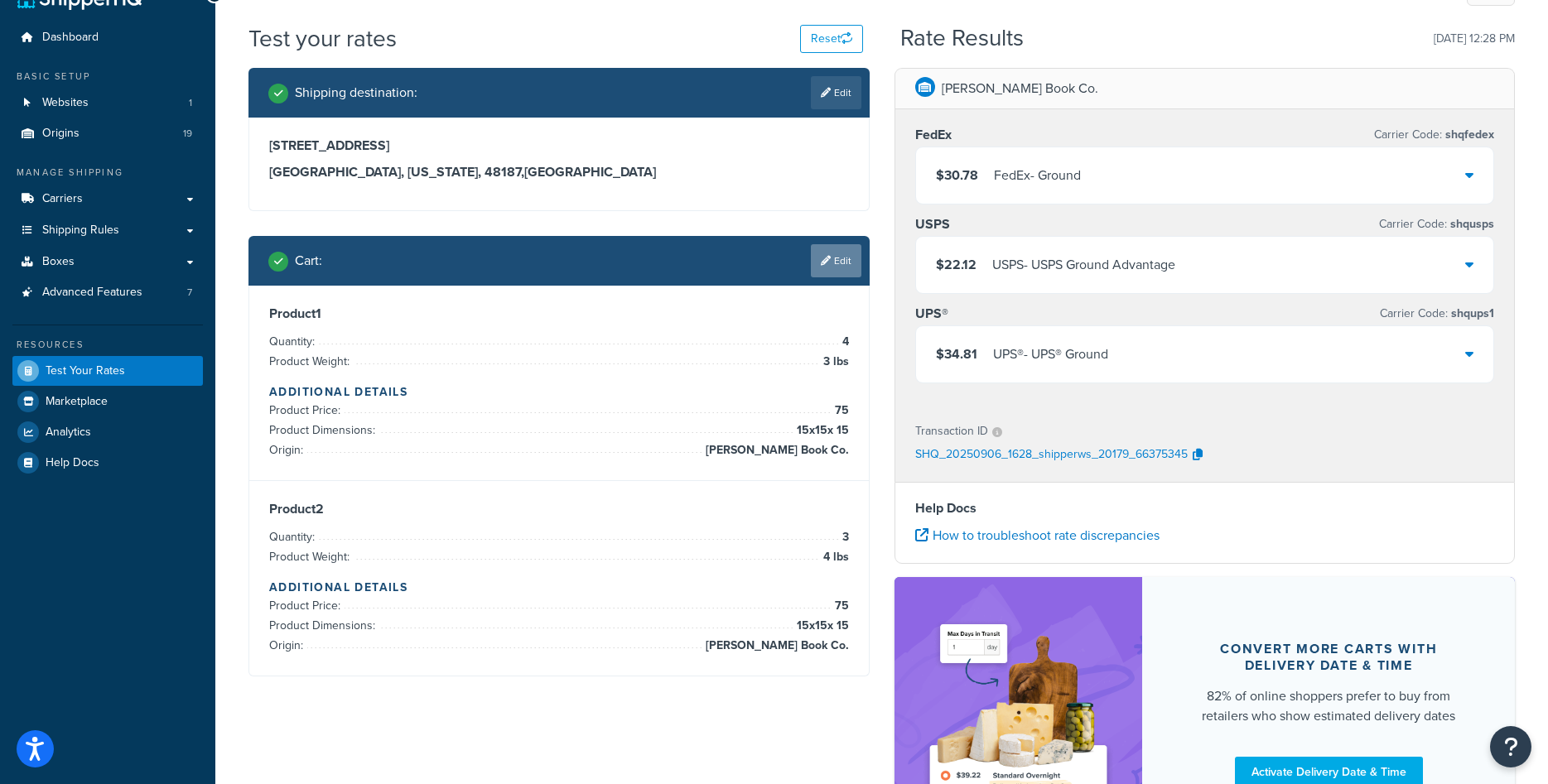
click at [854, 261] on link "Edit" at bounding box center [835, 260] width 51 height 33
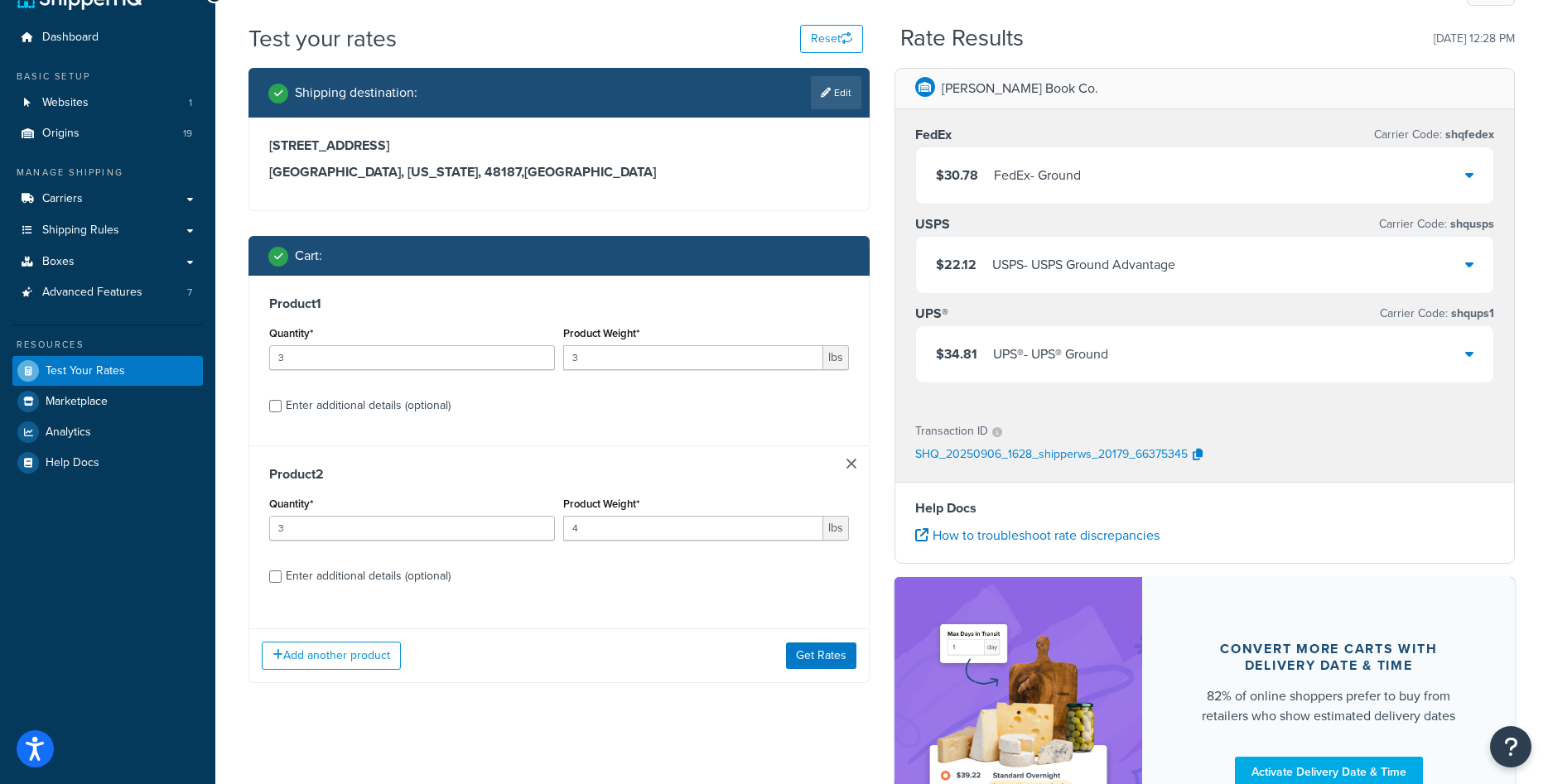
type input "3"
click at [539, 361] on input "3" at bounding box center [411, 358] width 285 height 25
click at [822, 652] on button "Get Rates" at bounding box center [821, 655] width 71 height 27
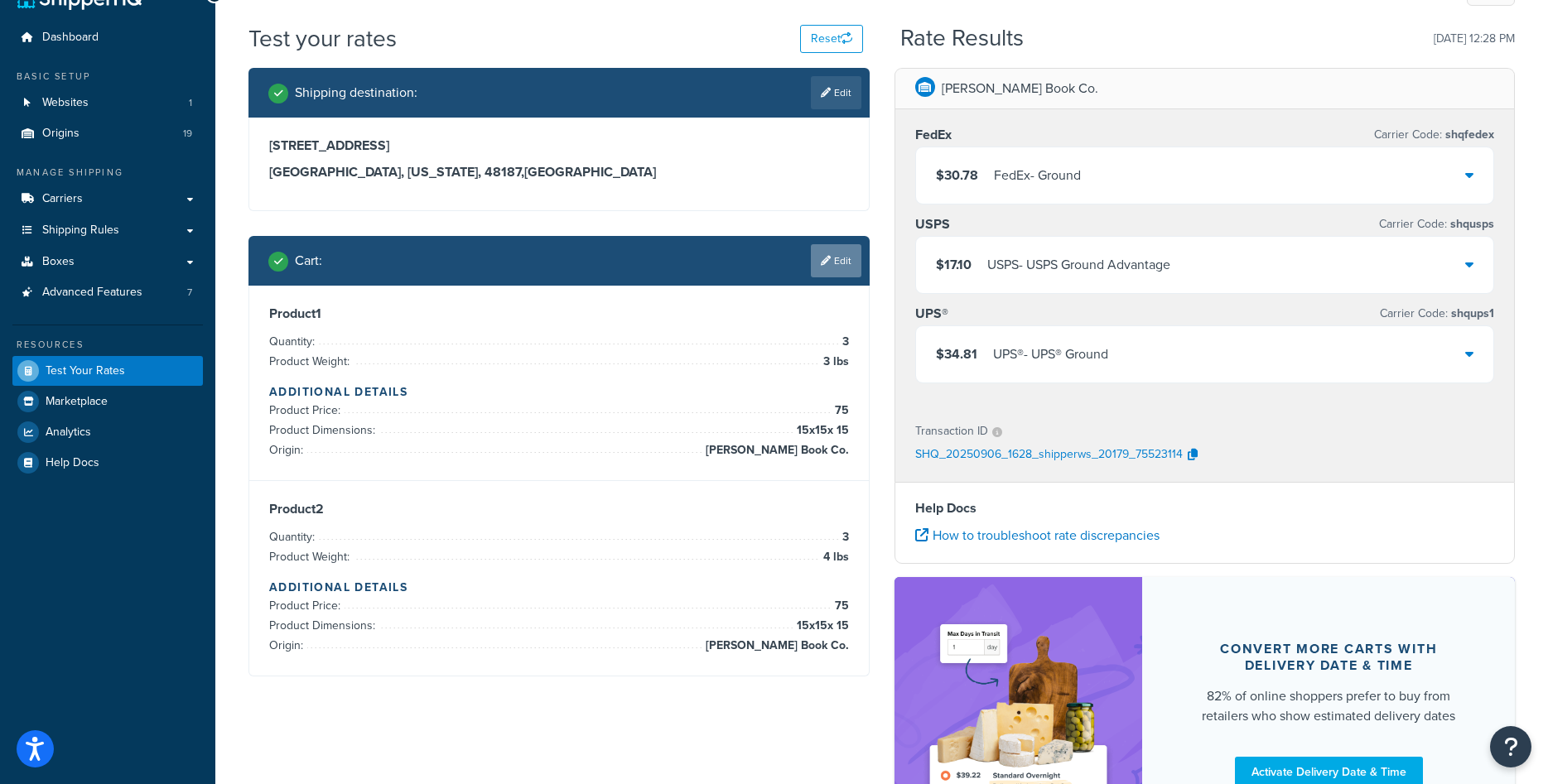
click at [835, 267] on link "Edit" at bounding box center [835, 260] width 51 height 33
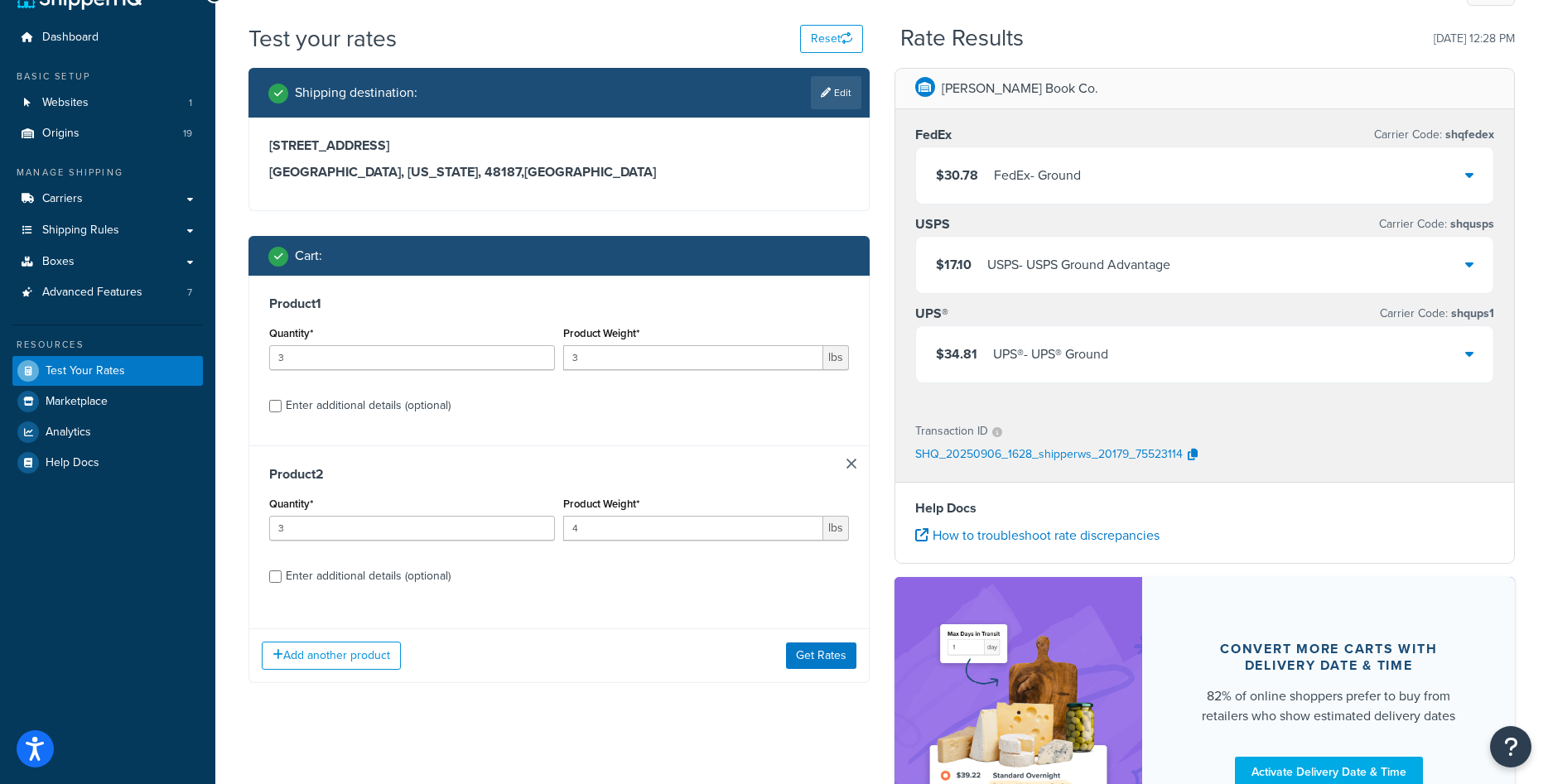
click at [849, 465] on link at bounding box center [851, 464] width 10 height 10
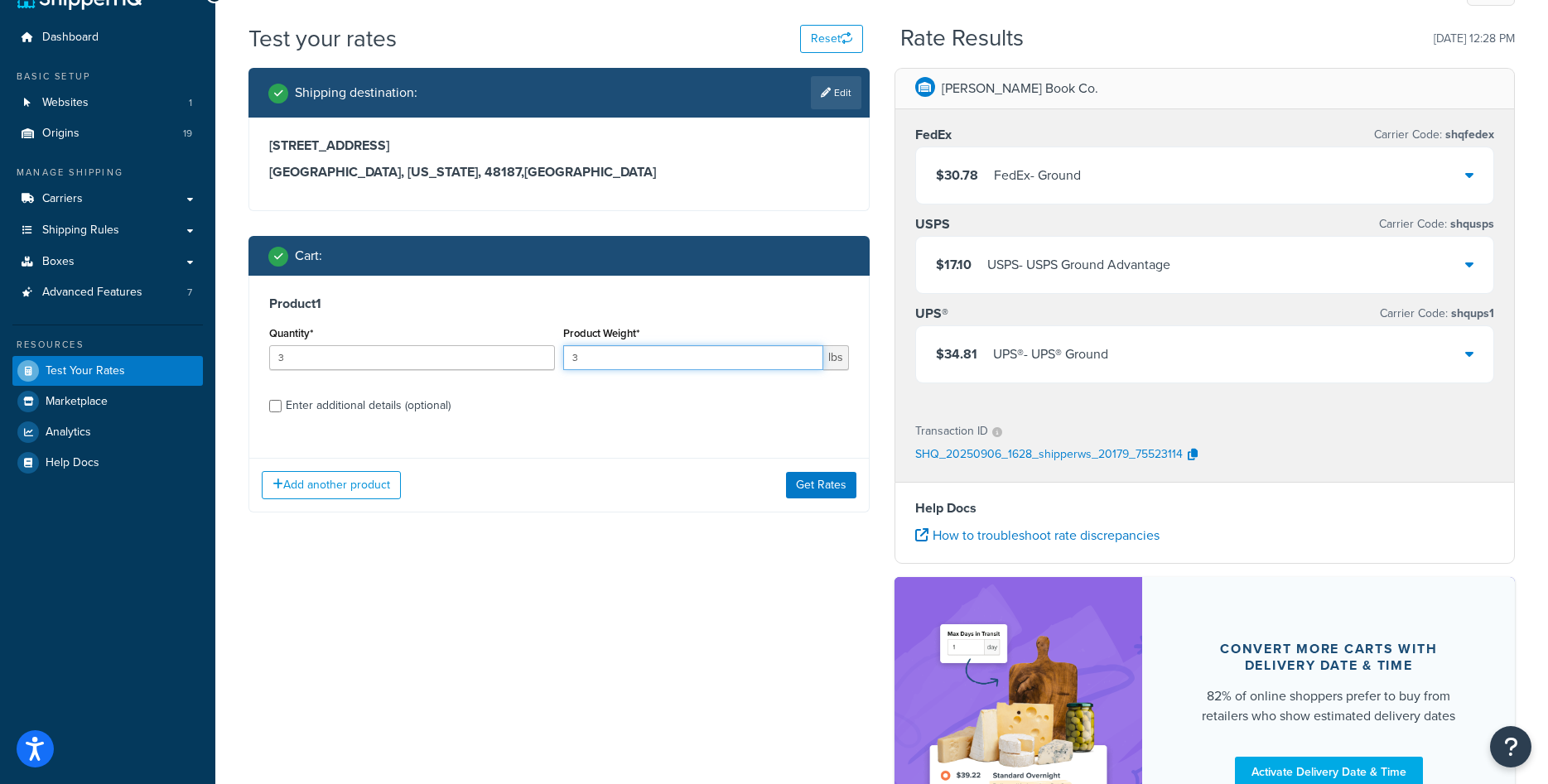
click at [627, 358] on input "3" at bounding box center [693, 358] width 260 height 25
type input "5"
click at [394, 402] on div "Enter additional details (optional)" at bounding box center [367, 405] width 165 height 23
click at [282, 402] on input "Enter additional details (optional)" at bounding box center [275, 405] width 12 height 12
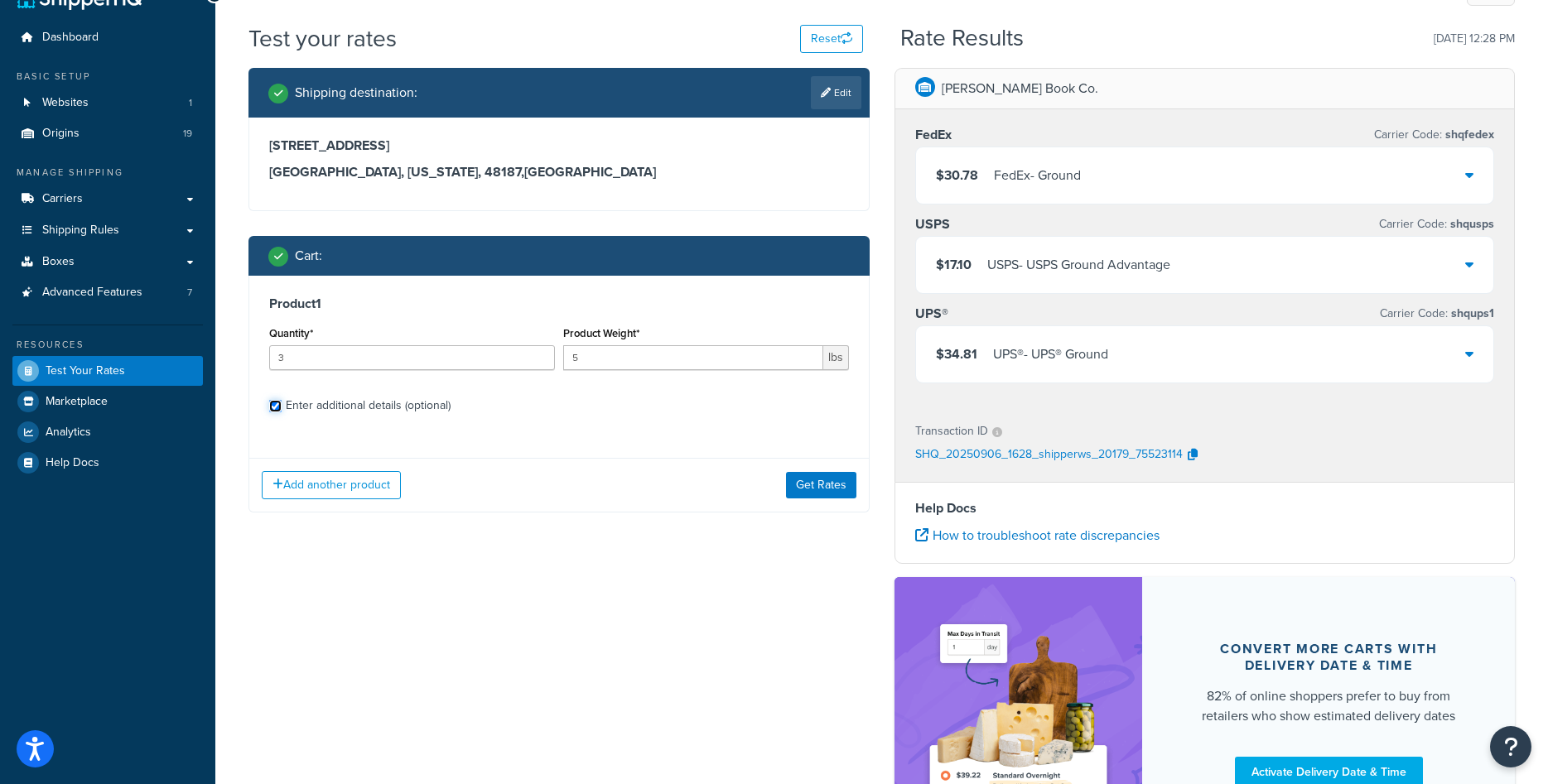
checkbox input "true"
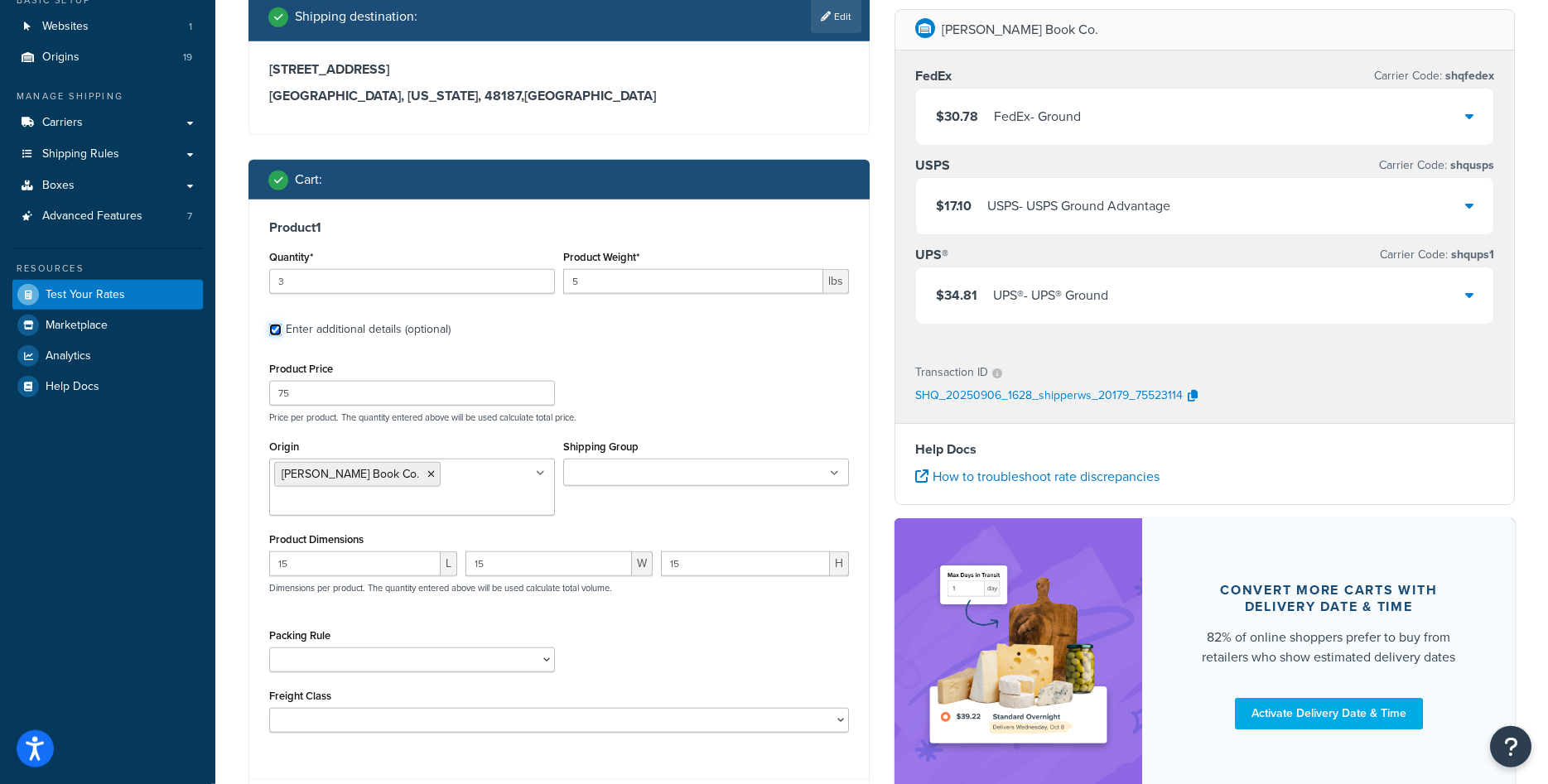
scroll to position [202, 0]
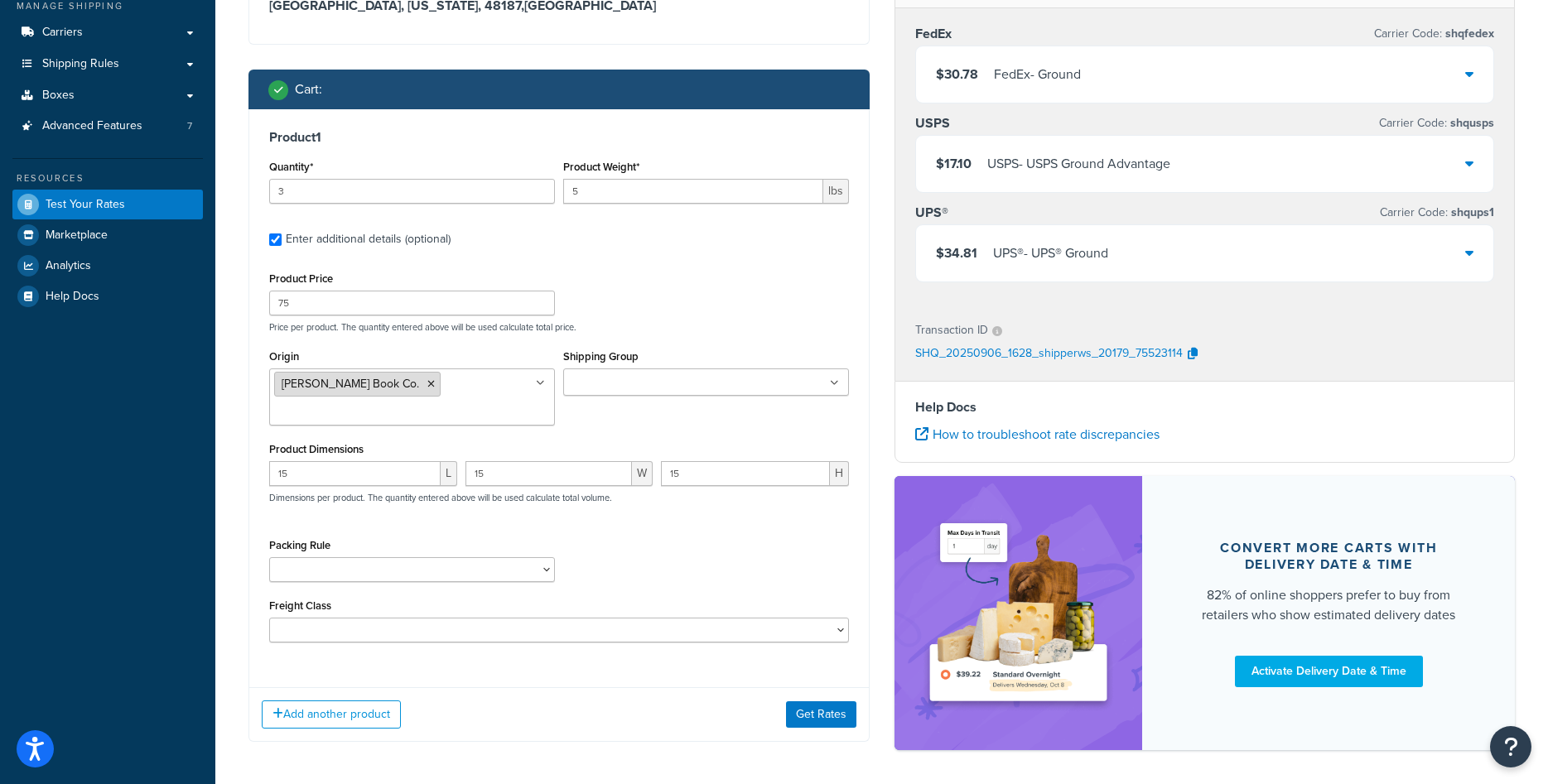
click at [428, 386] on icon at bounding box center [431, 383] width 8 height 10
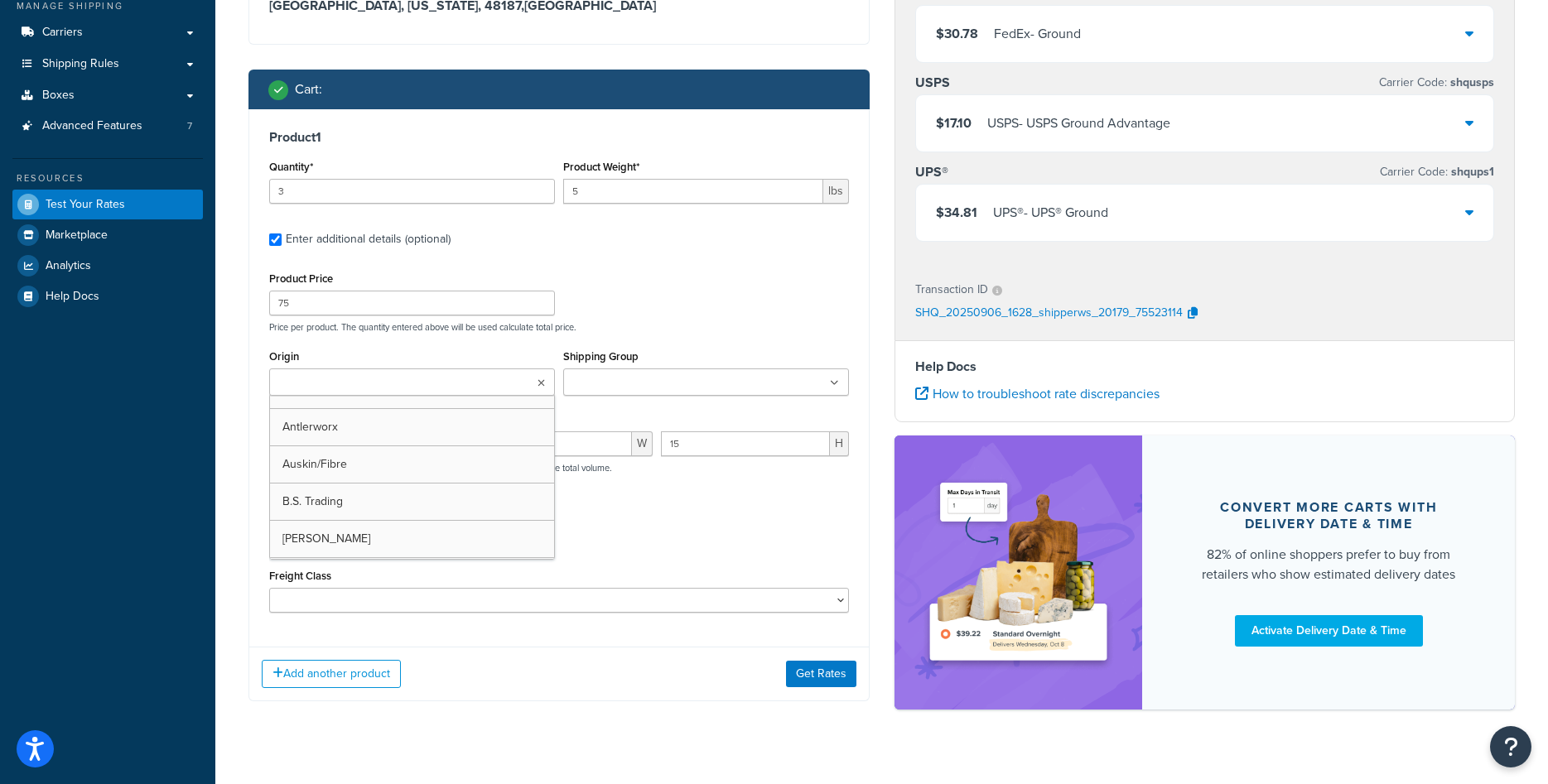
click at [376, 386] on input "Origin" at bounding box center [347, 382] width 147 height 18
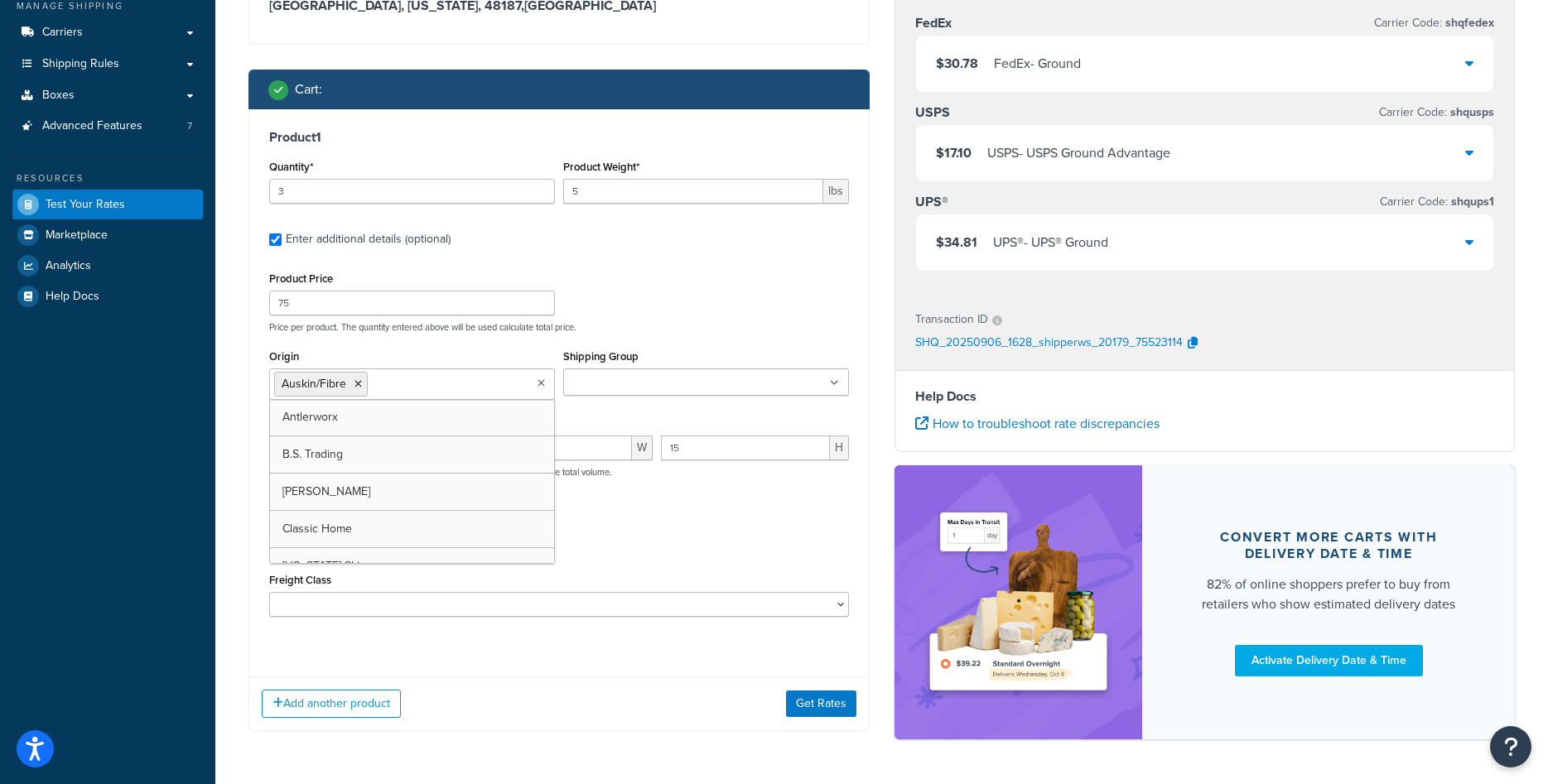
click at [703, 568] on div "Packing Rule" at bounding box center [559, 538] width 588 height 60
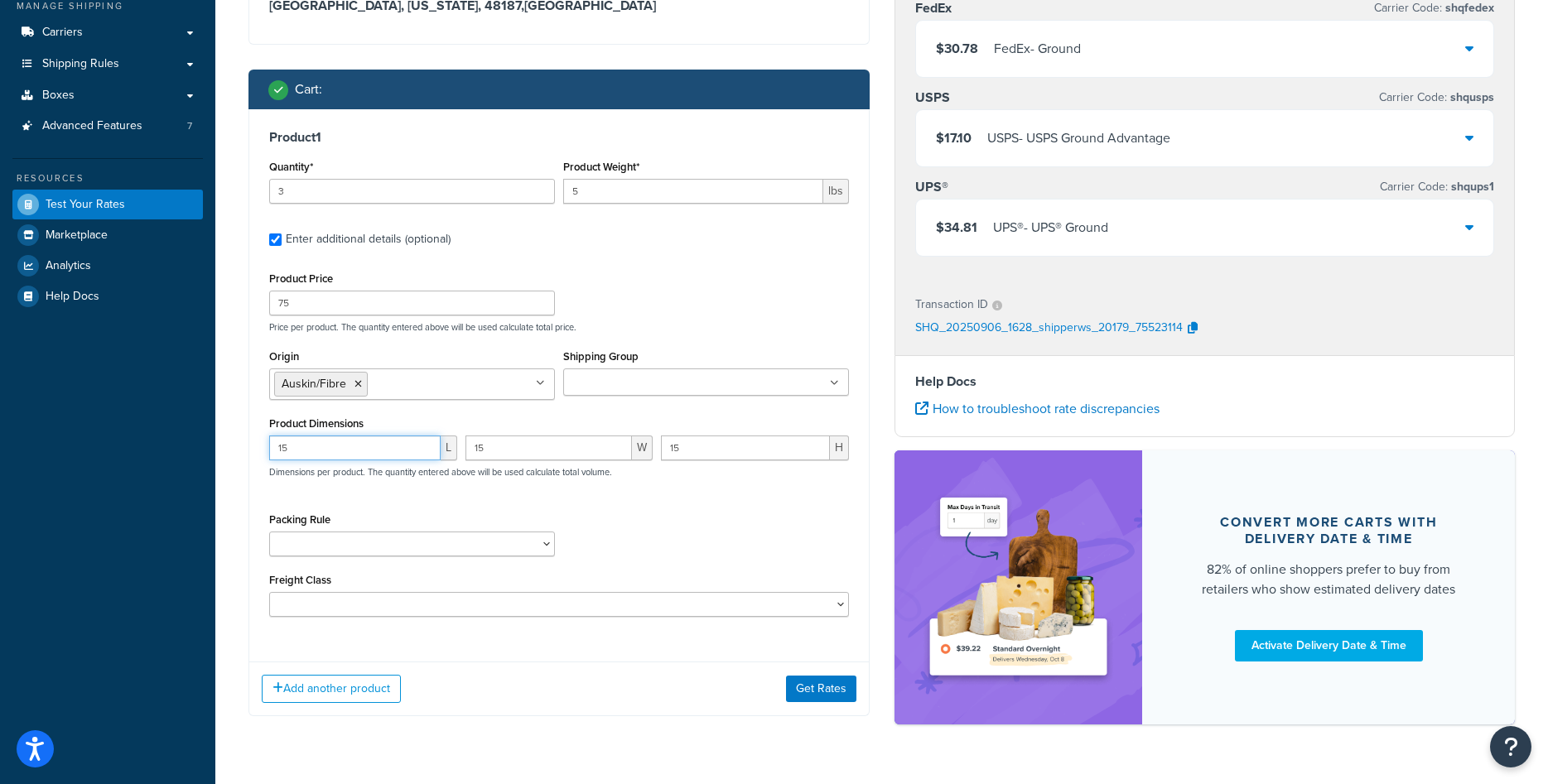
click at [358, 460] on input "15" at bounding box center [355, 447] width 172 height 25
type input "5"
click at [499, 460] on input "15" at bounding box center [549, 447] width 167 height 25
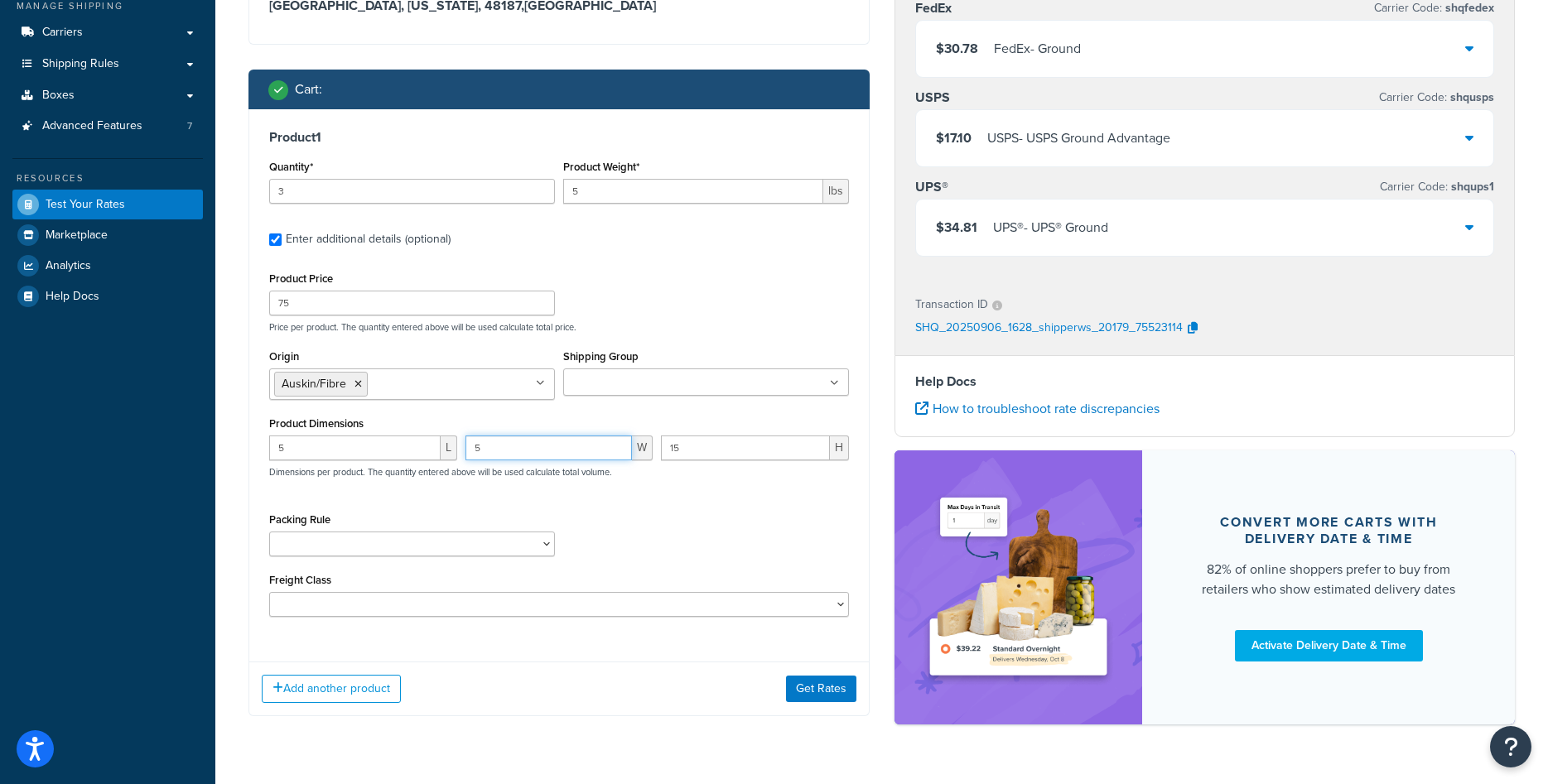
type input "5"
click at [699, 460] on input "15" at bounding box center [744, 447] width 169 height 25
type input "18"
click at [809, 702] on button "Get Rates" at bounding box center [821, 689] width 71 height 27
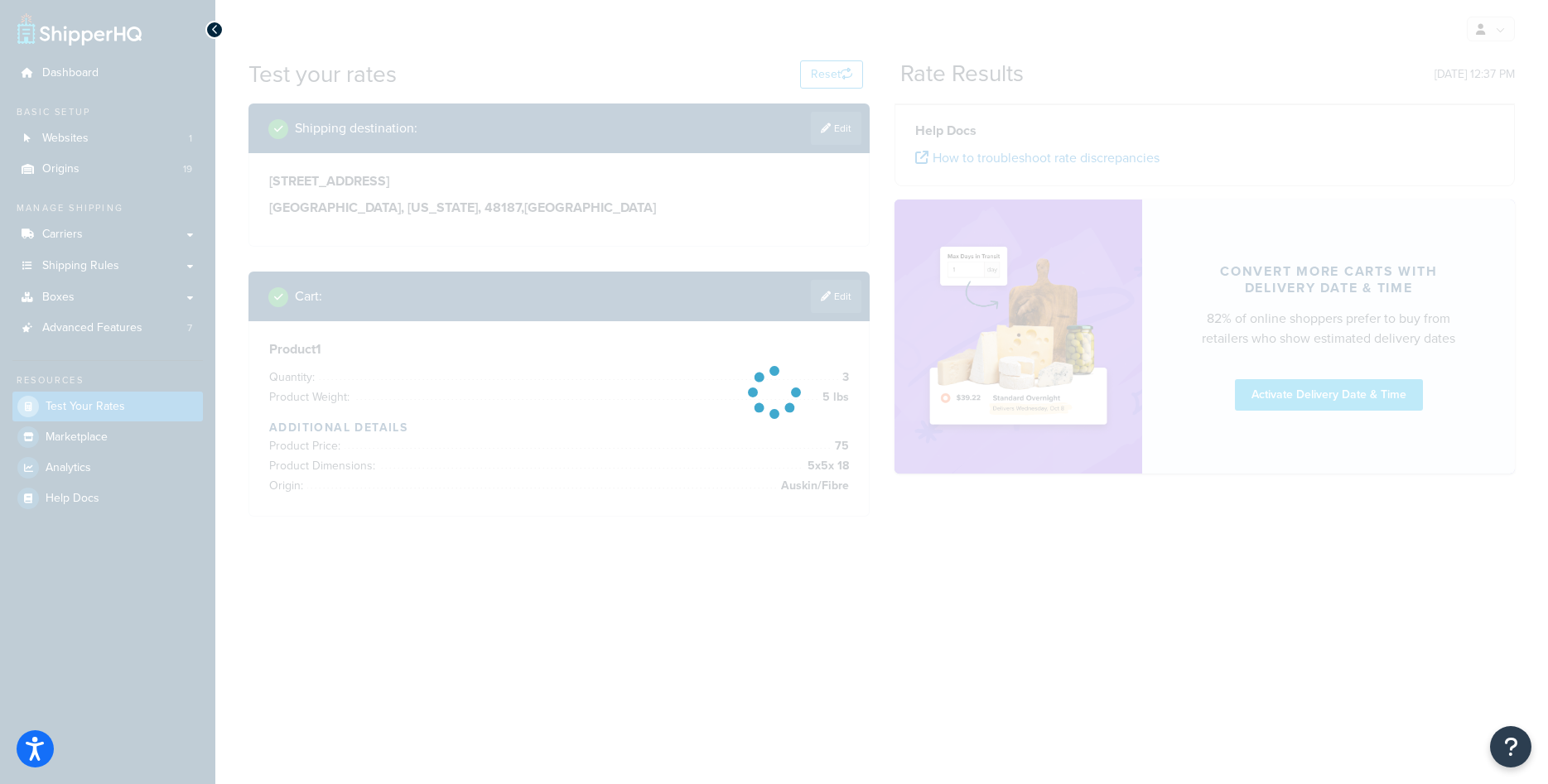
scroll to position [0, 0]
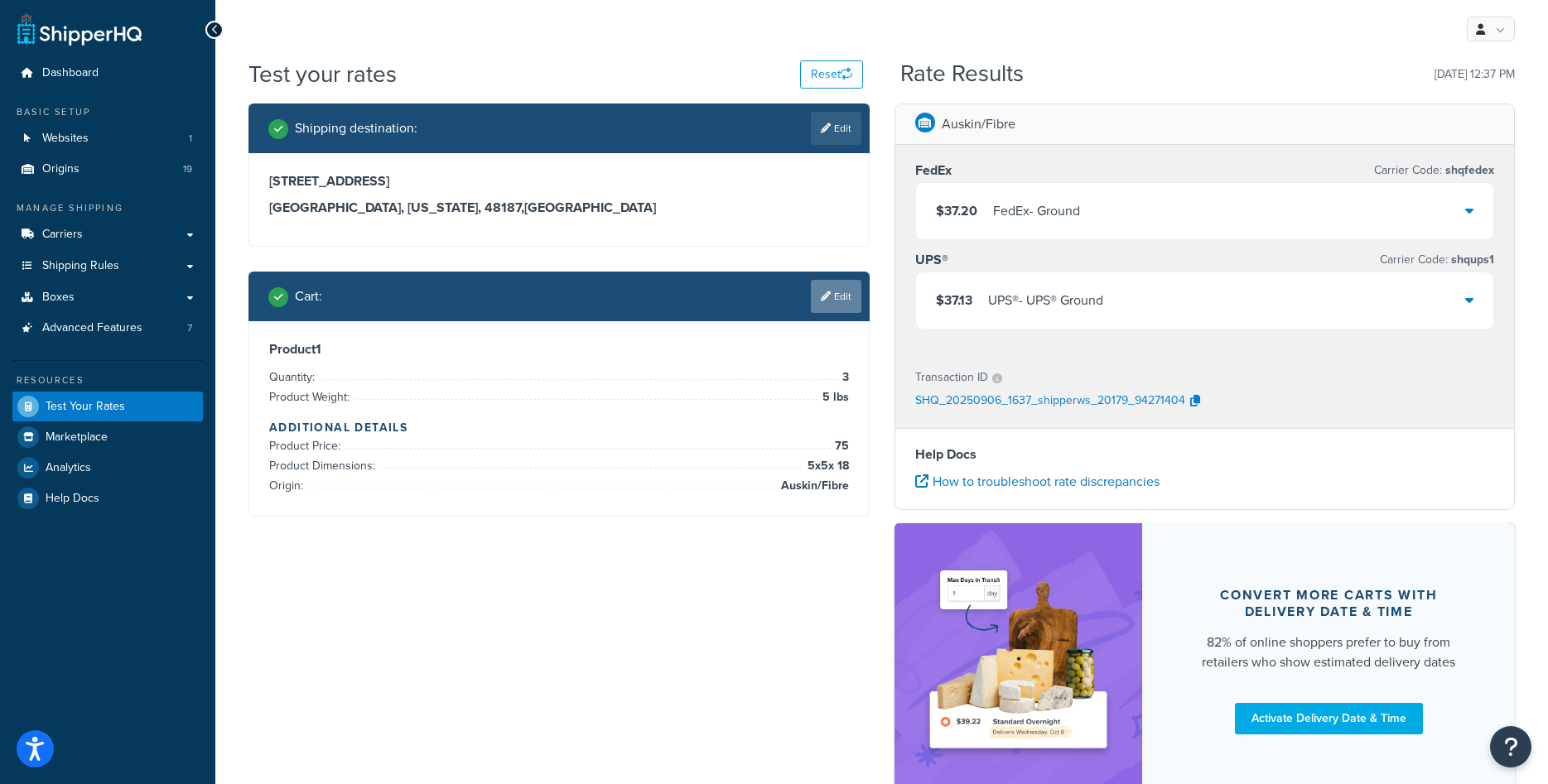
click at [829, 307] on link "Edit" at bounding box center [835, 296] width 51 height 33
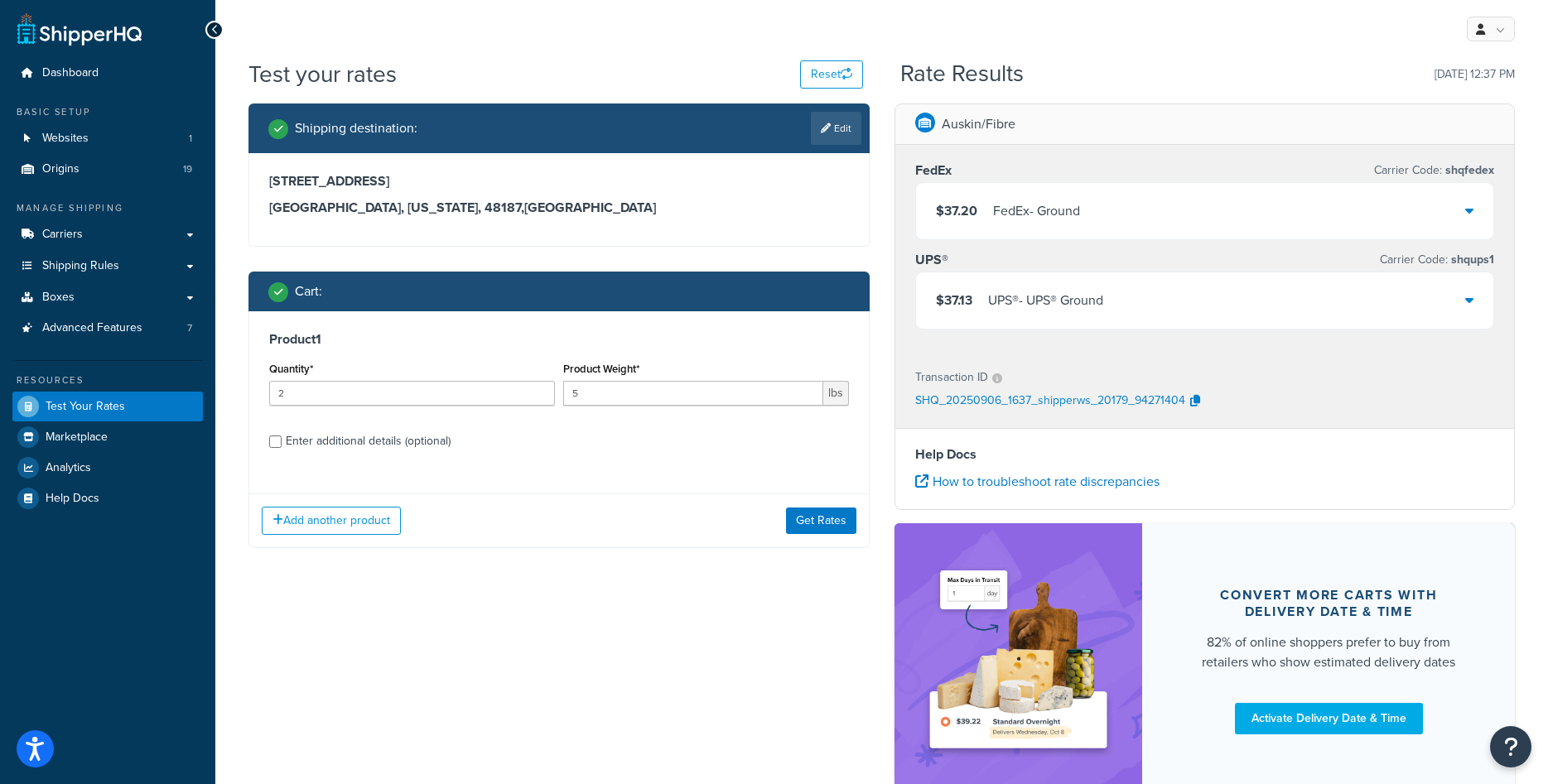
click at [537, 397] on input "2" at bounding box center [411, 393] width 285 height 25
type input "1"
click at [537, 397] on input "1" at bounding box center [411, 393] width 285 height 25
click at [792, 522] on button "Get Rates" at bounding box center [821, 521] width 71 height 27
